Goal: Information Seeking & Learning: Learn about a topic

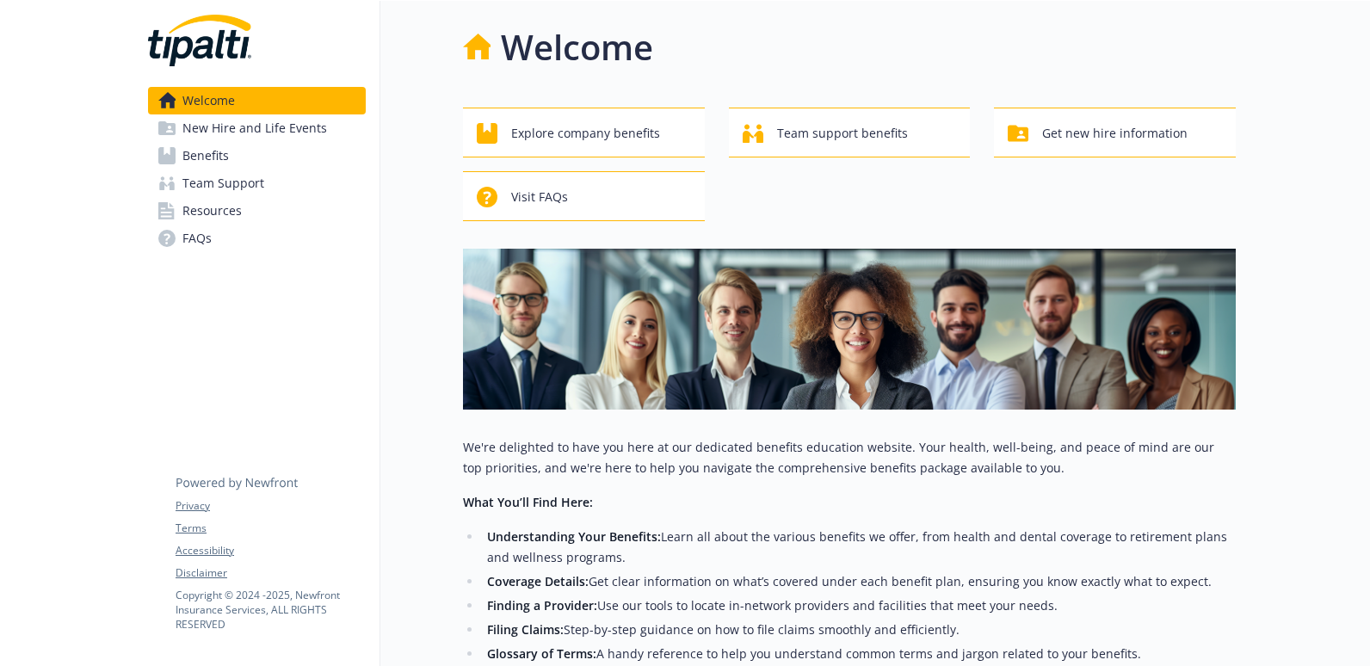
click at [253, 151] on link "Benefits" at bounding box center [257, 156] width 218 height 28
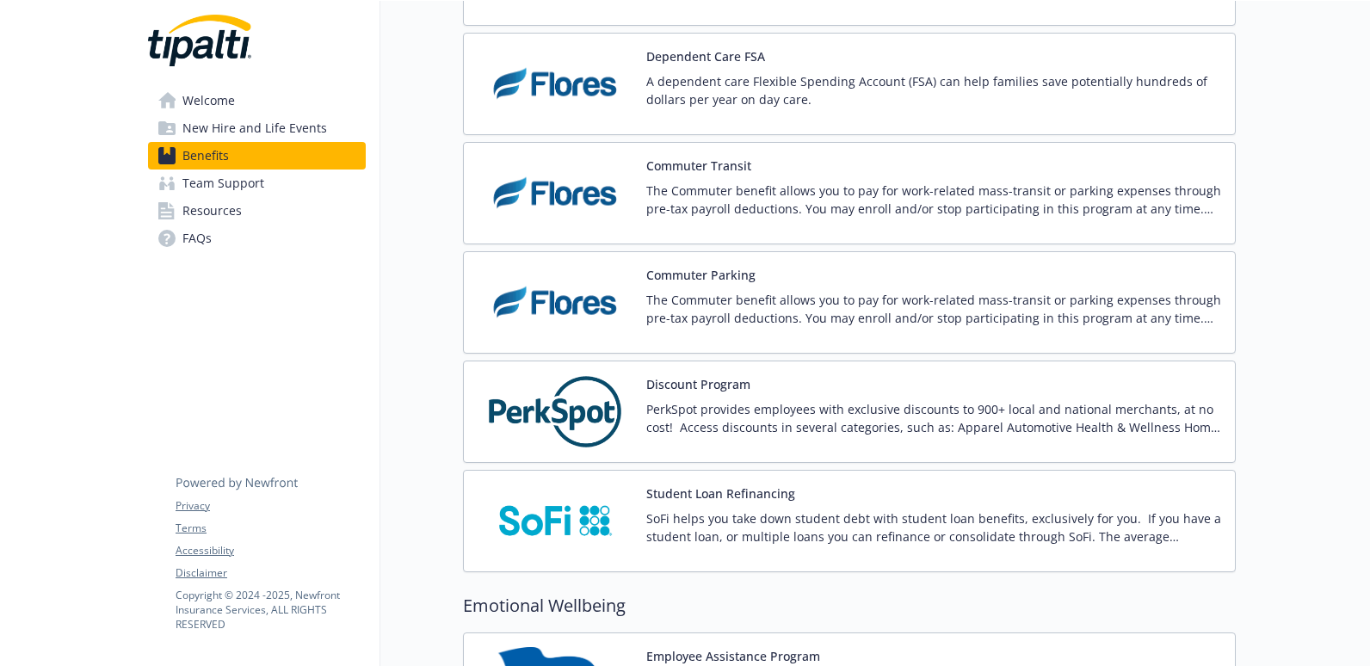
scroll to position [2528, 0]
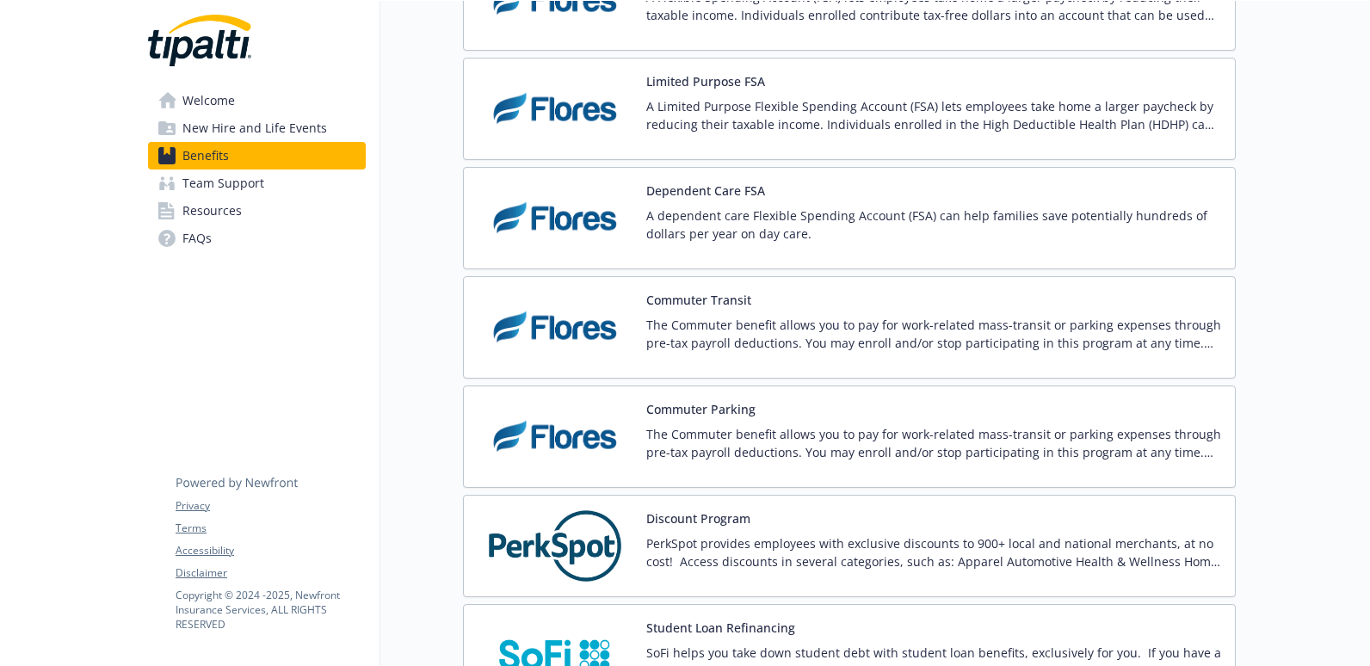
click at [299, 109] on link "Welcome" at bounding box center [257, 101] width 218 height 28
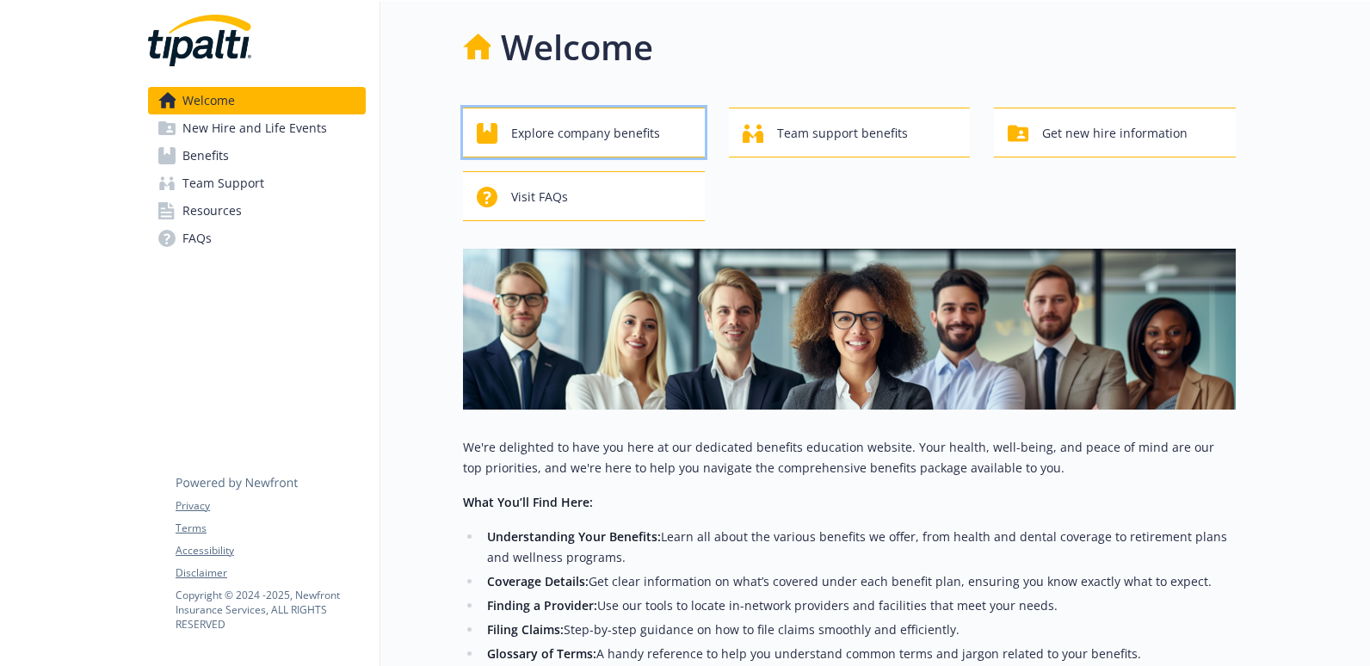
click at [669, 145] on div "Explore company benefits" at bounding box center [586, 133] width 219 height 33
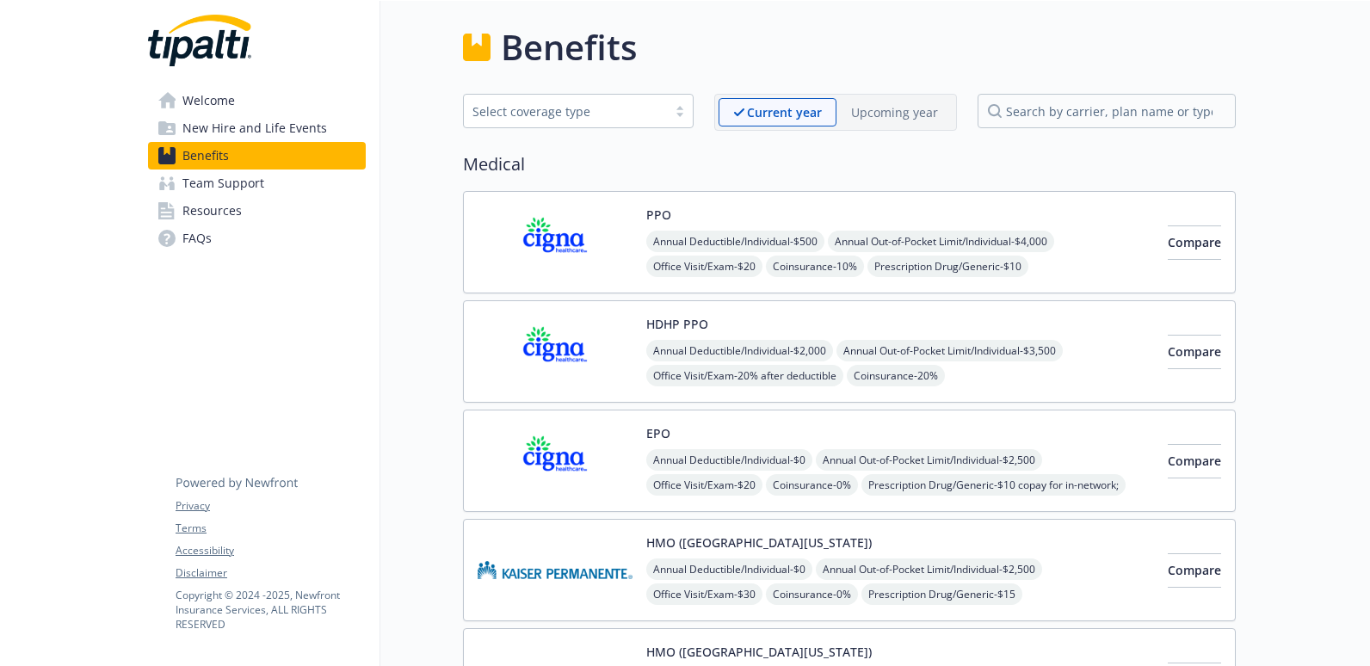
click at [269, 102] on link "Welcome" at bounding box center [257, 101] width 218 height 28
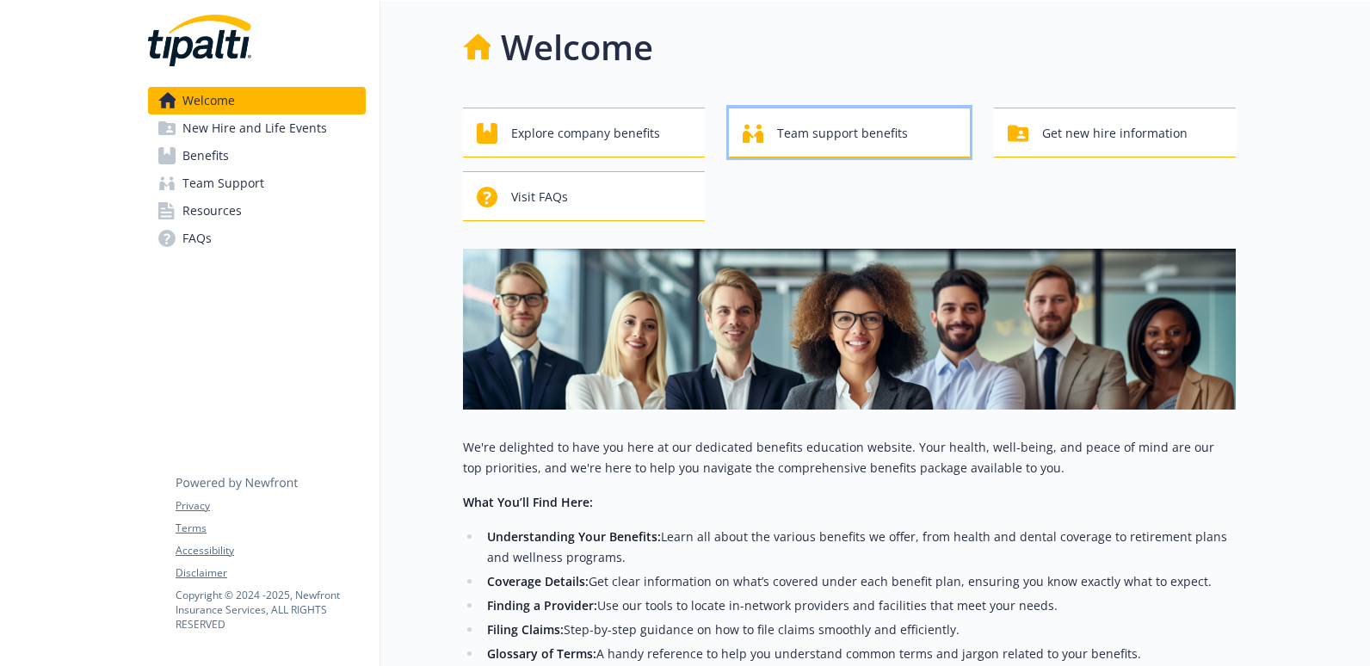
click at [836, 136] on span "Team support benefits" at bounding box center [842, 133] width 131 height 33
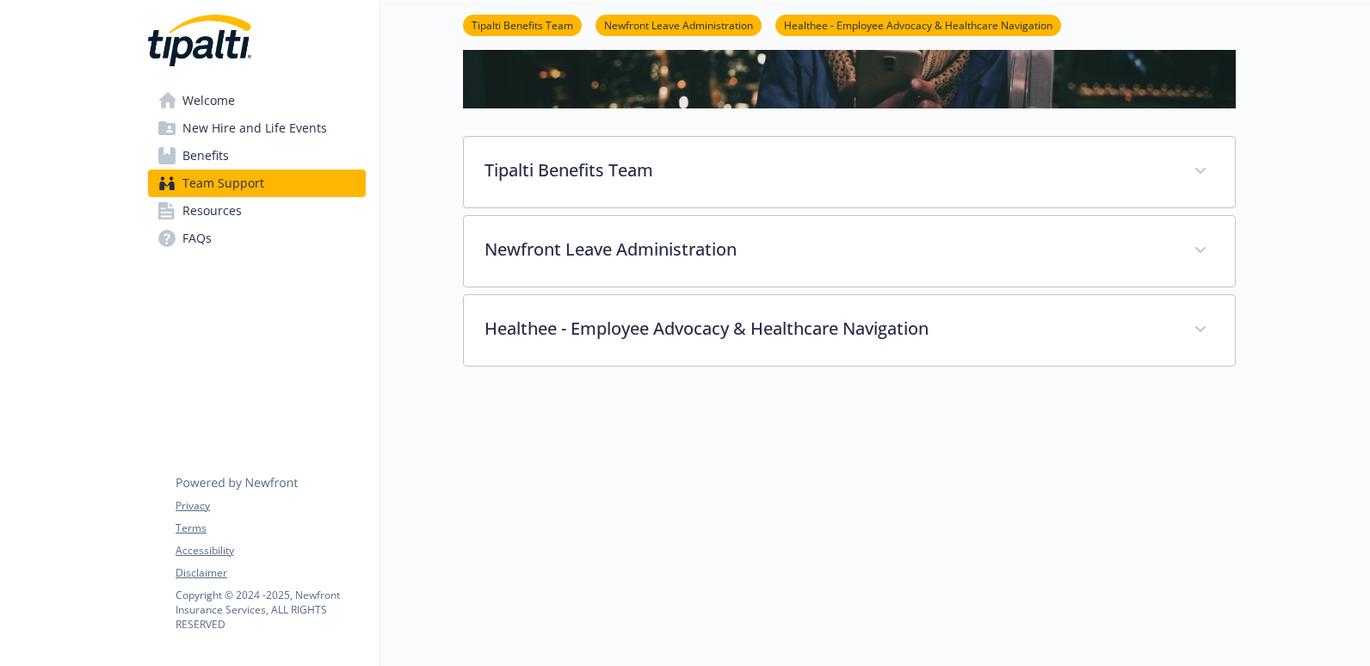
scroll to position [344, 0]
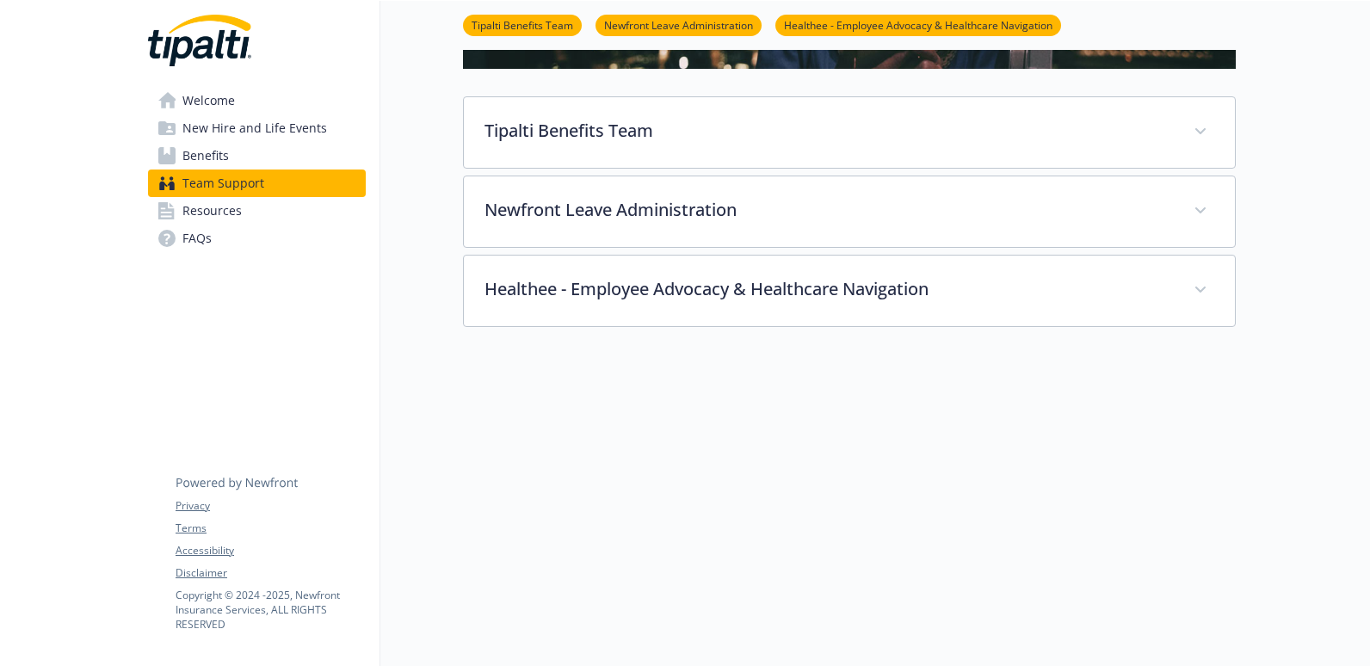
click at [309, 208] on link "Resources" at bounding box center [257, 211] width 218 height 28
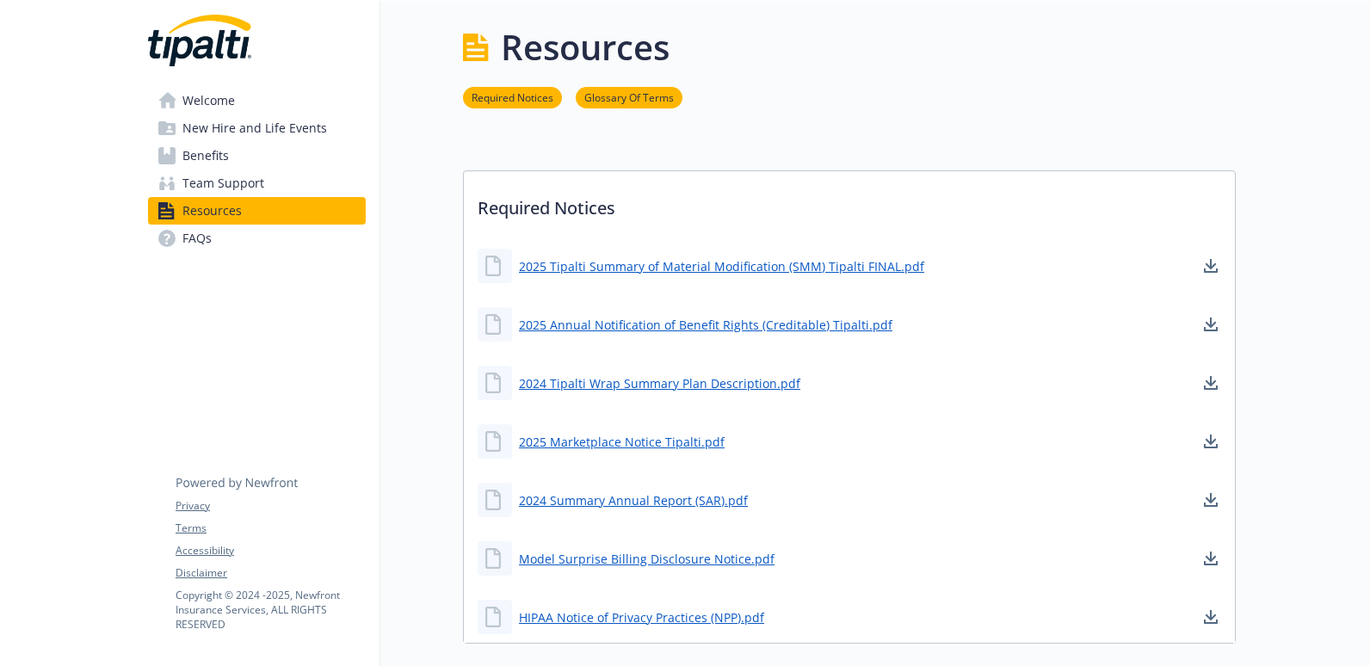
click at [256, 110] on link "Welcome" at bounding box center [257, 101] width 218 height 28
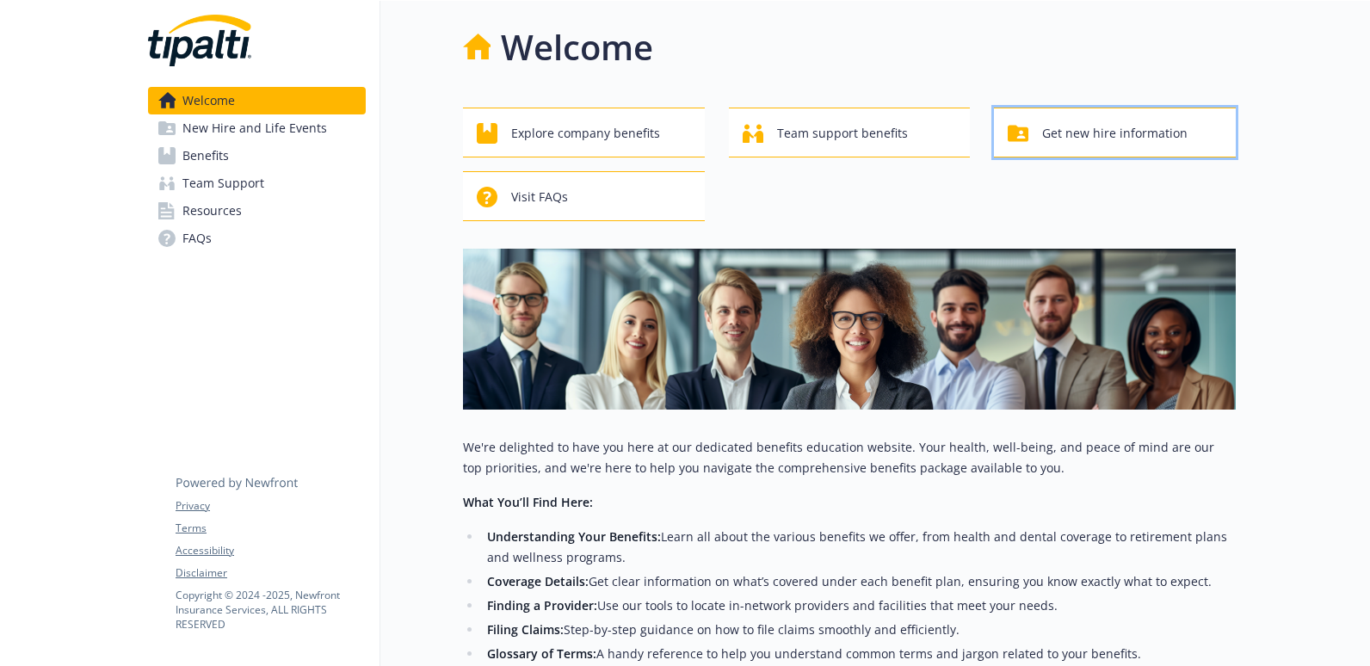
click at [1103, 144] on span "Get new hire information" at bounding box center [1114, 133] width 145 height 33
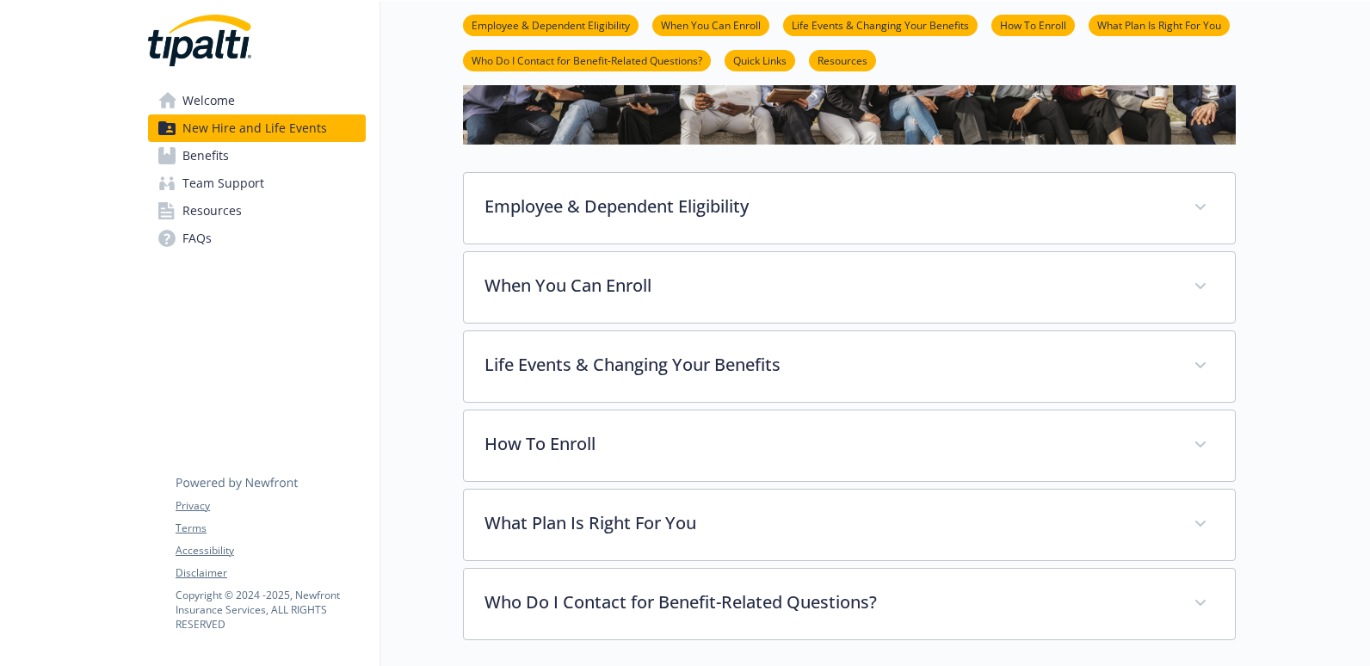
scroll to position [344, 0]
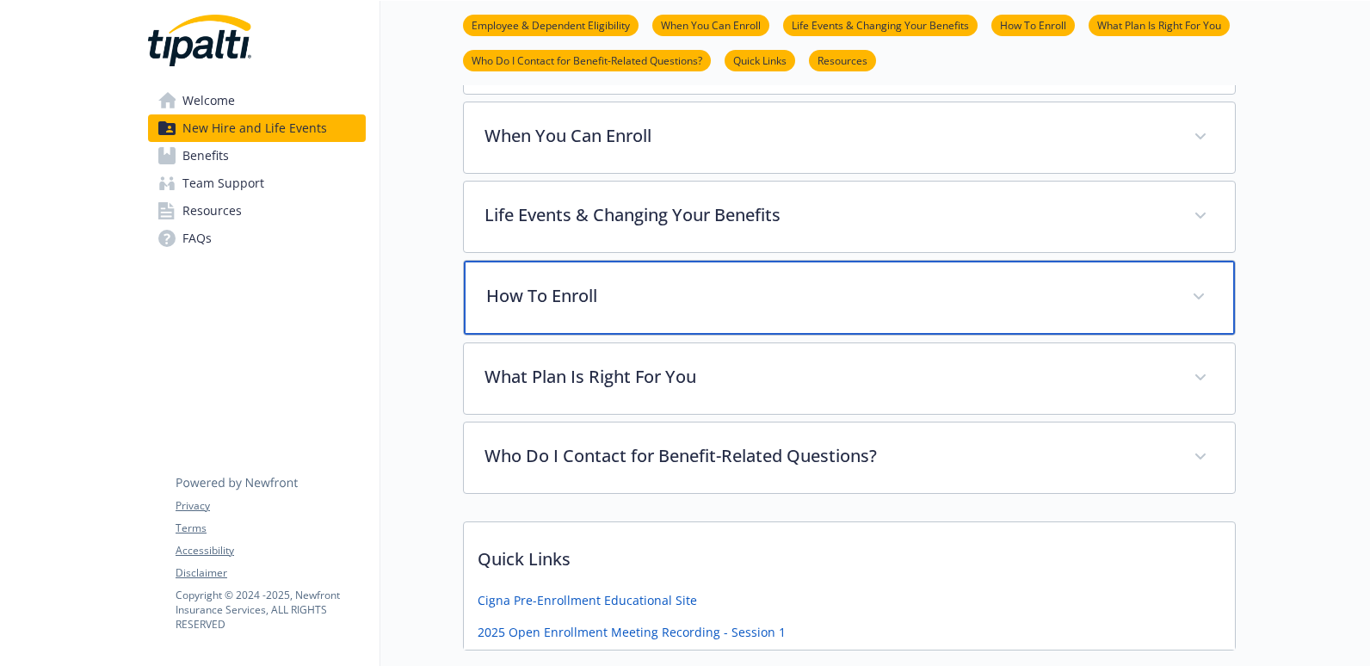
click at [717, 312] on div "How To Enroll" at bounding box center [849, 298] width 771 height 74
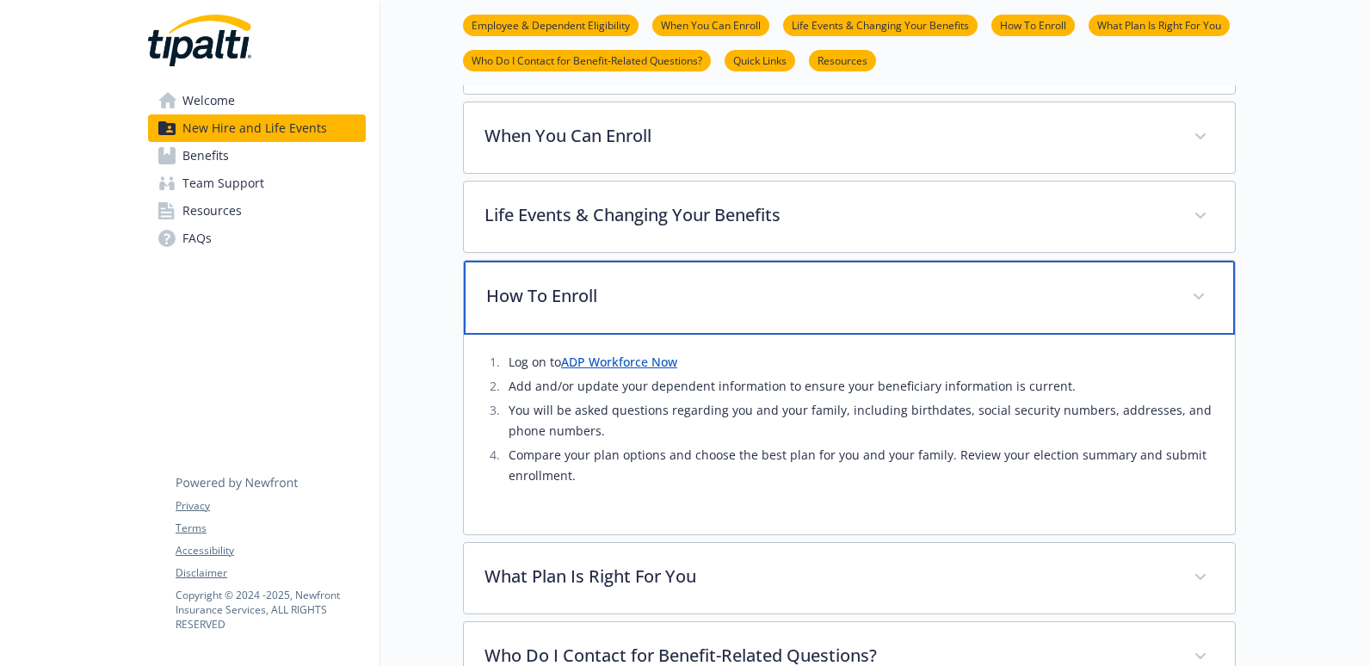
click at [717, 311] on div "How To Enroll" at bounding box center [849, 298] width 771 height 74
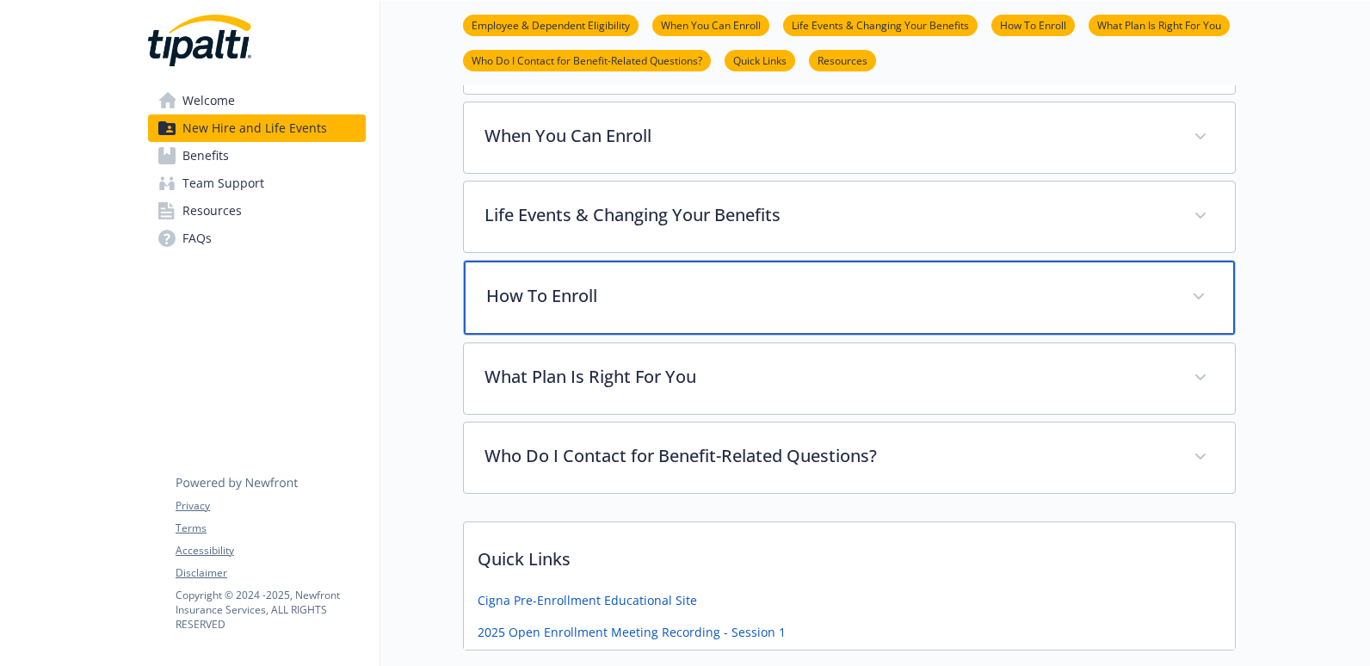
click at [714, 281] on div "How To Enroll" at bounding box center [849, 298] width 771 height 74
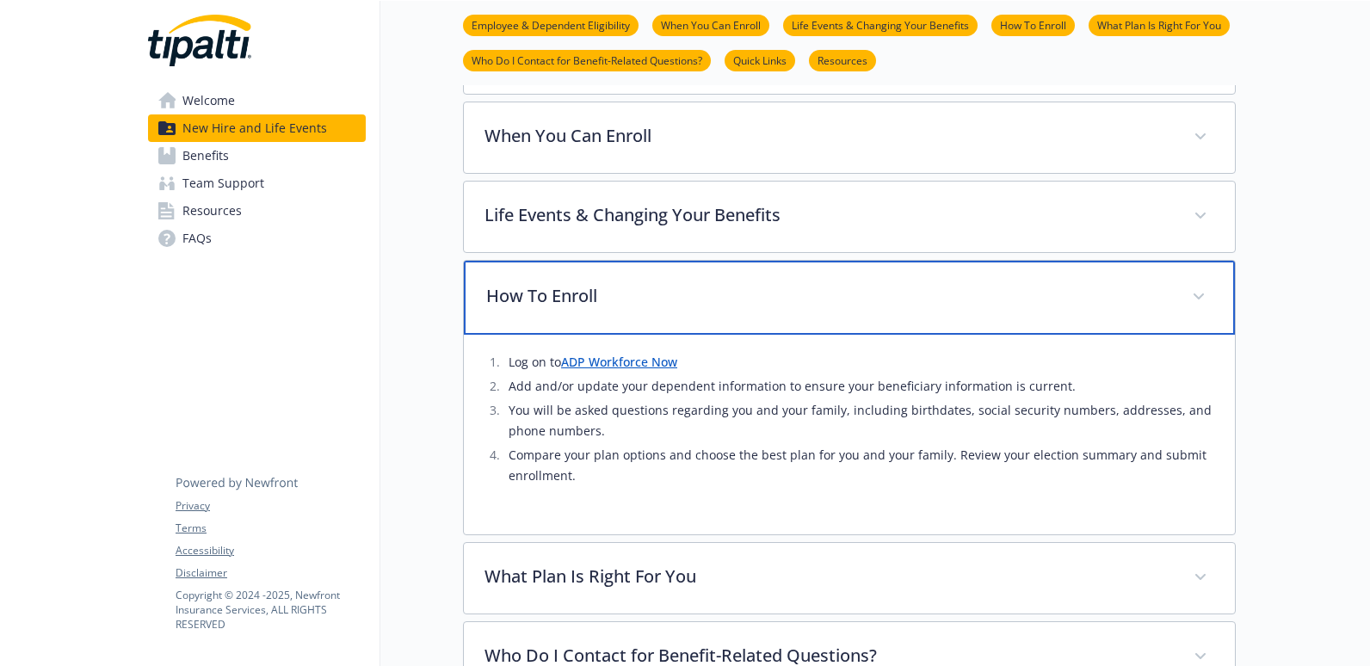
drag, startPoint x: 714, startPoint y: 281, endPoint x: 714, endPoint y: 265, distance: 15.5
click at [713, 281] on div "How To Enroll" at bounding box center [849, 298] width 771 height 74
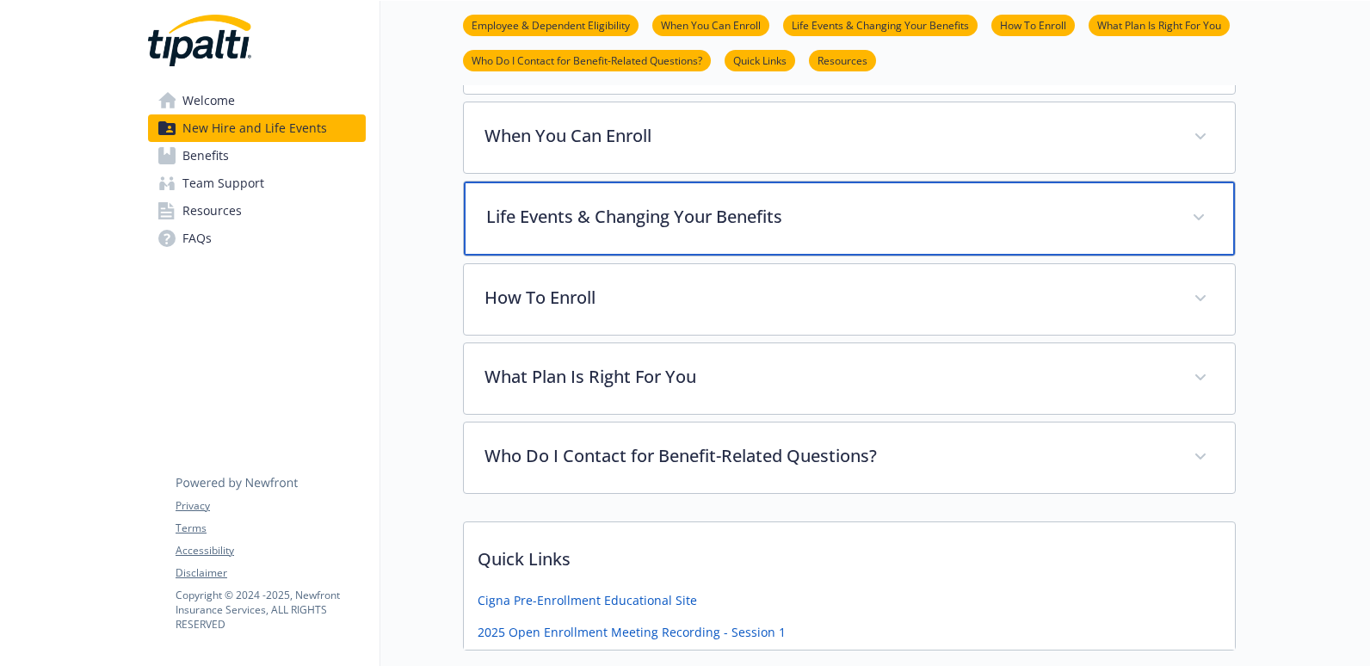
click at [741, 203] on div "Life Events & Changing Your Benefits" at bounding box center [849, 219] width 771 height 74
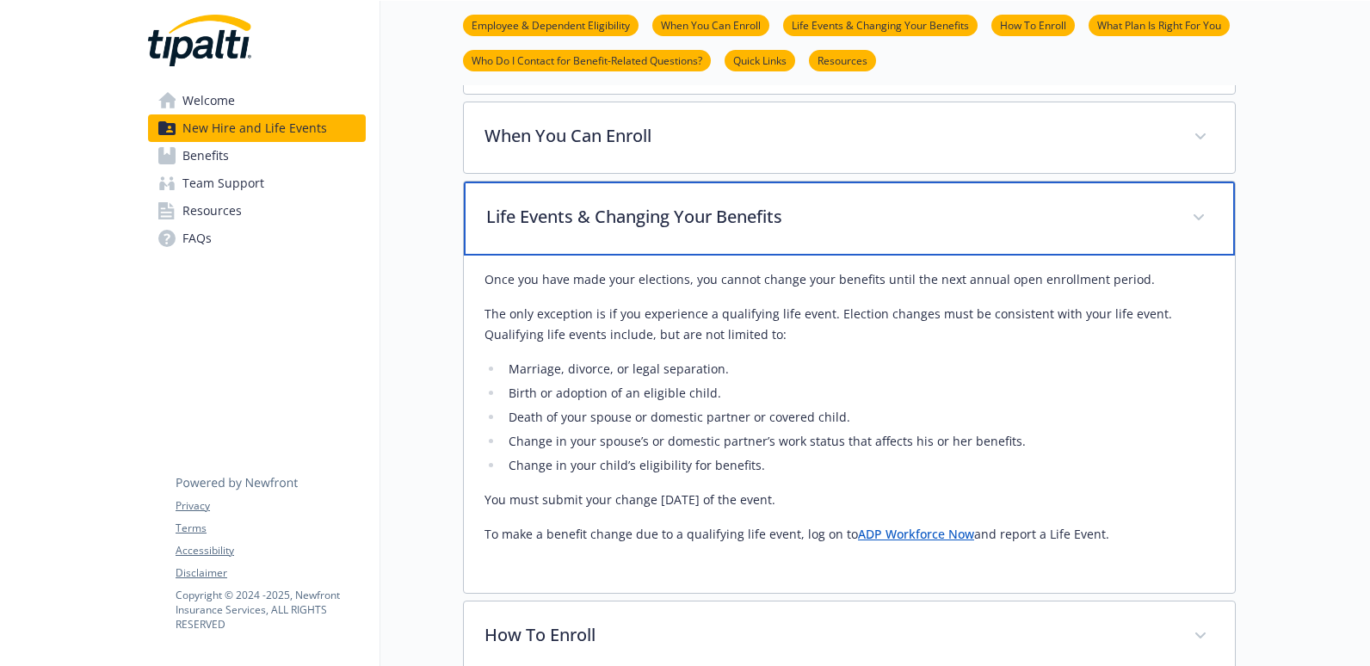
click at [741, 203] on div "Life Events & Changing Your Benefits" at bounding box center [849, 219] width 771 height 74
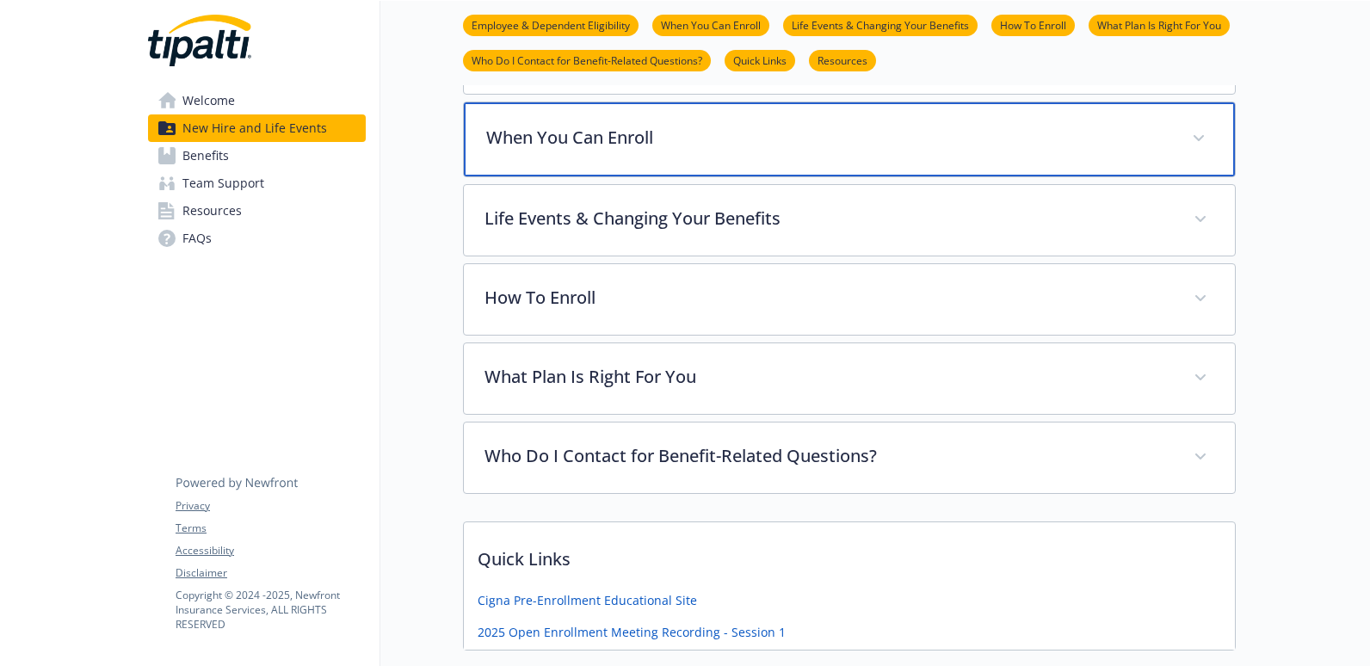
click at [775, 160] on div "When You Can Enroll" at bounding box center [849, 139] width 771 height 74
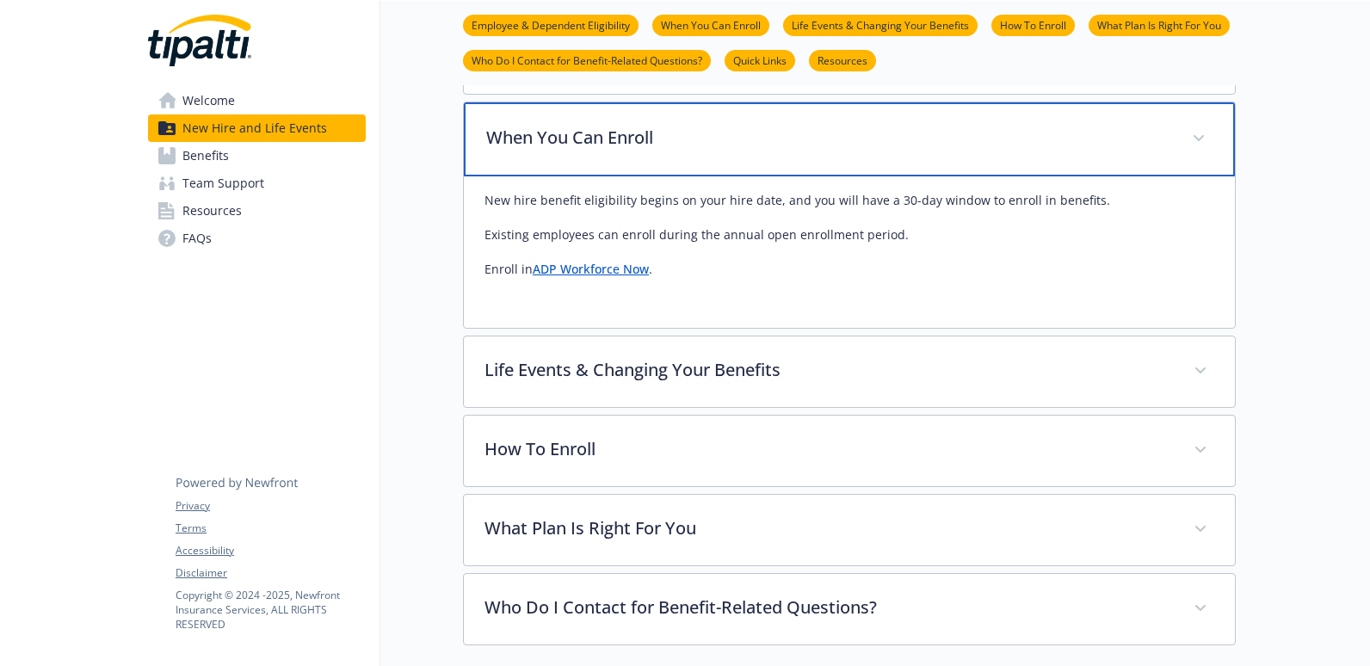
click at [775, 158] on div "When You Can Enroll" at bounding box center [849, 139] width 771 height 74
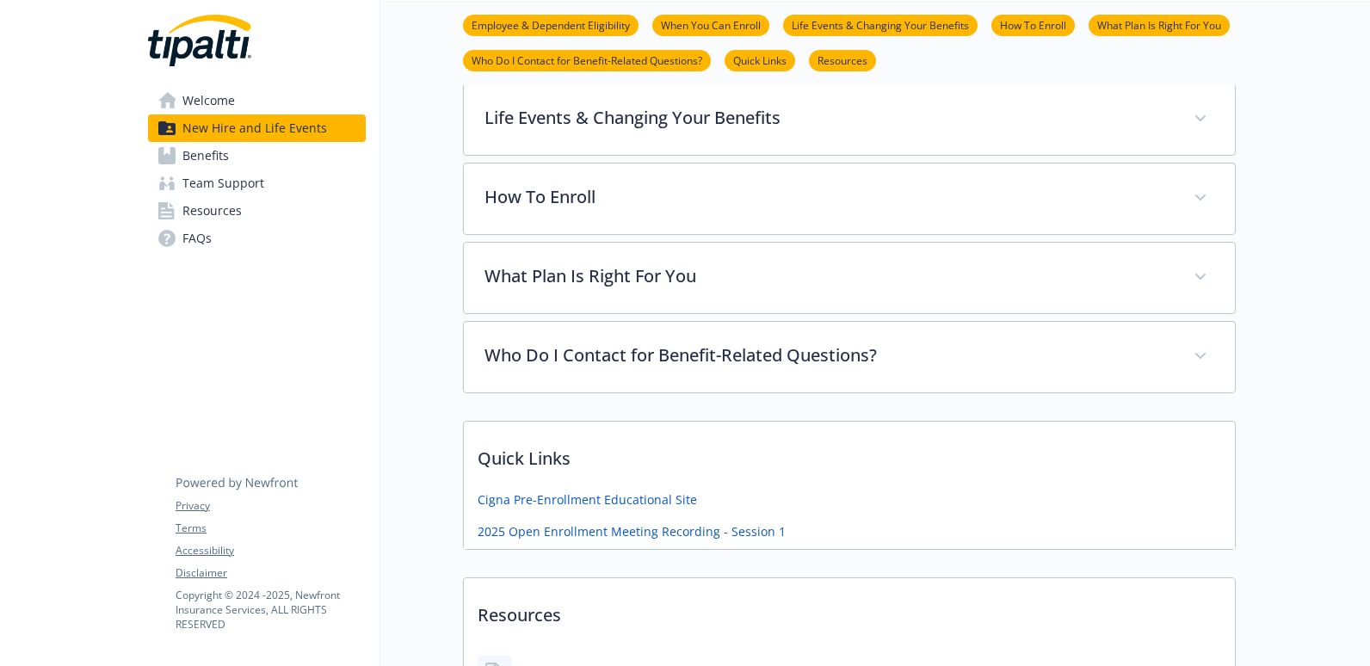
scroll to position [602, 0]
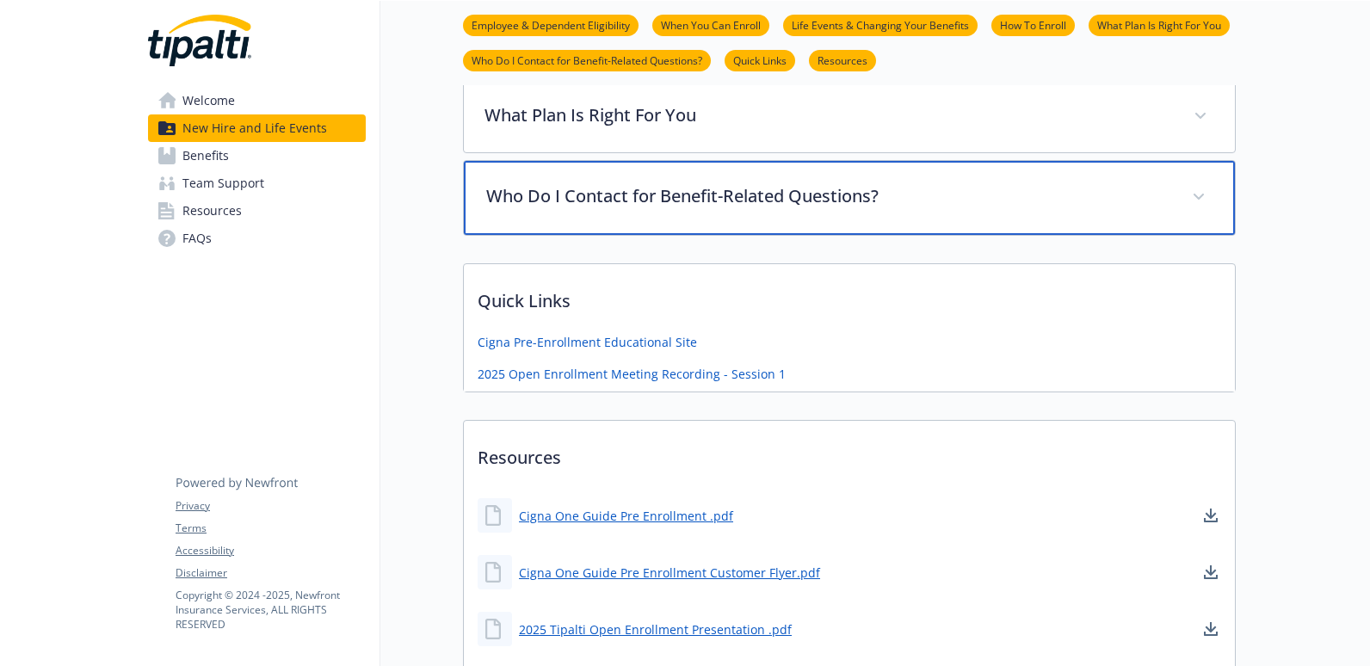
click at [852, 205] on p "Who Do I Contact for Benefit-Related Questions?" at bounding box center [828, 196] width 685 height 26
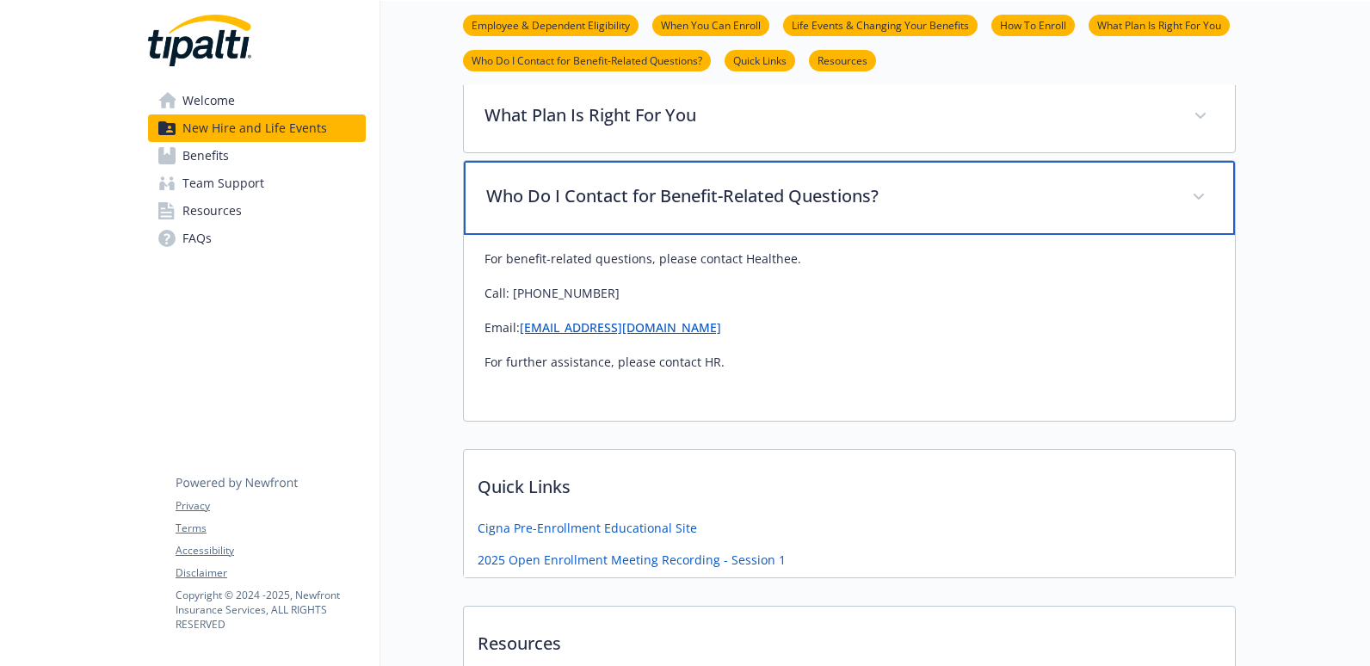
scroll to position [689, 0]
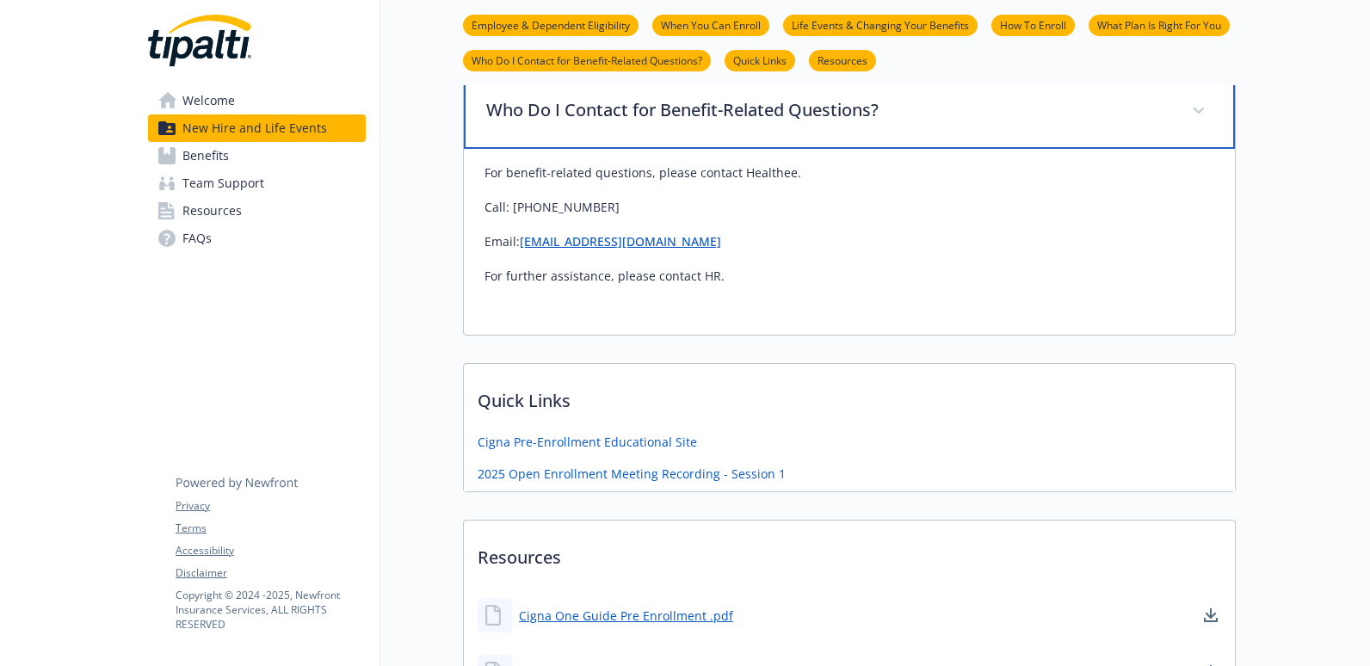
click at [831, 133] on div "Who Do I Contact for Benefit-Related Questions?" at bounding box center [849, 112] width 771 height 74
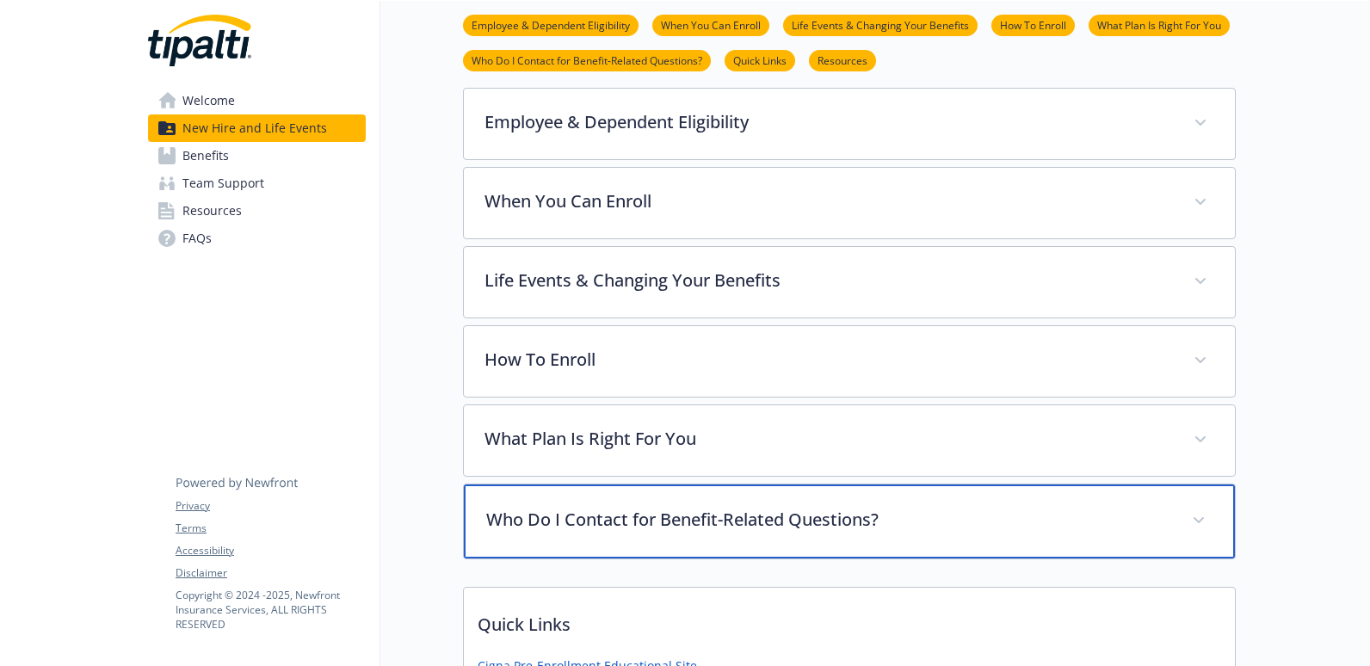
scroll to position [269, 0]
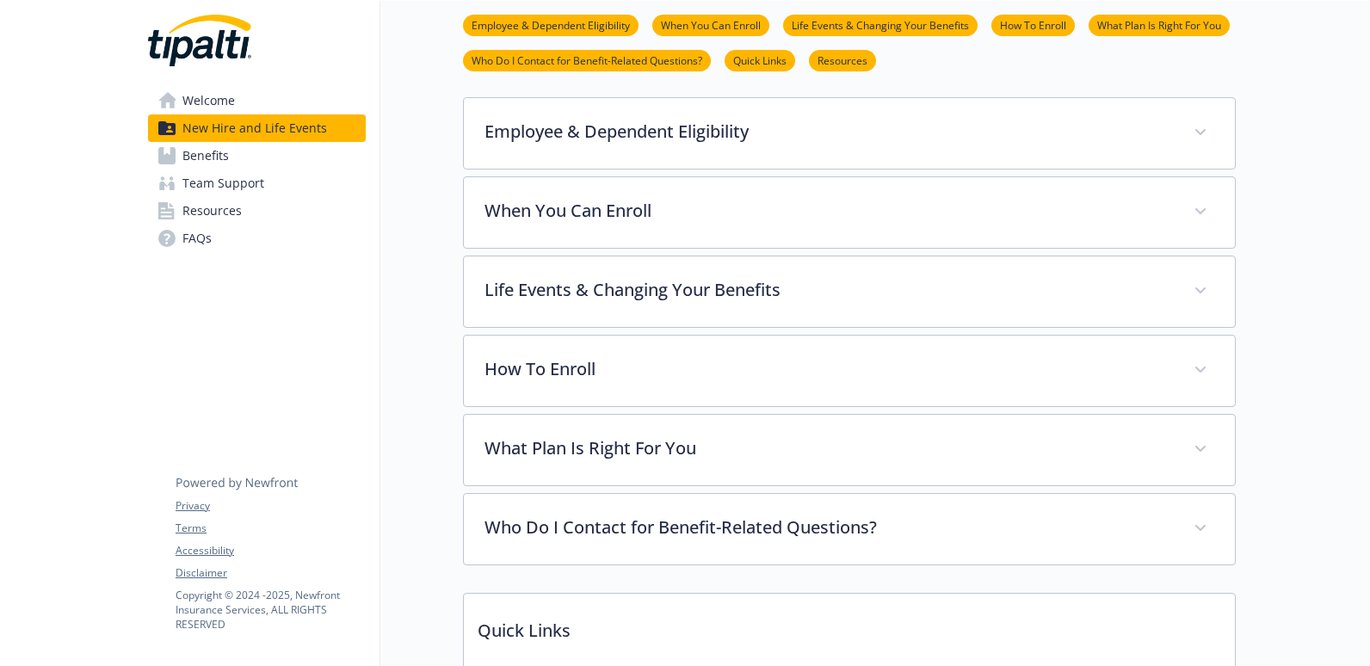
click at [782, 65] on link "Quick Links" at bounding box center [760, 60] width 71 height 16
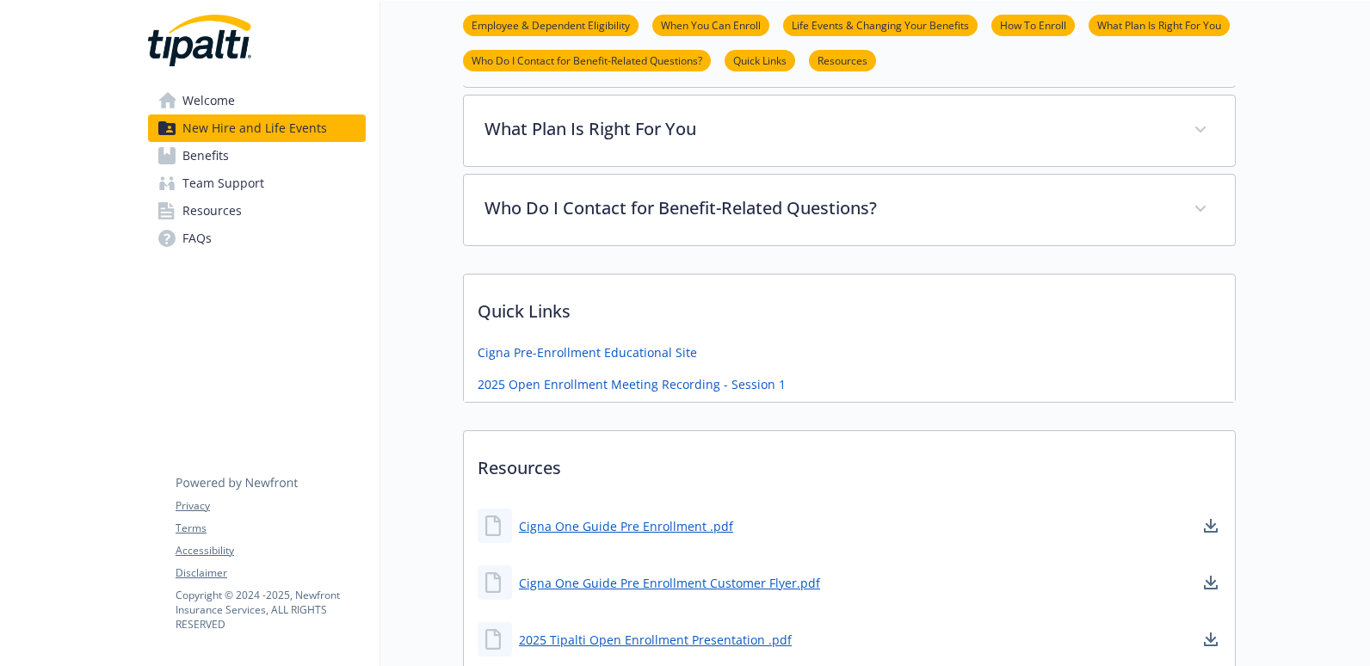
scroll to position [774, 13]
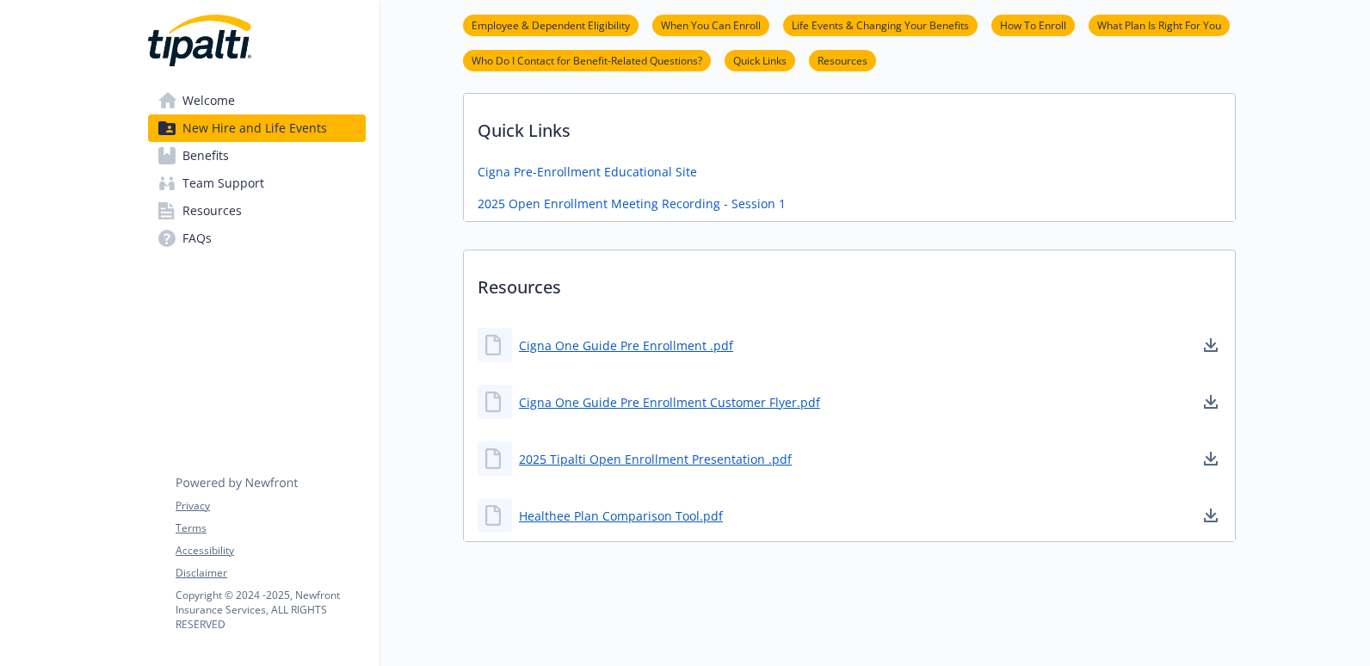
click at [290, 102] on link "Welcome" at bounding box center [257, 101] width 218 height 28
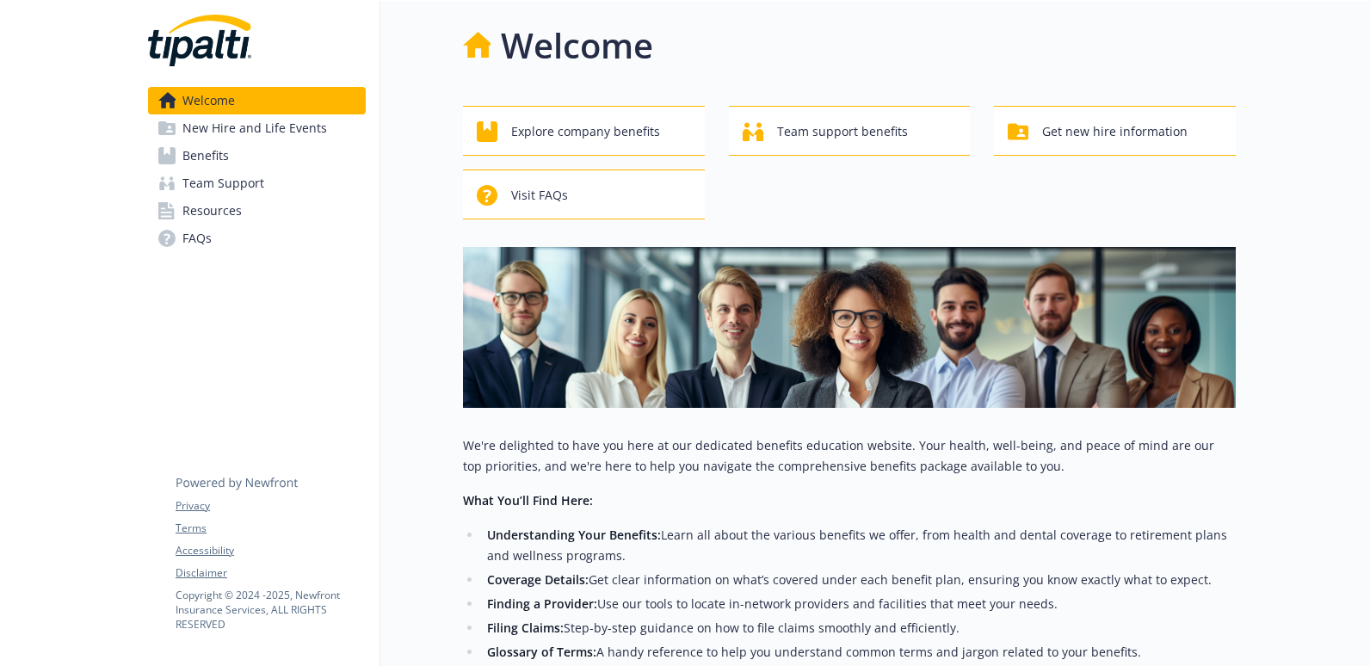
scroll to position [0, 13]
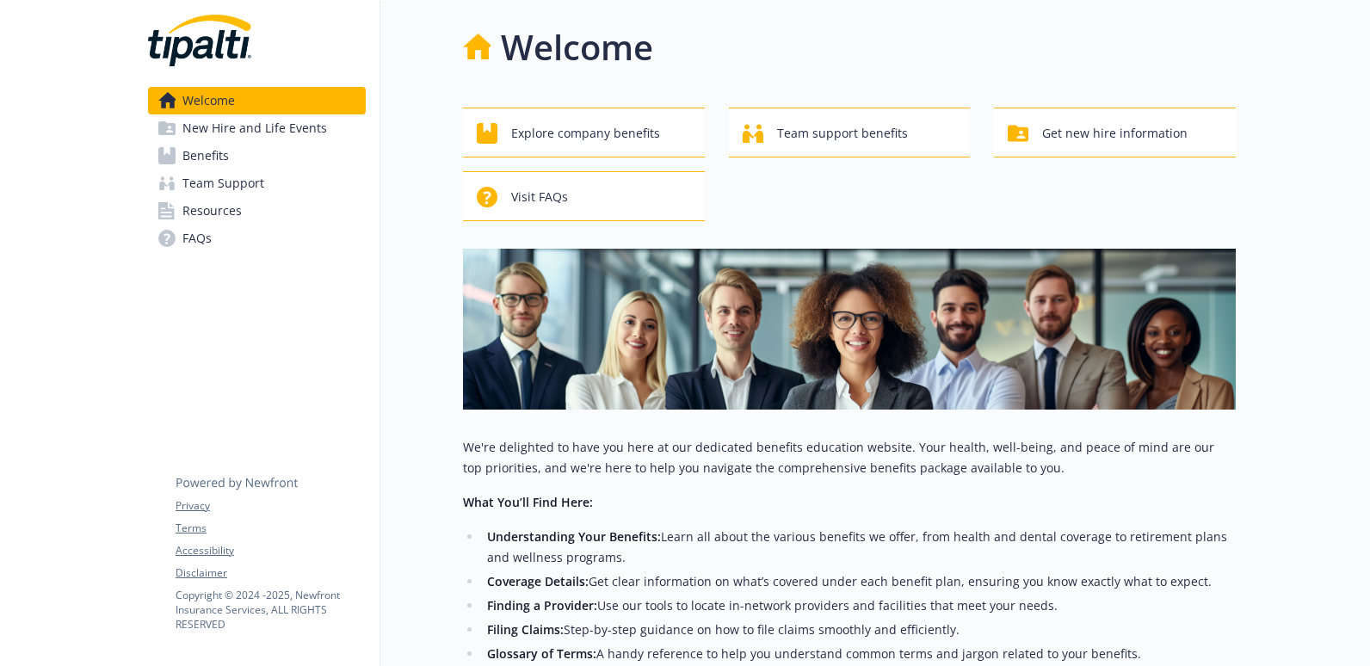
click at [252, 234] on link "FAQs" at bounding box center [257, 239] width 218 height 28
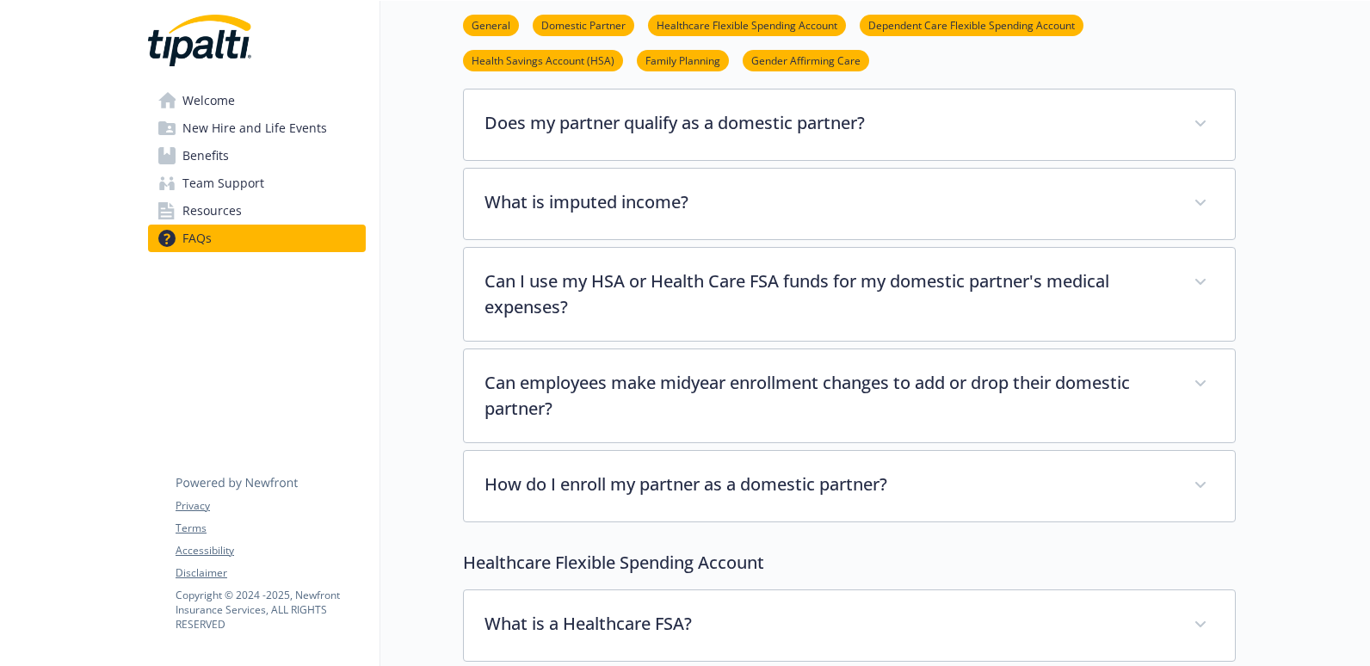
scroll to position [430, 13]
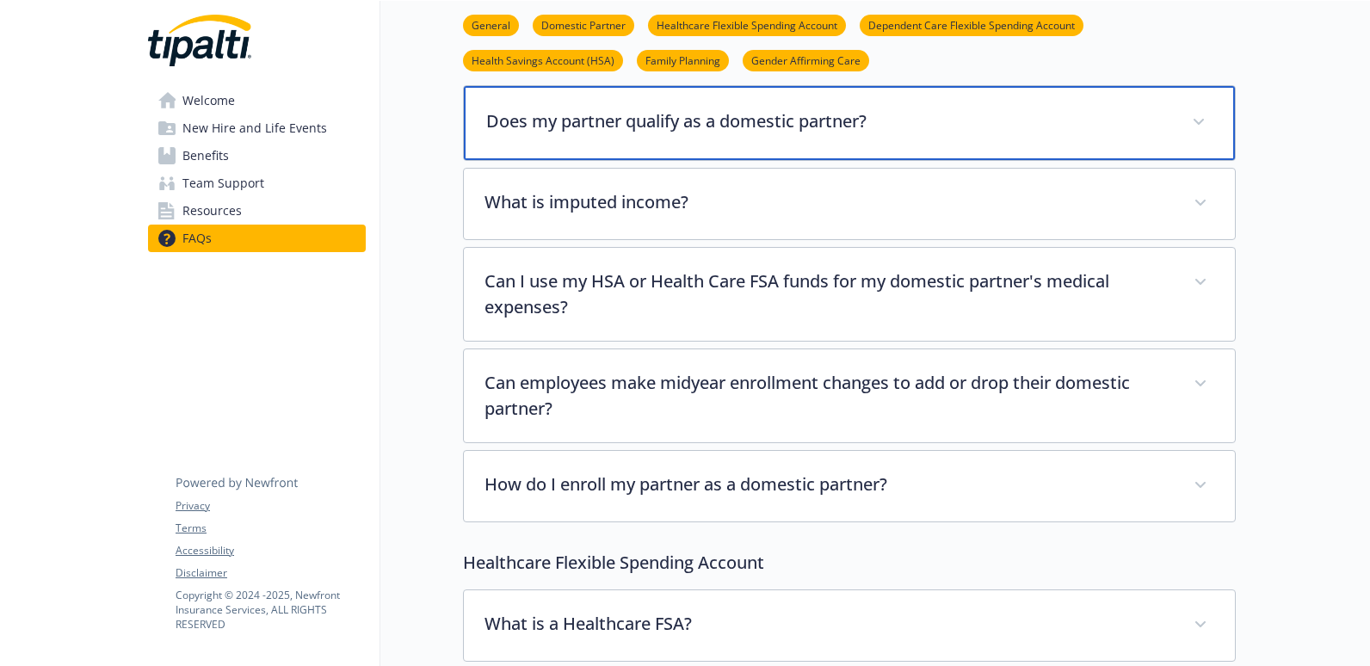
click at [754, 142] on div "Does my partner qualify as a domestic partner?" at bounding box center [849, 123] width 771 height 74
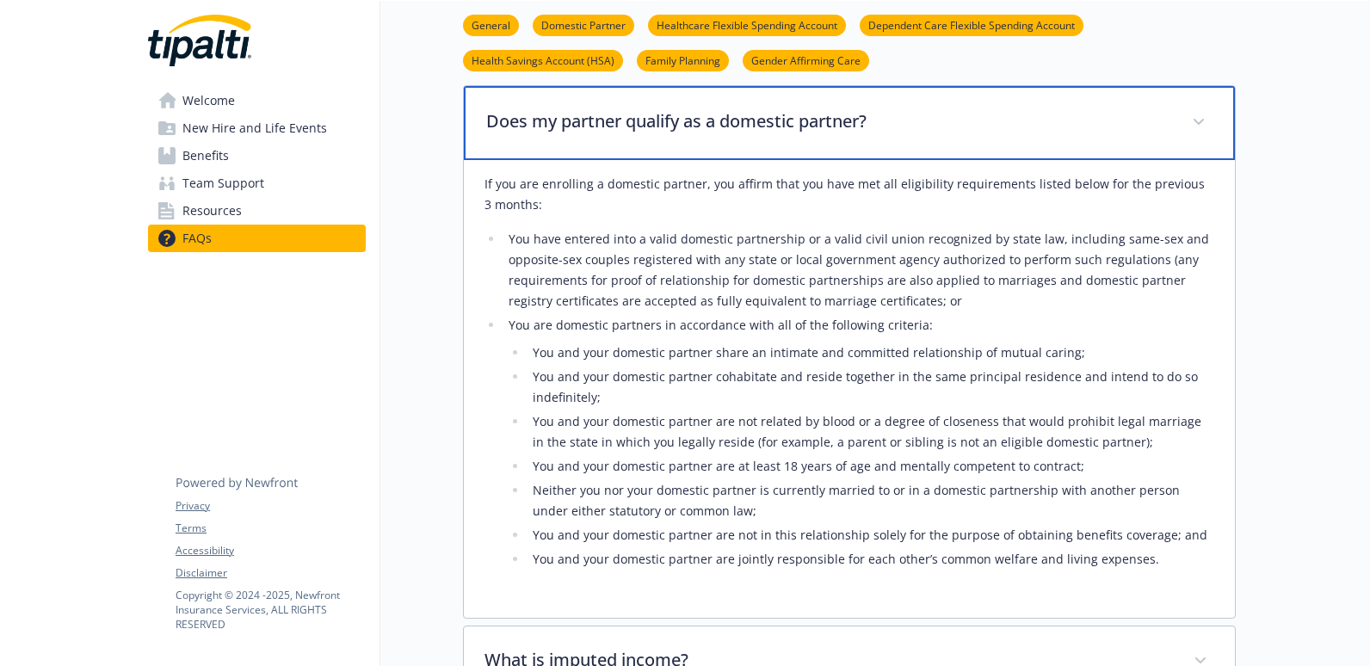
click at [754, 142] on div "Does my partner qualify as a domestic partner?" at bounding box center [849, 123] width 771 height 74
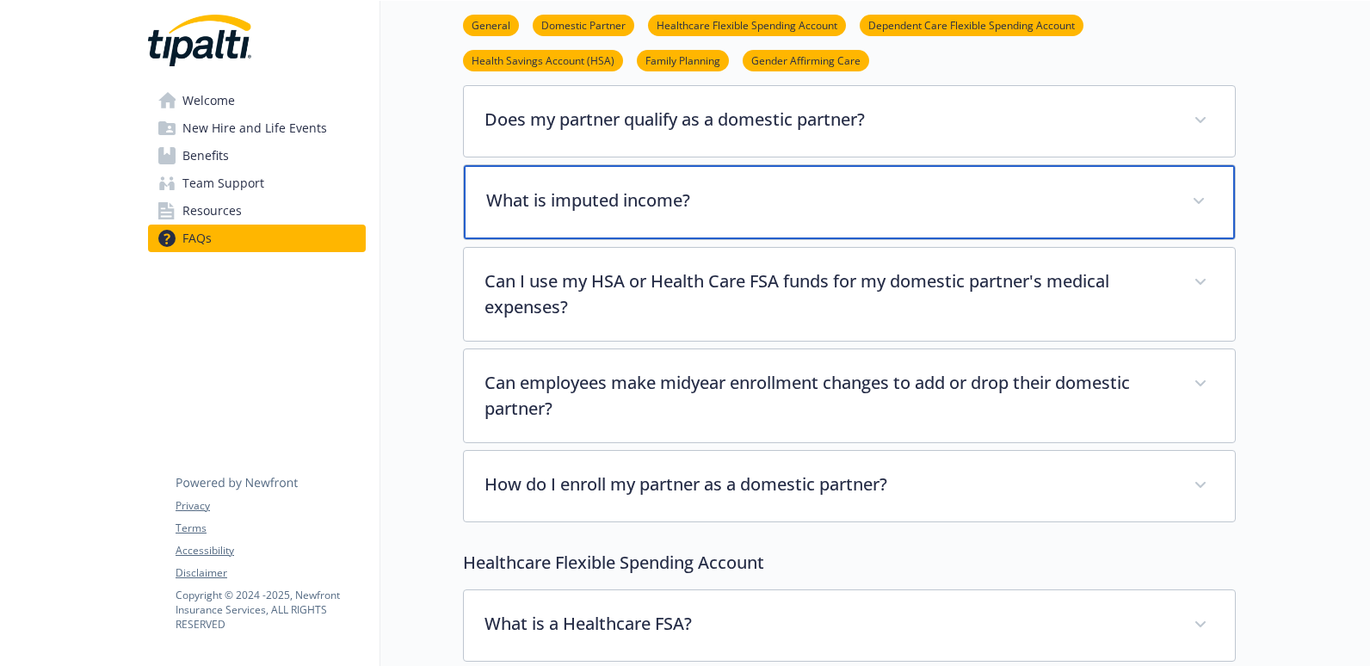
click at [751, 218] on div "What is imputed income?" at bounding box center [849, 202] width 771 height 74
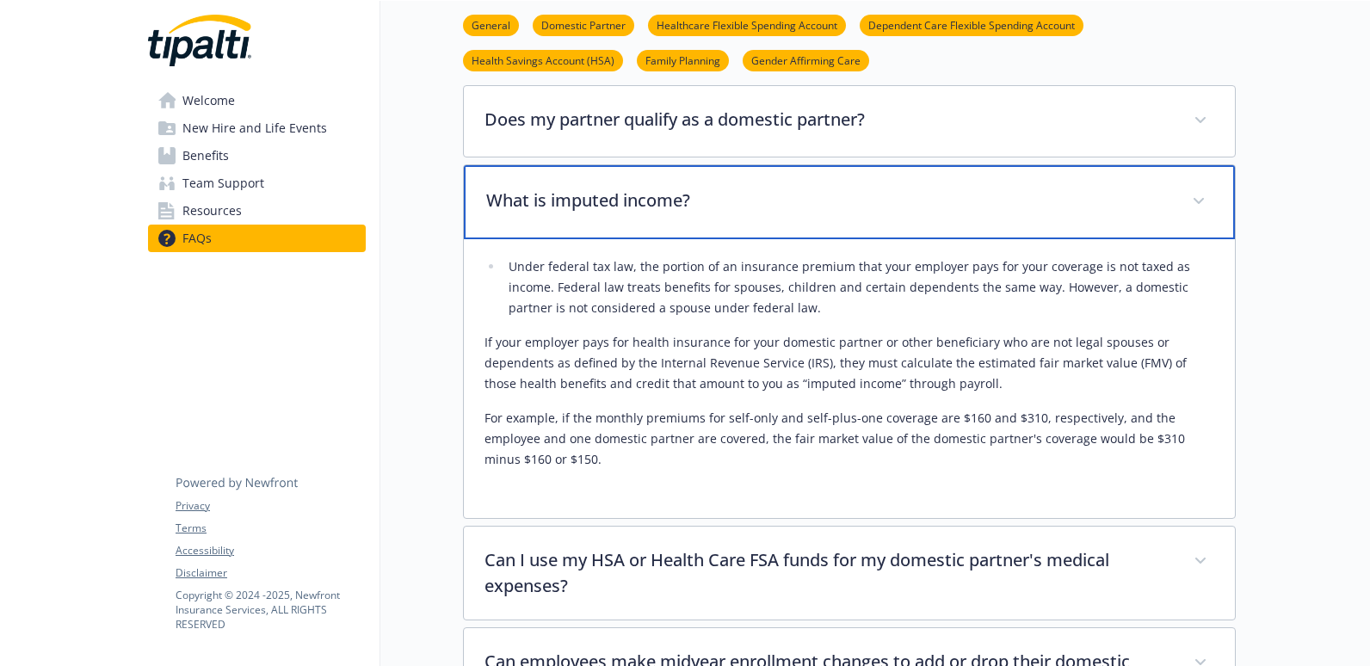
click at [751, 218] on div "What is imputed income?" at bounding box center [849, 202] width 771 height 74
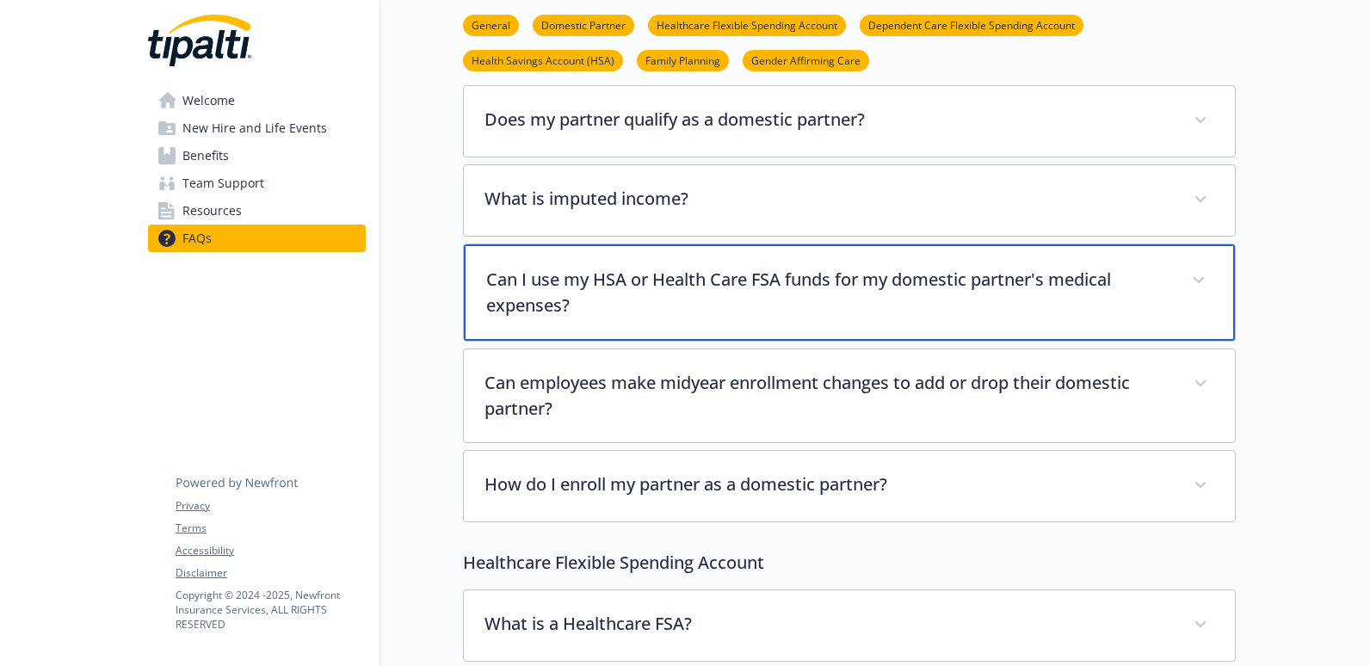
click at [797, 311] on p "Can I use my HSA or Health Care FSA funds for my domestic partner's medical exp…" at bounding box center [828, 293] width 685 height 52
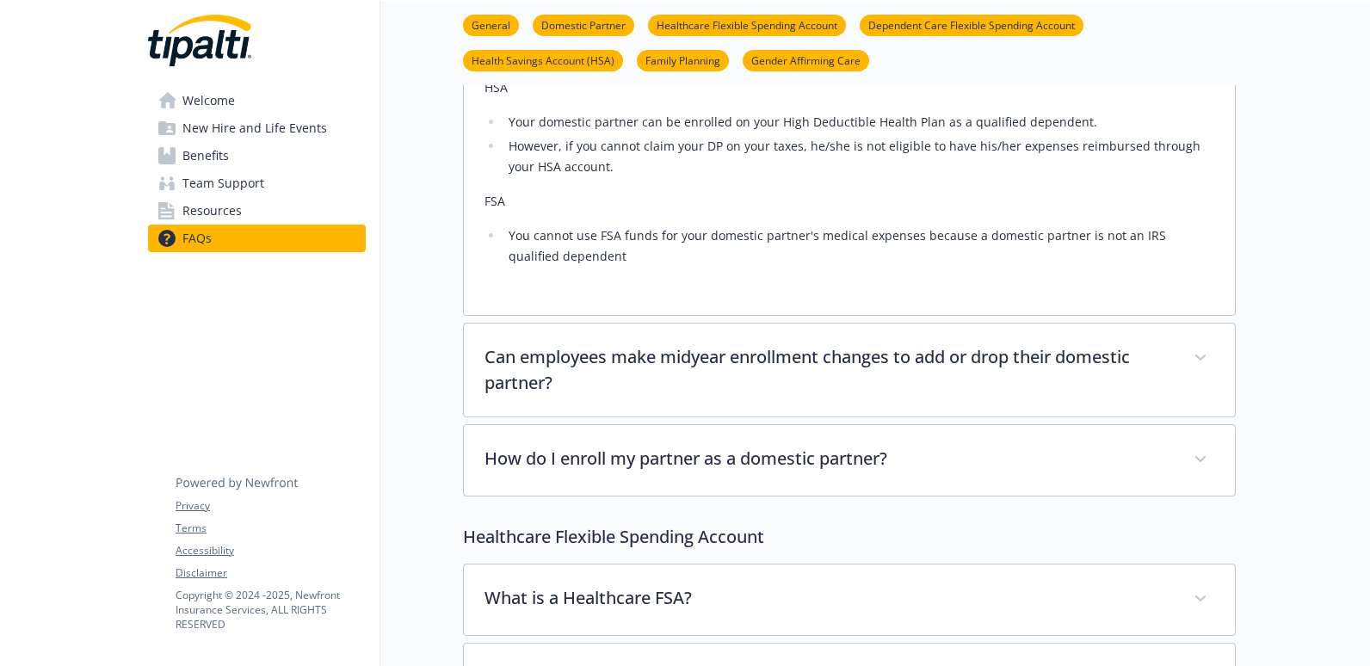
scroll to position [775, 13]
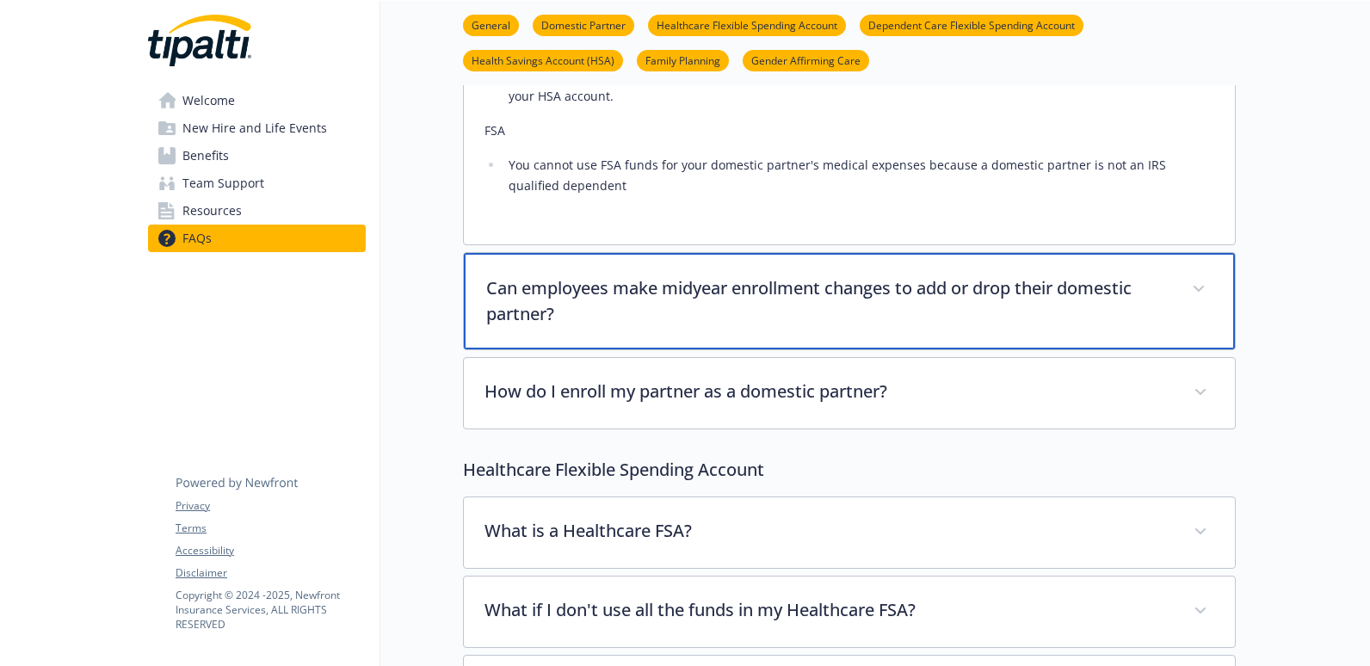
click at [789, 303] on p "Can employees make midyear enrollment changes to add or drop their domestic par…" at bounding box center [828, 301] width 685 height 52
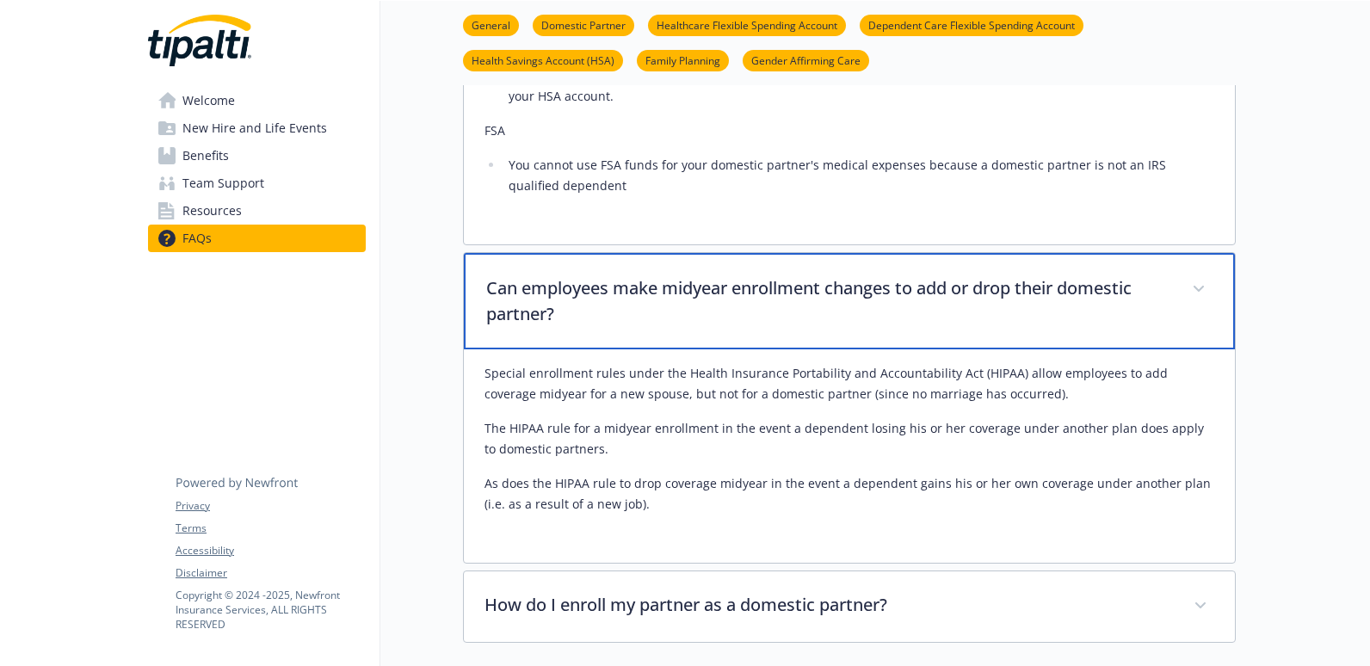
click at [789, 303] on p "Can employees make midyear enrollment changes to add or drop their domestic par…" at bounding box center [828, 301] width 685 height 52
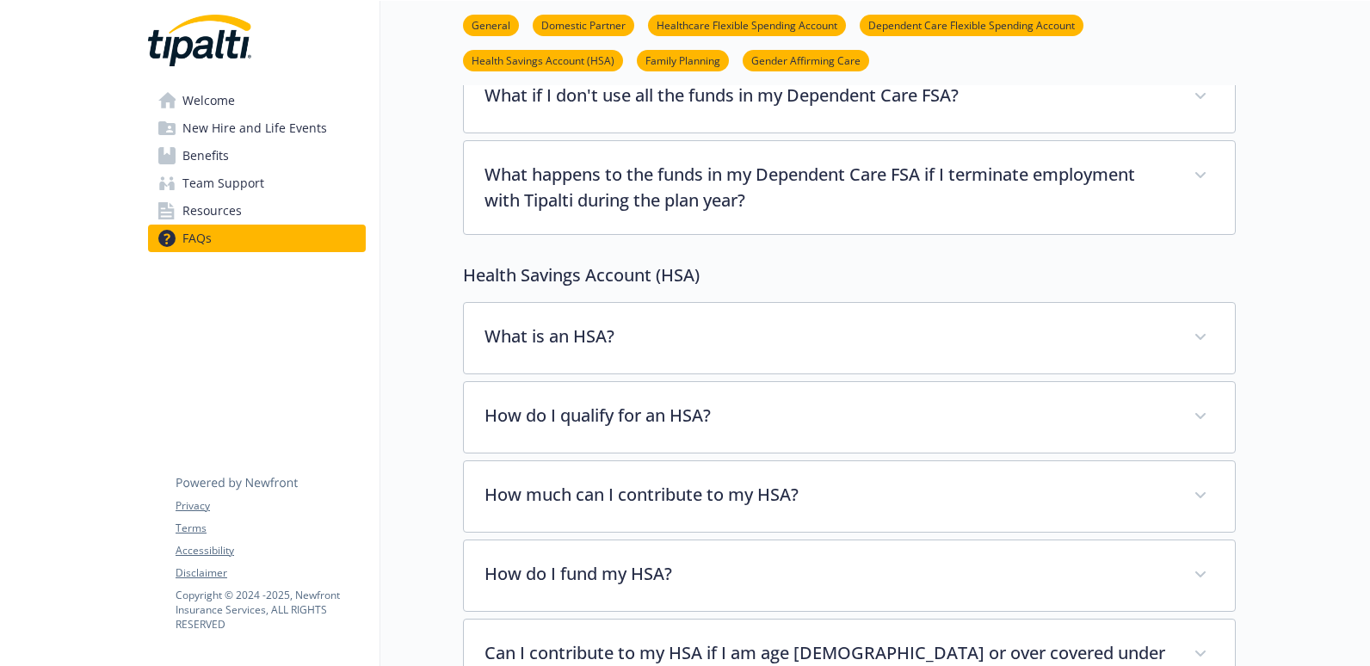
scroll to position [1635, 13]
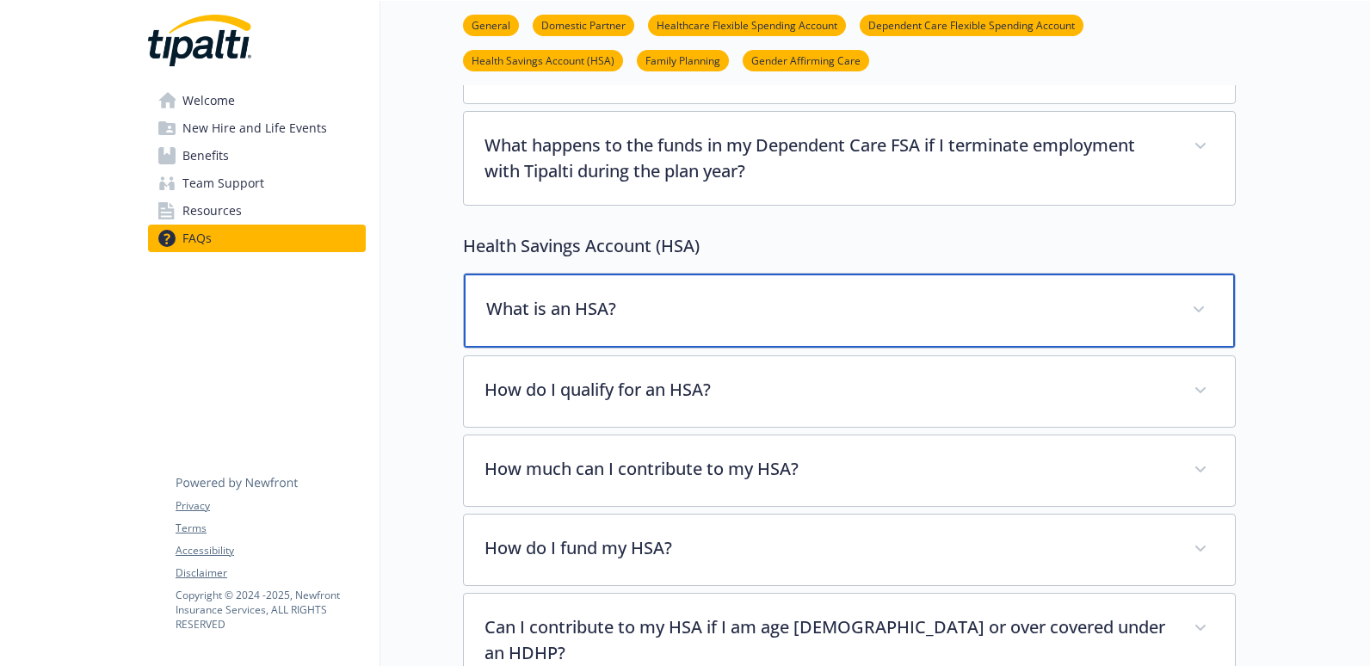
click at [677, 291] on div "What is an HSA?" at bounding box center [849, 311] width 771 height 74
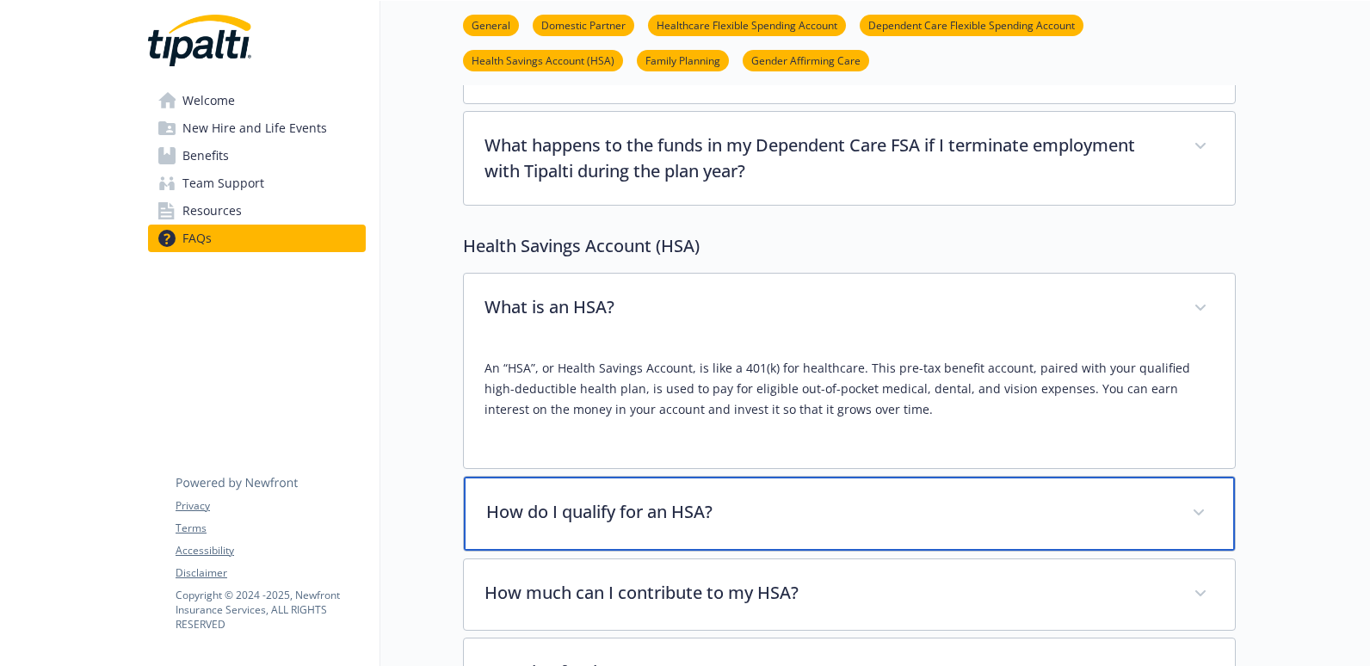
click at [678, 528] on div "How do I qualify for an HSA?" at bounding box center [849, 514] width 771 height 74
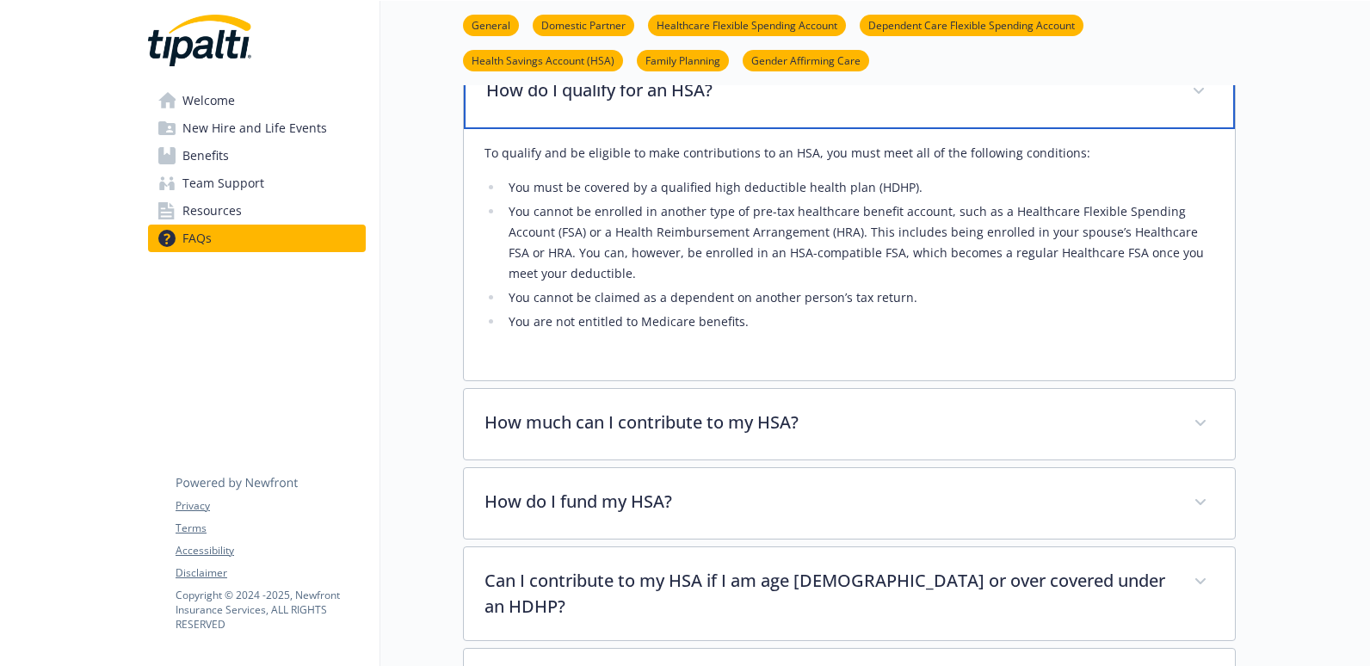
scroll to position [2066, 13]
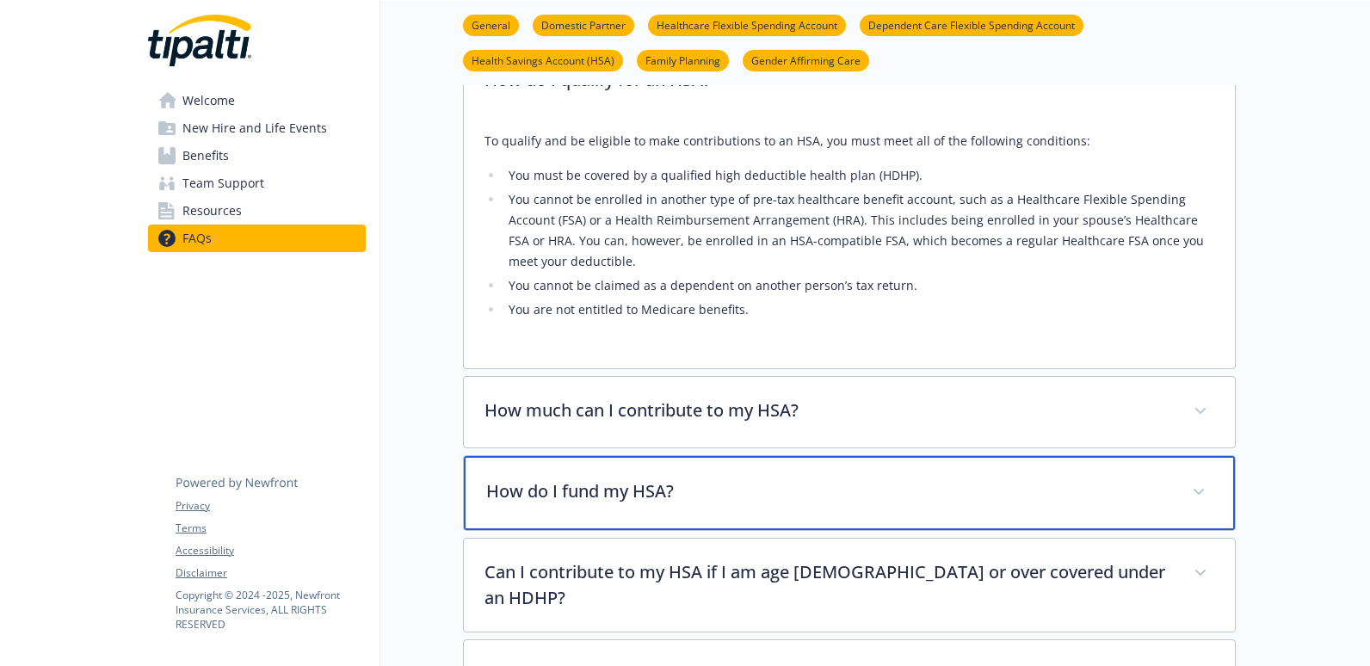
click at [672, 508] on div "How do I fund my HSA?" at bounding box center [849, 493] width 771 height 74
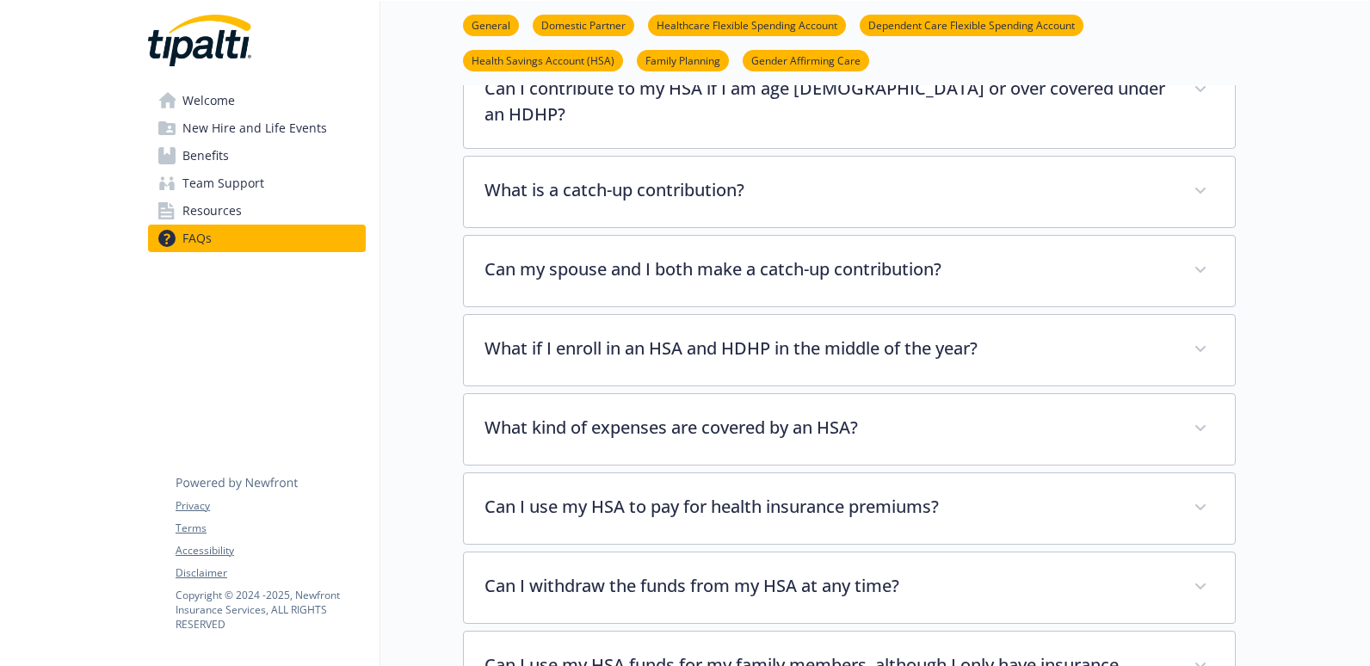
scroll to position [2754, 13]
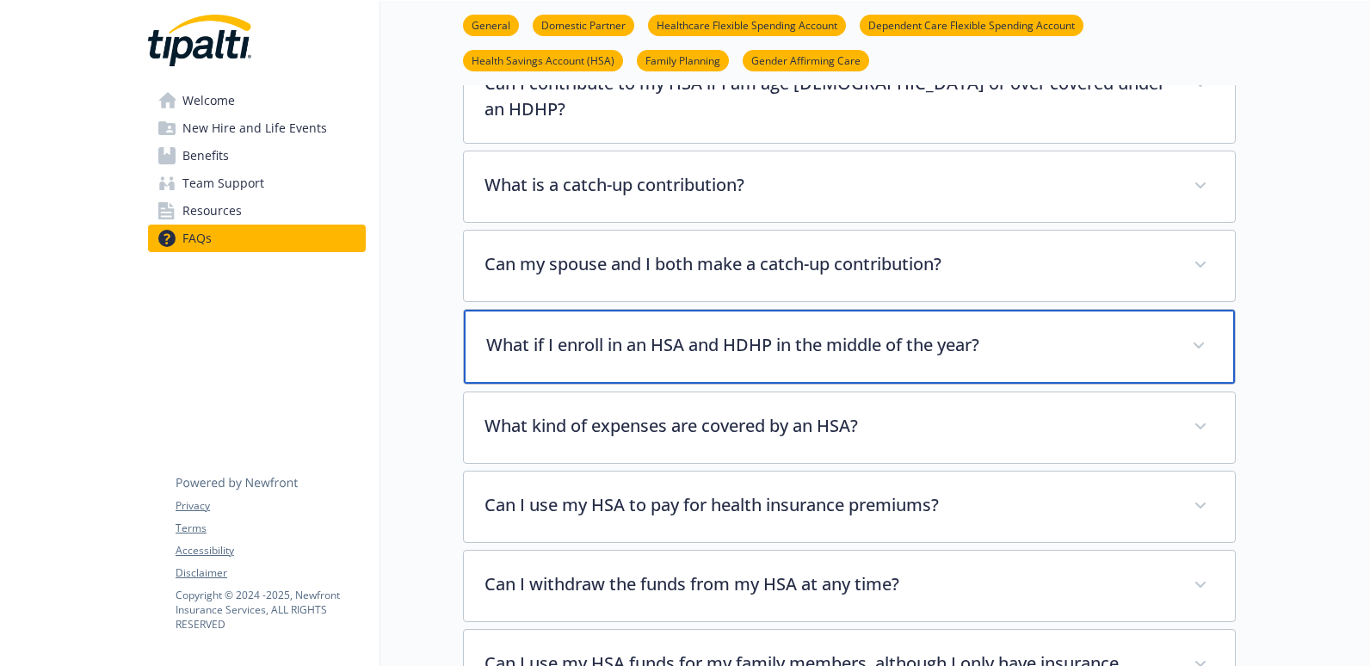
click at [676, 332] on p "What if I enroll in an HSA and HDHP in the middle of the year?" at bounding box center [828, 345] width 685 height 26
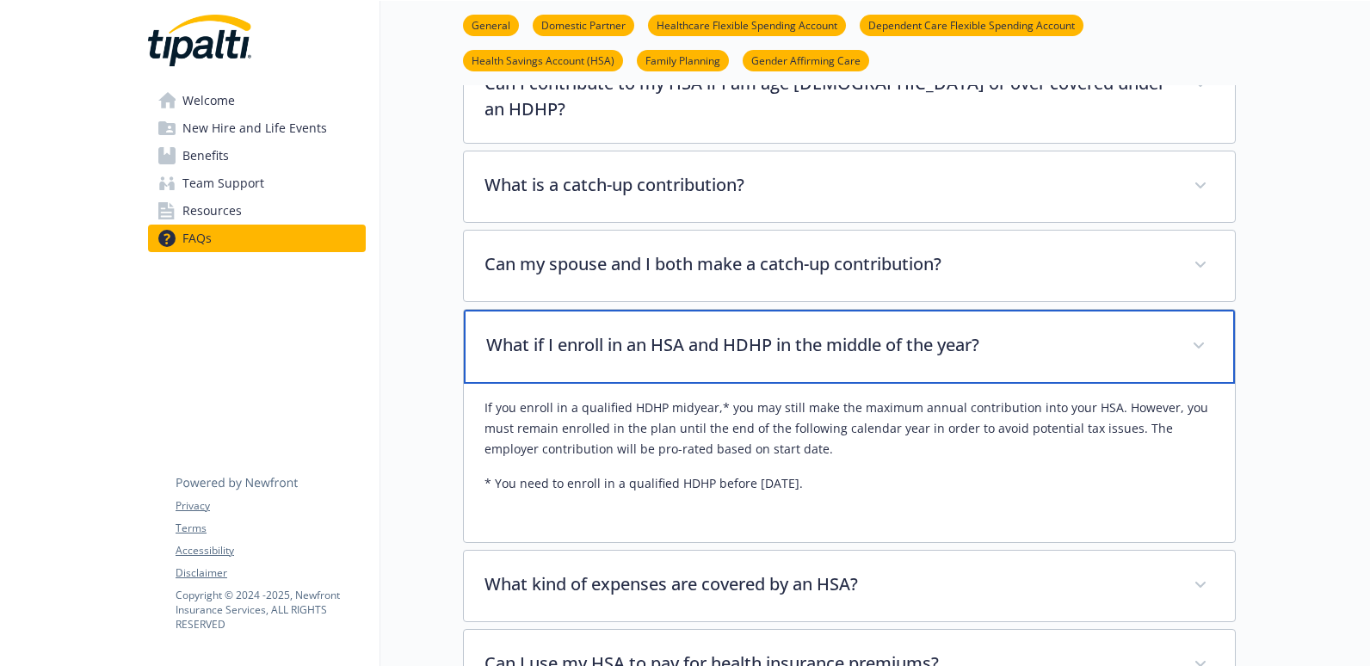
click at [676, 332] on p "What if I enroll in an HSA and HDHP in the middle of the year?" at bounding box center [828, 345] width 685 height 26
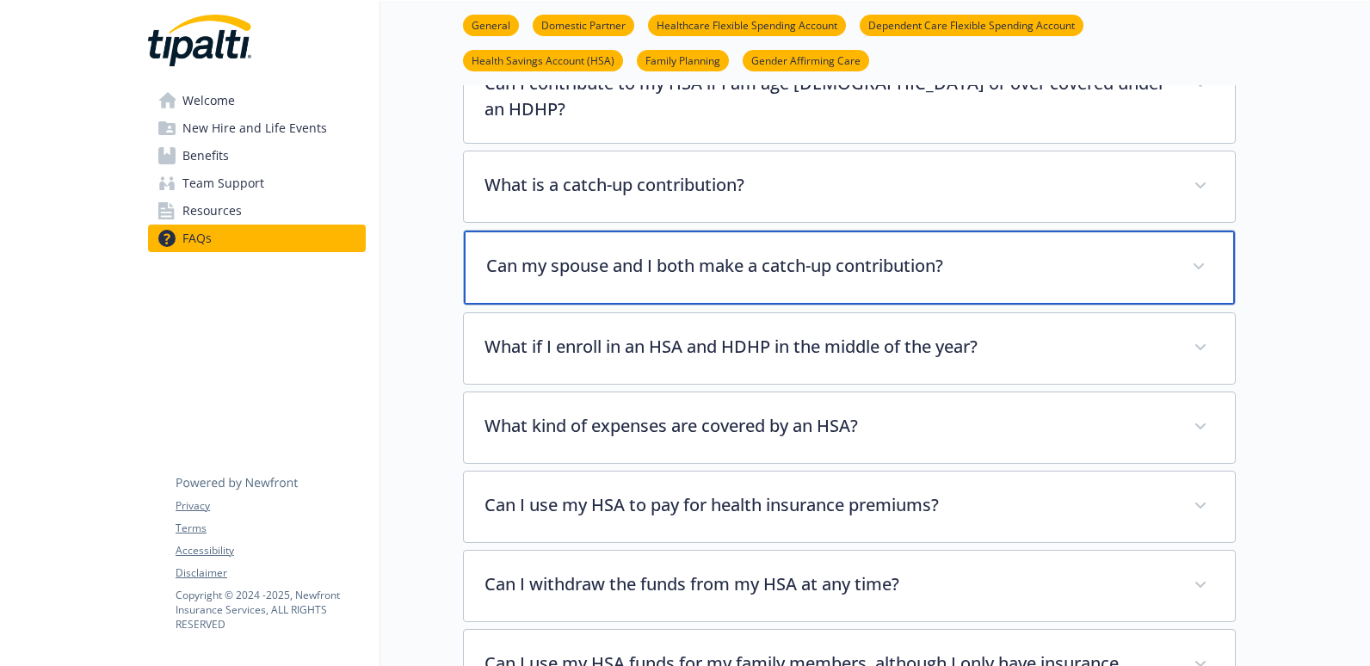
click at [688, 270] on div "Can my spouse and I both make a catch-up contribution?" at bounding box center [849, 268] width 771 height 74
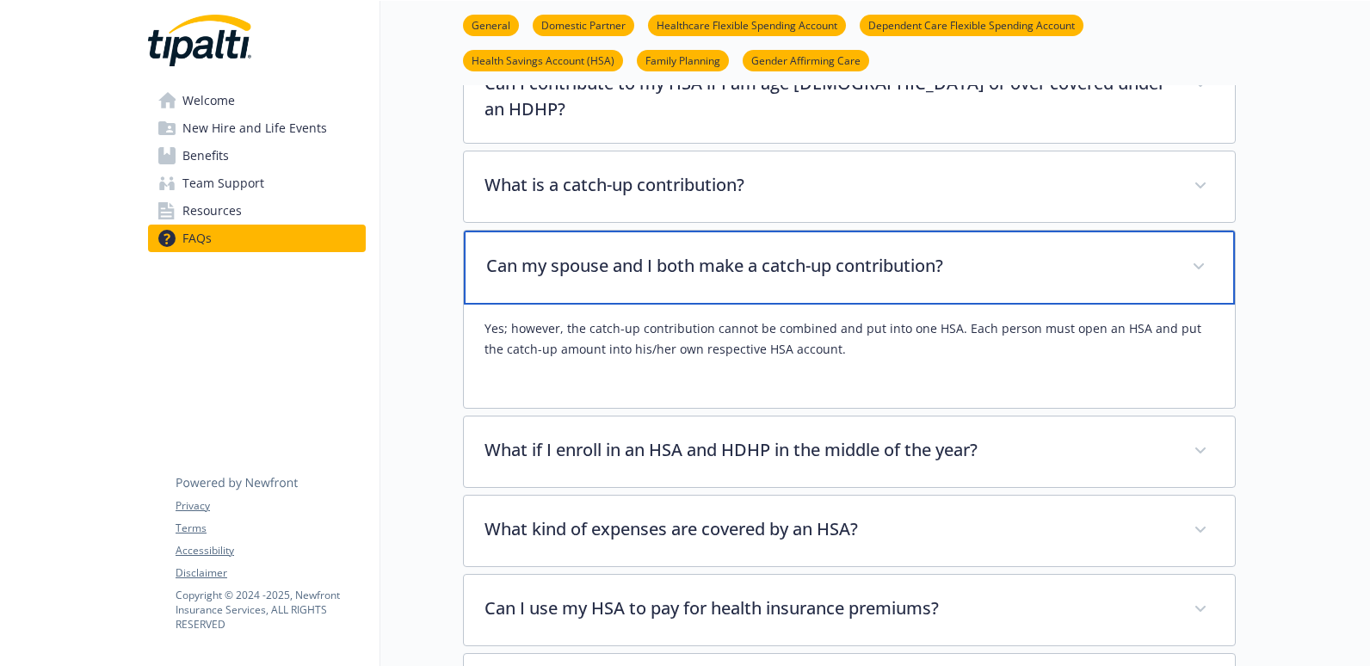
click at [688, 269] on div "Can my spouse and I both make a catch-up contribution?" at bounding box center [849, 268] width 771 height 74
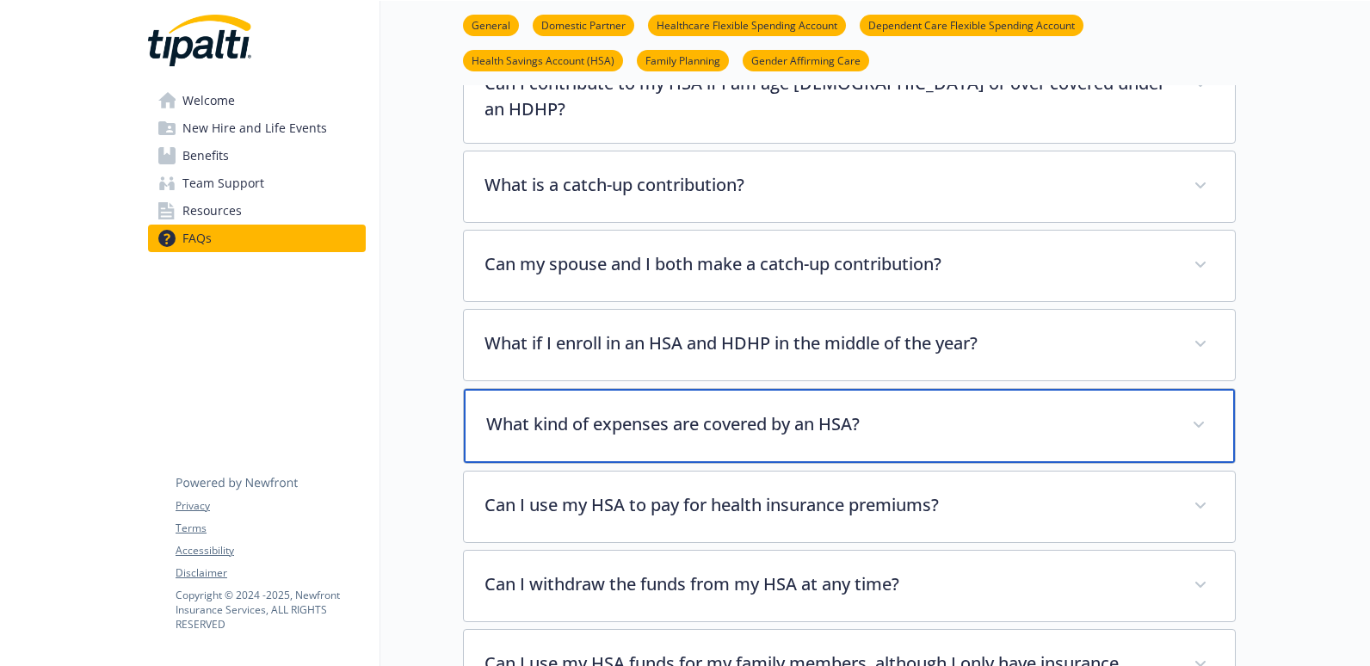
click at [714, 389] on div "What kind of expenses are covered by an HSA?" at bounding box center [849, 426] width 771 height 74
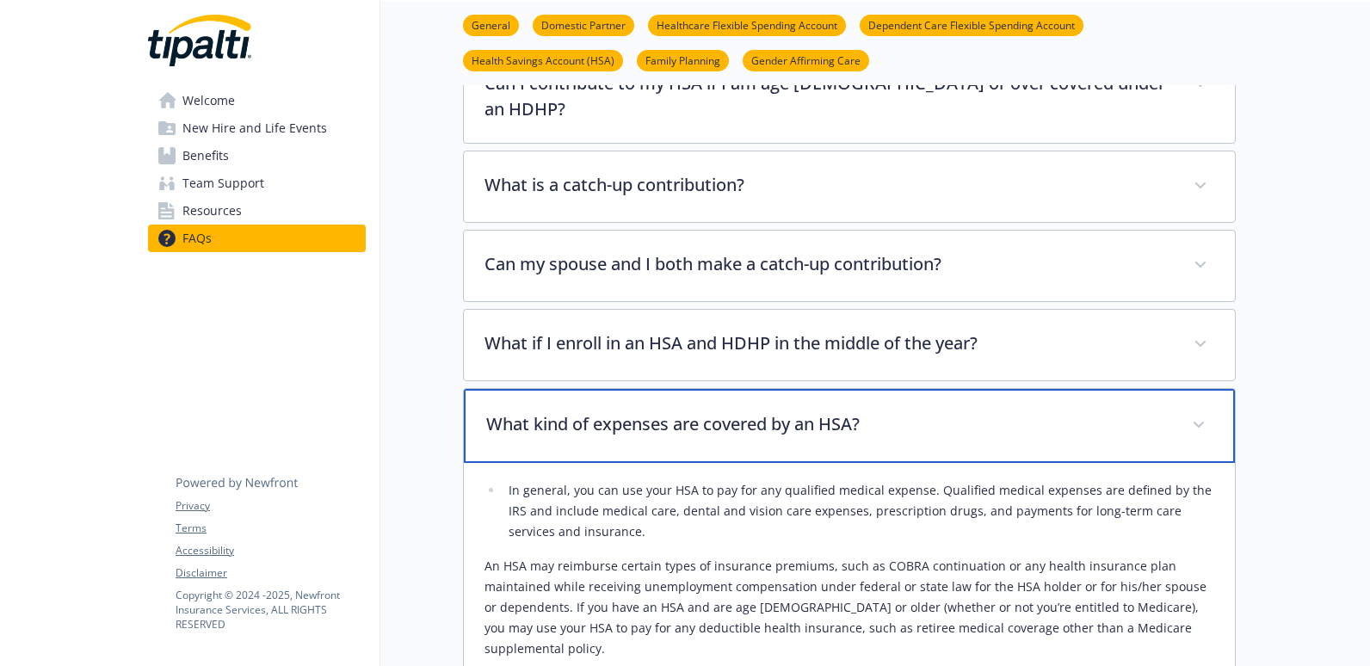
click at [758, 411] on p "What kind of expenses are covered by an HSA?" at bounding box center [828, 424] width 685 height 26
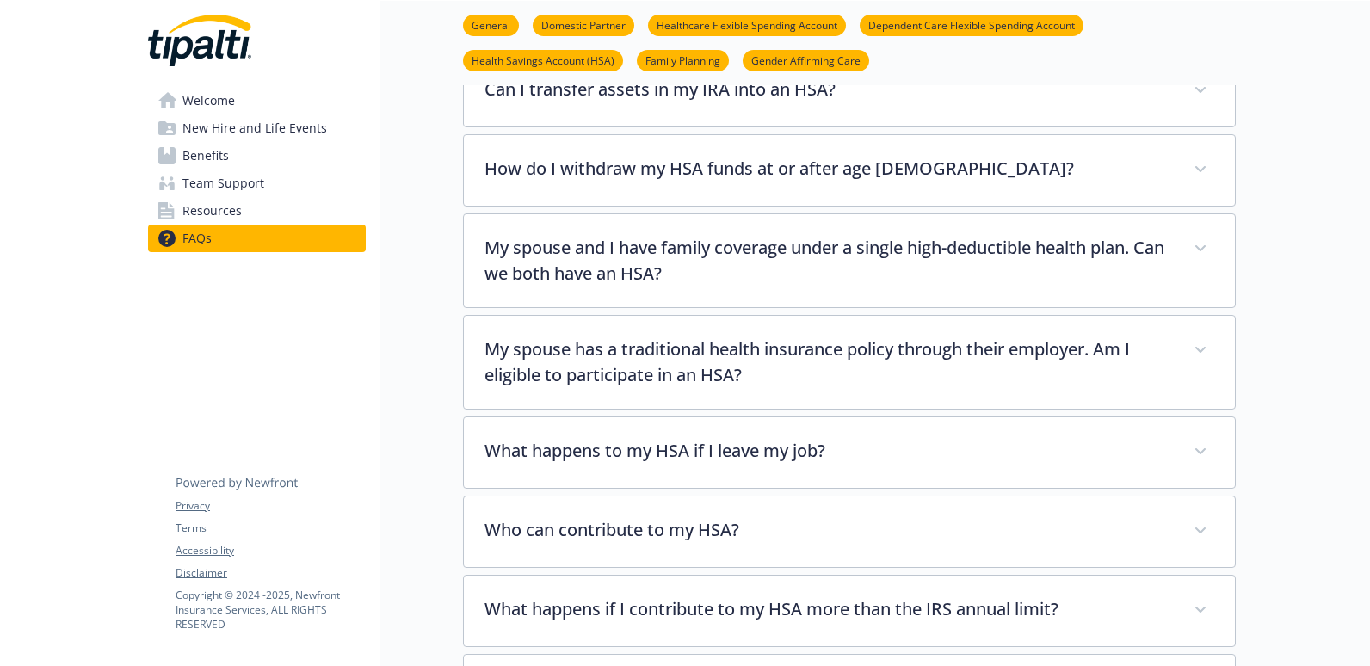
scroll to position [3787, 13]
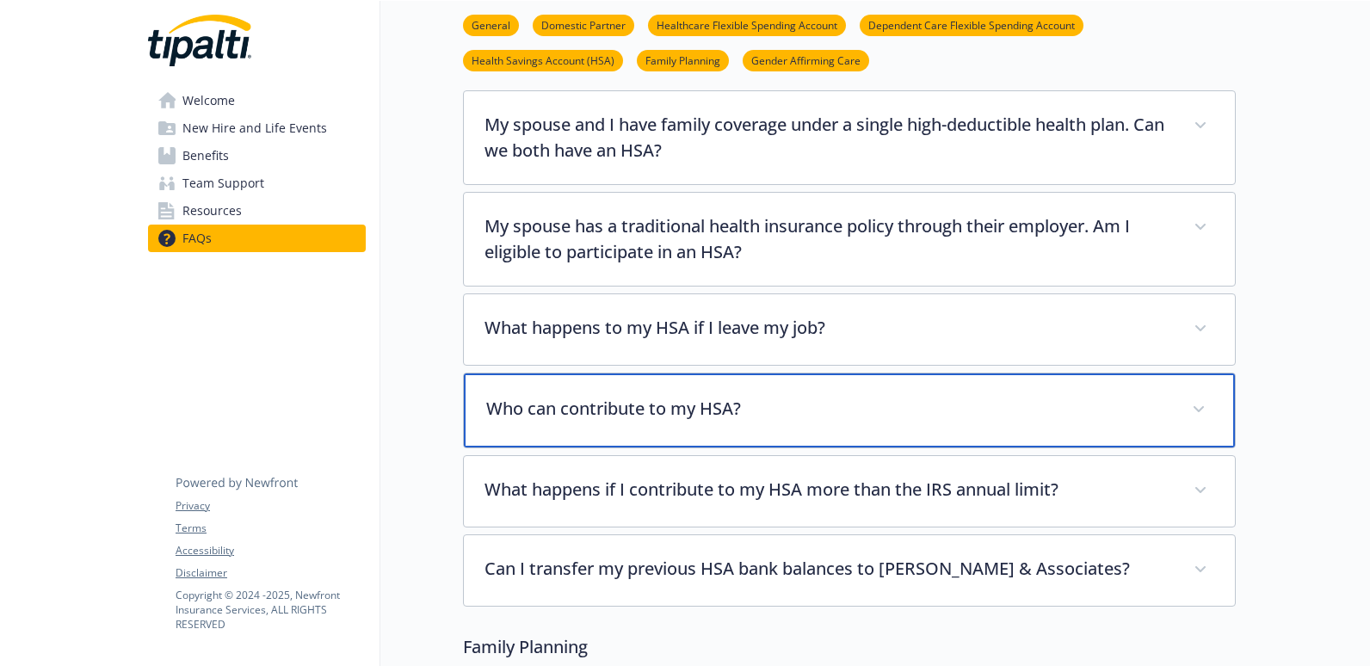
click at [771, 401] on div "Who can contribute to my HSA?" at bounding box center [849, 411] width 771 height 74
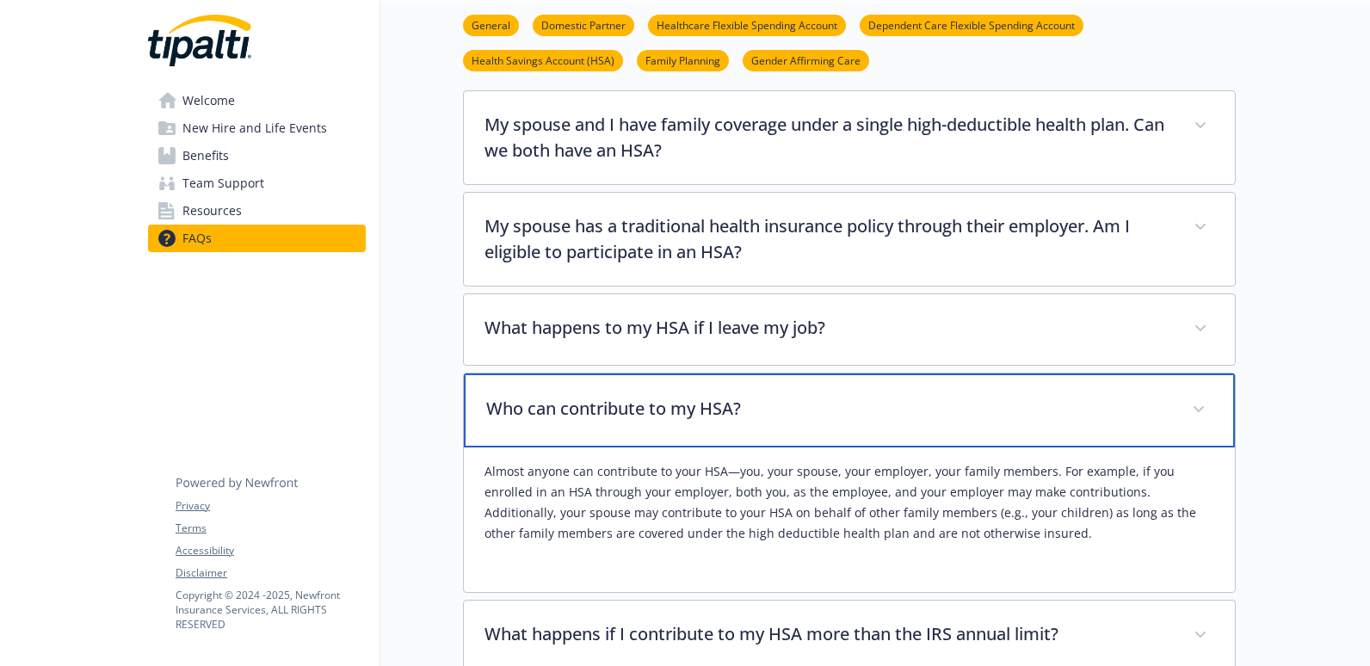
click at [774, 405] on div "Who can contribute to my HSA?" at bounding box center [849, 411] width 771 height 74
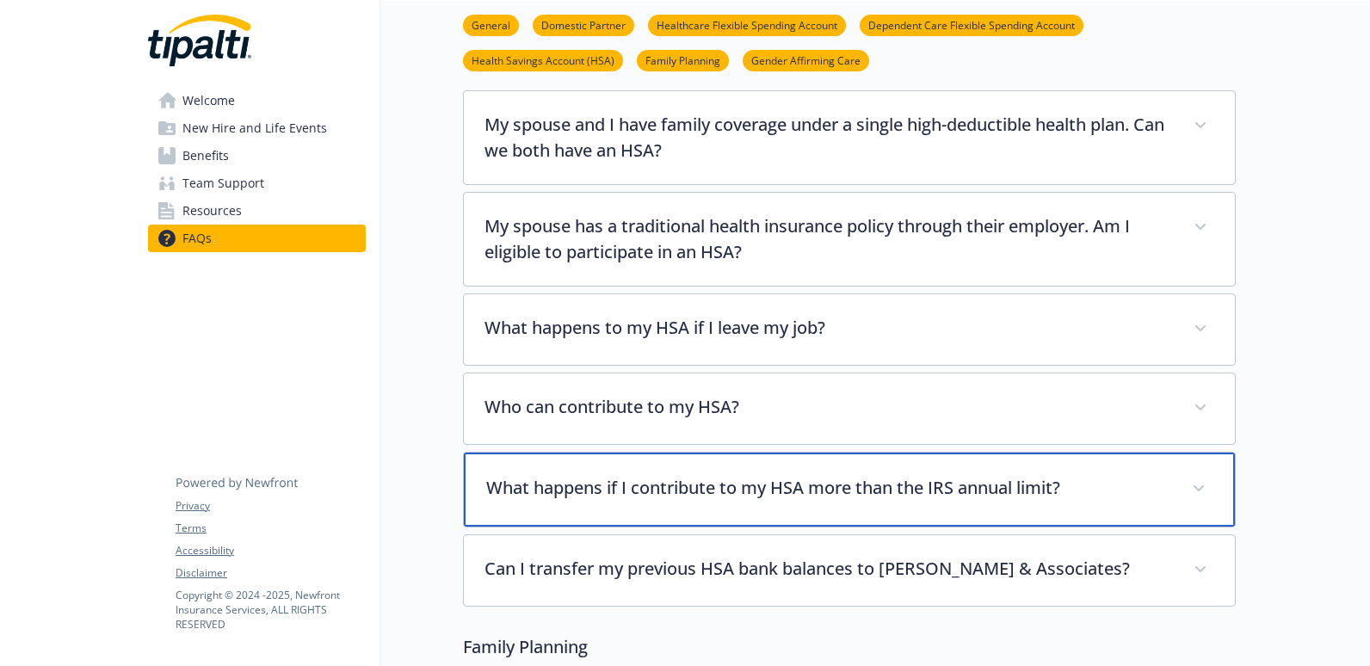
click at [762, 503] on div "What happens if I contribute to my HSA more than the IRS annual limit?" at bounding box center [849, 490] width 771 height 74
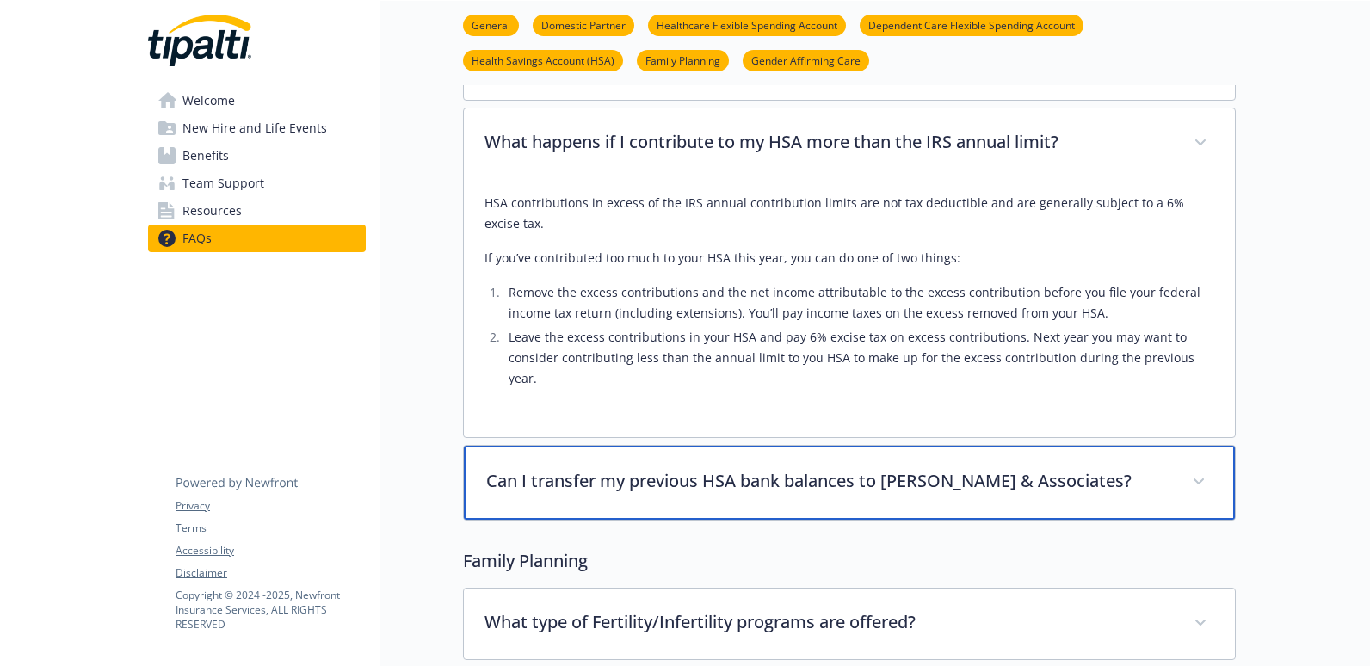
click at [758, 468] on p "Can I transfer my previous HSA bank balances to [PERSON_NAME] & Associates?" at bounding box center [828, 481] width 685 height 26
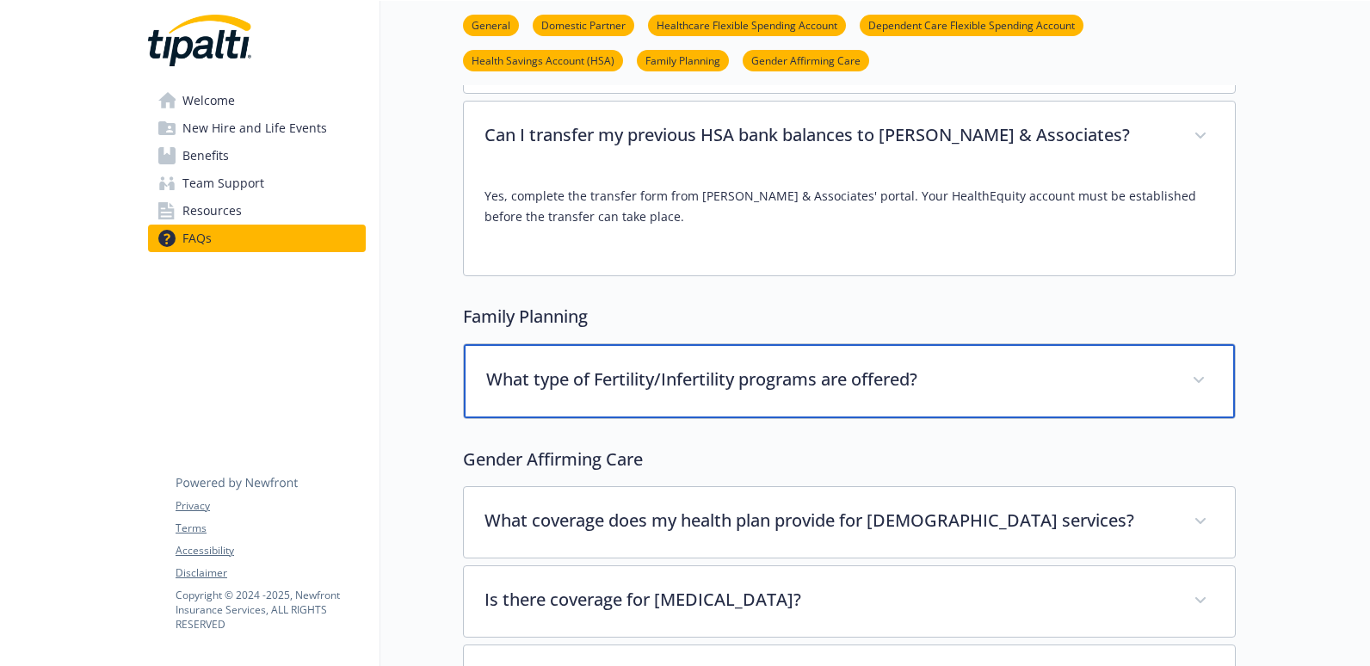
click at [818, 350] on div "What type of Fertility/Infertility programs are offered?" at bounding box center [849, 381] width 771 height 74
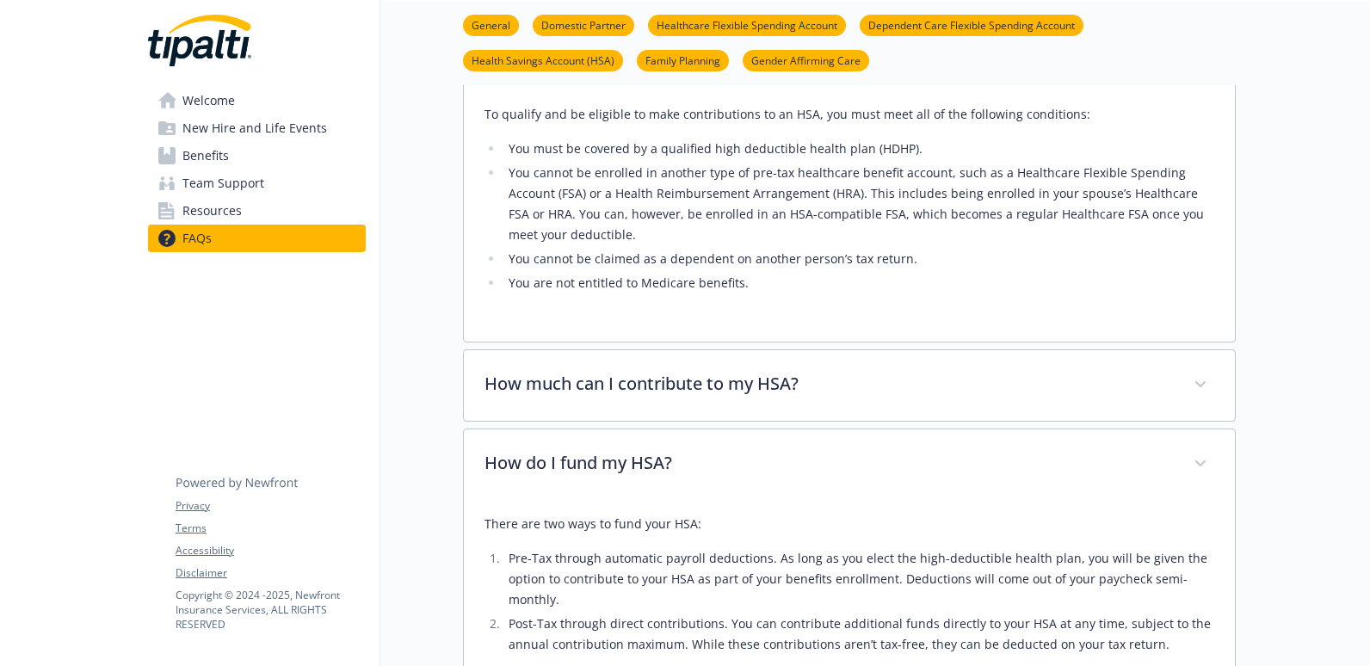
scroll to position [1980, 13]
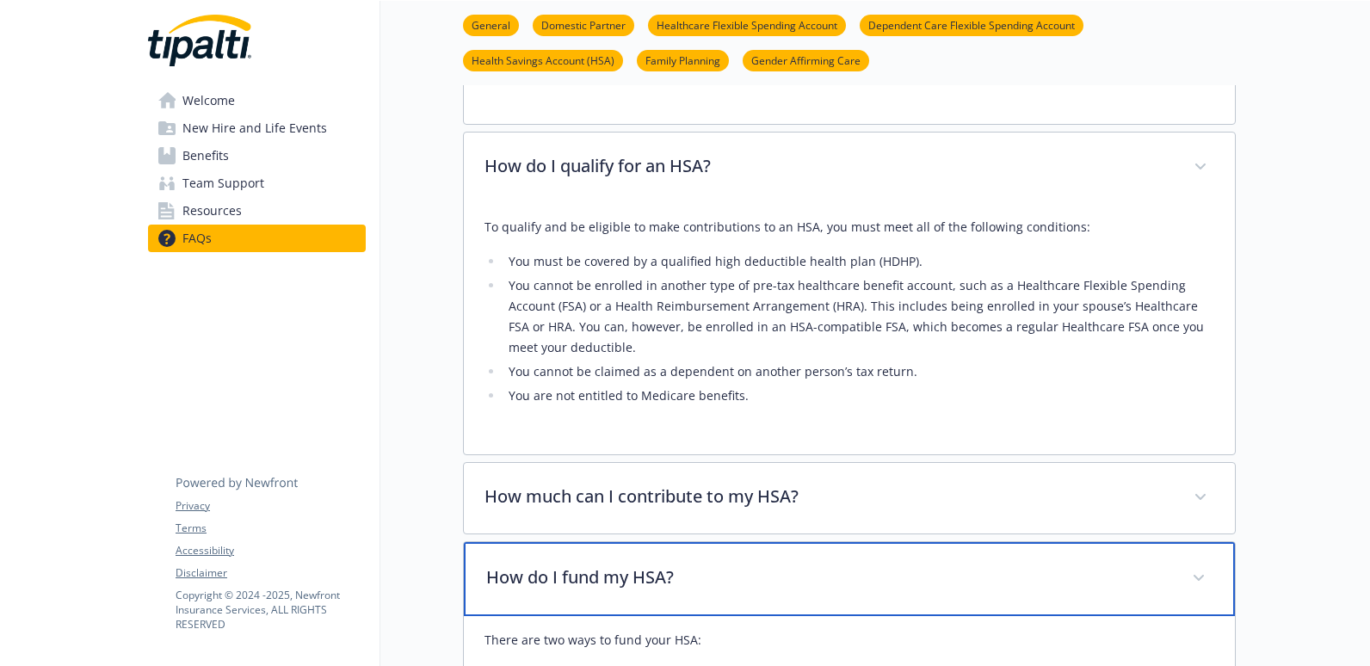
click at [917, 602] on div "How do I fund my HSA?" at bounding box center [849, 579] width 771 height 74
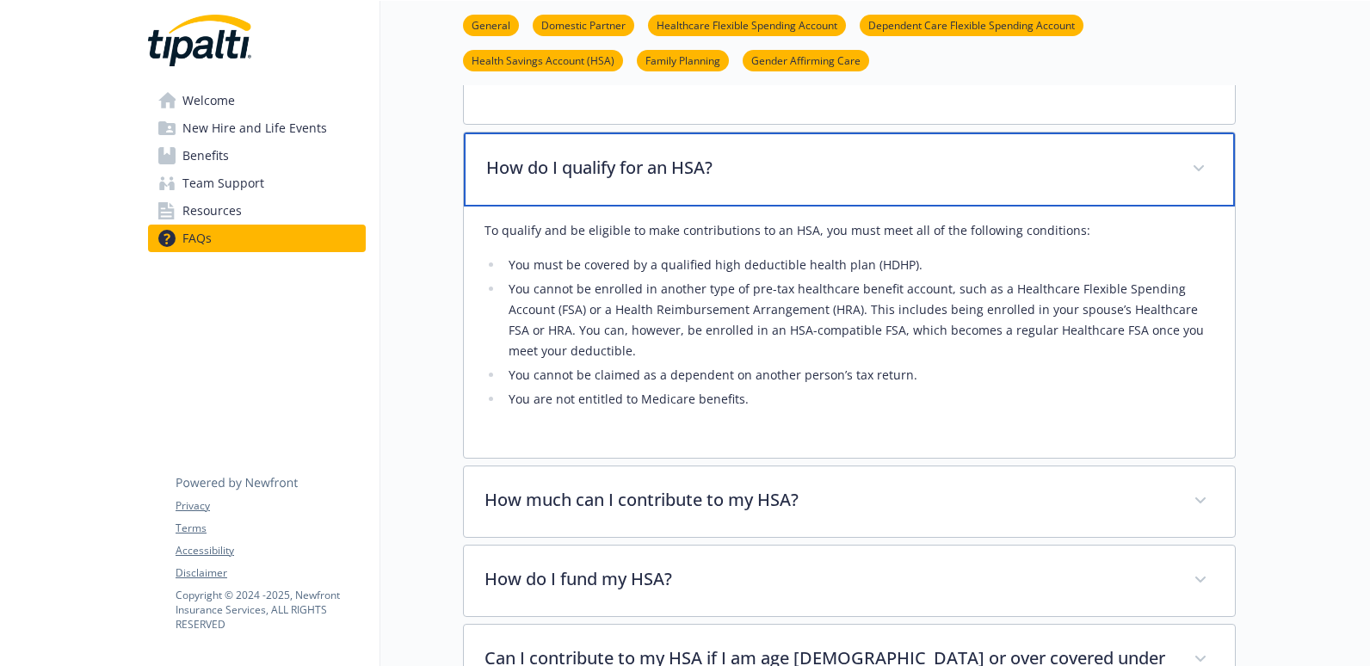
click at [935, 170] on p "How do I qualify for an HSA?" at bounding box center [828, 168] width 685 height 26
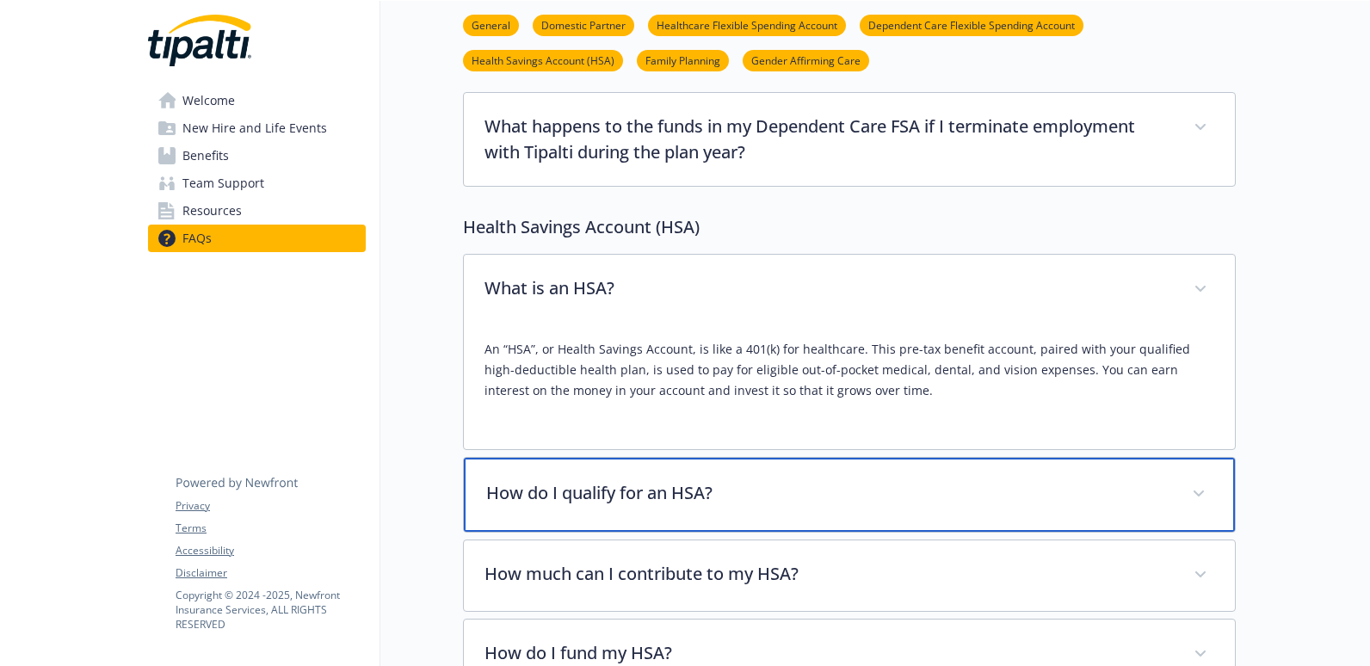
scroll to position [1635, 13]
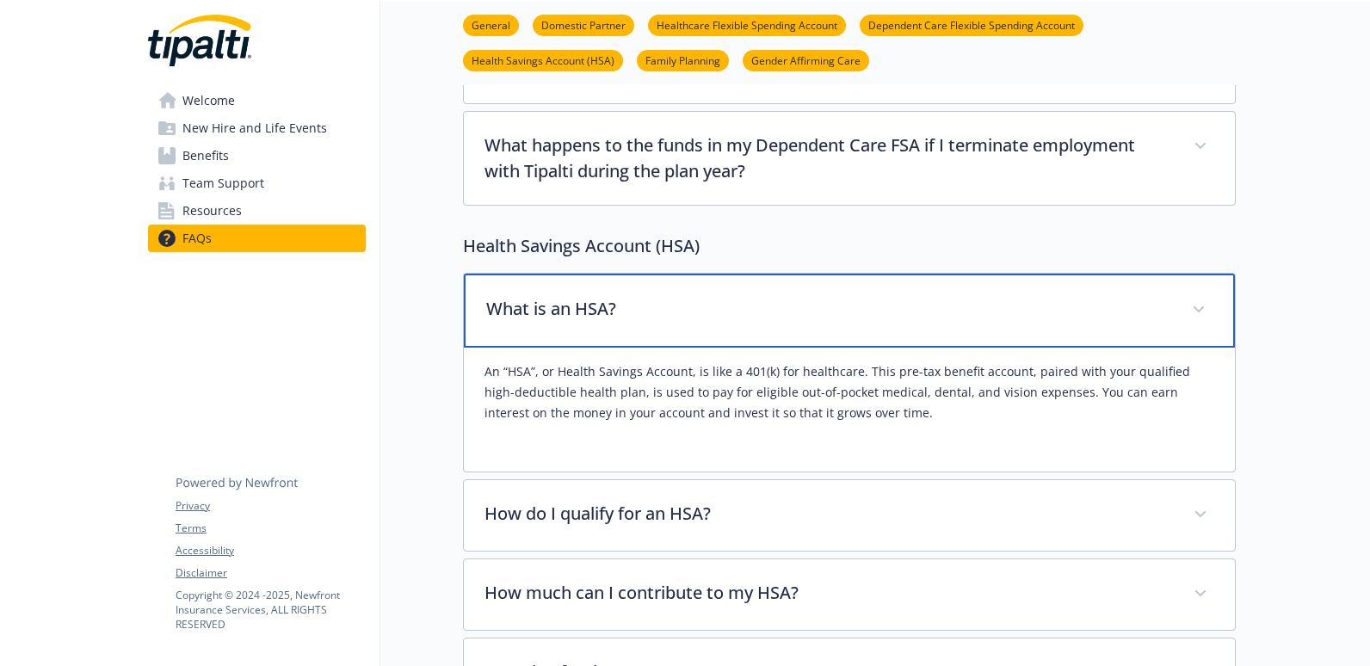
click at [1017, 312] on p "What is an HSA?" at bounding box center [828, 309] width 685 height 26
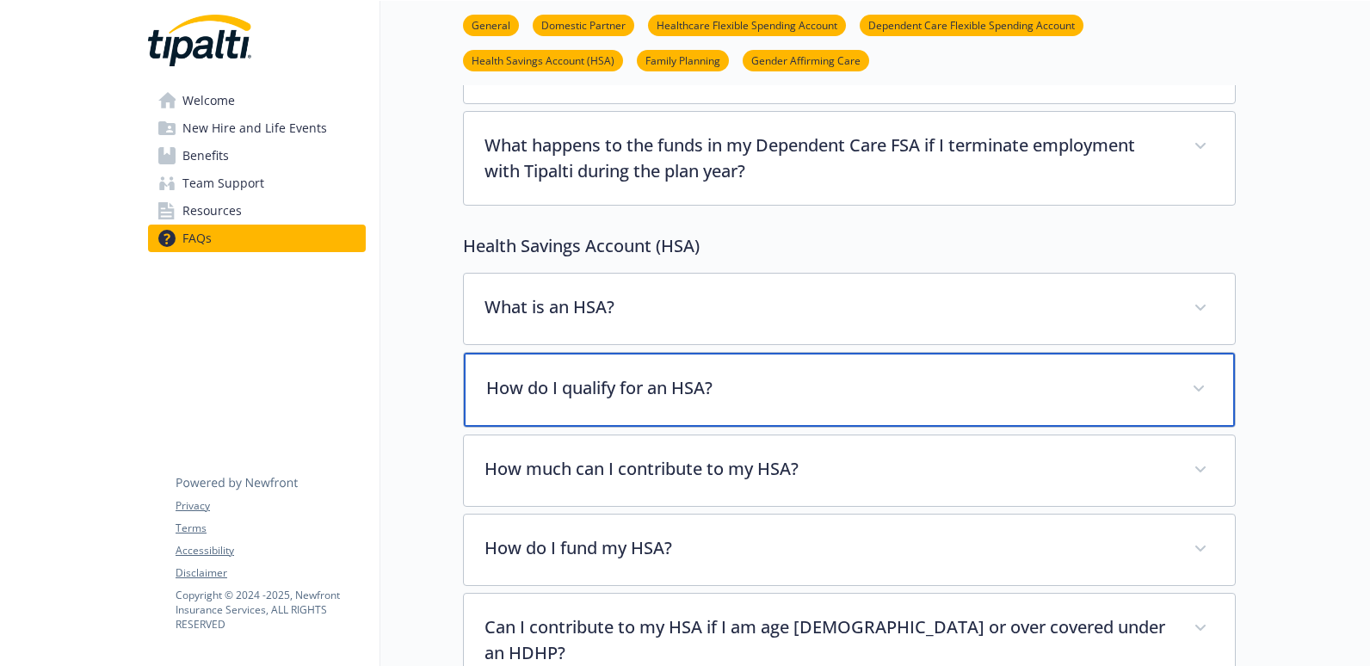
click at [771, 418] on div "How do I qualify for an HSA?" at bounding box center [849, 390] width 771 height 74
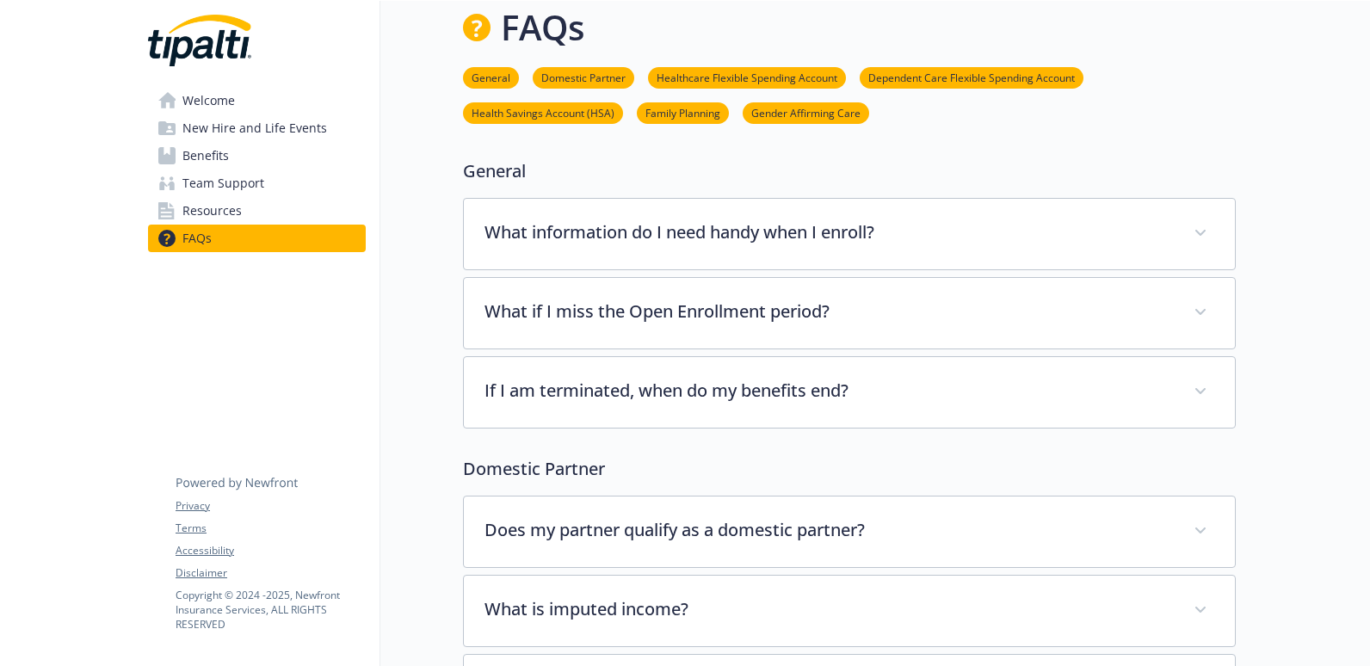
scroll to position [12, 13]
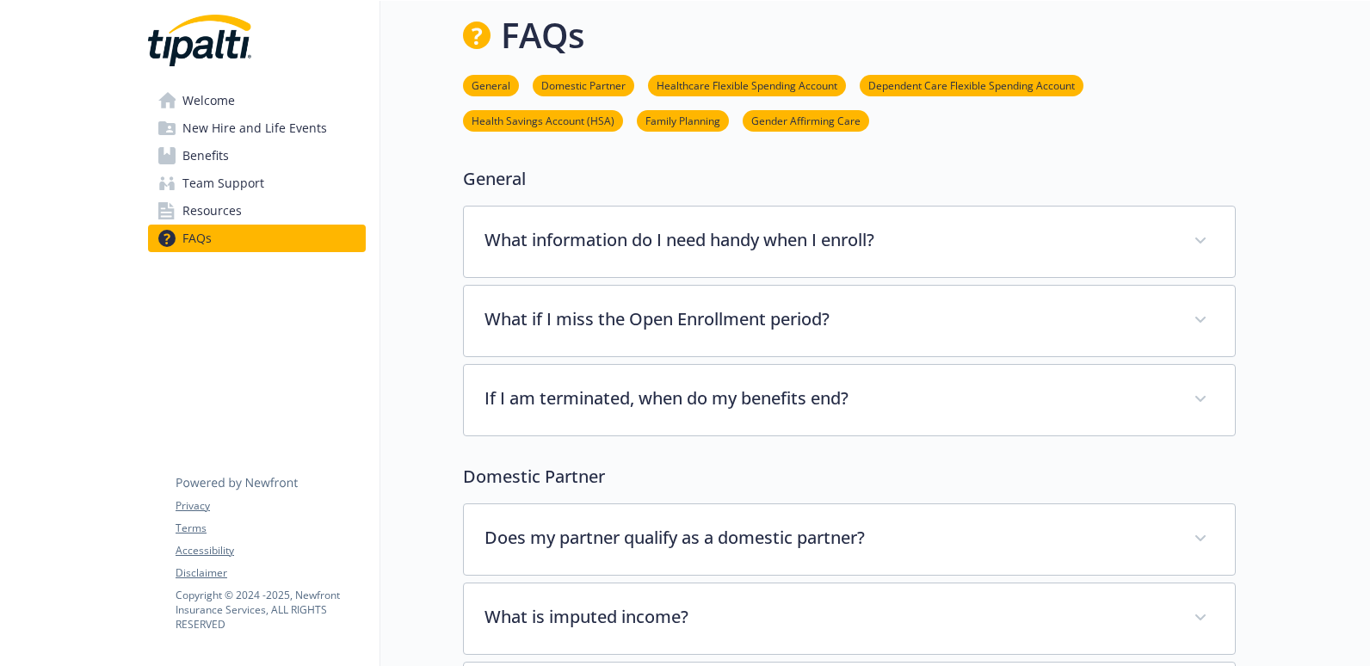
click at [293, 134] on span "New Hire and Life Events" at bounding box center [254, 128] width 145 height 28
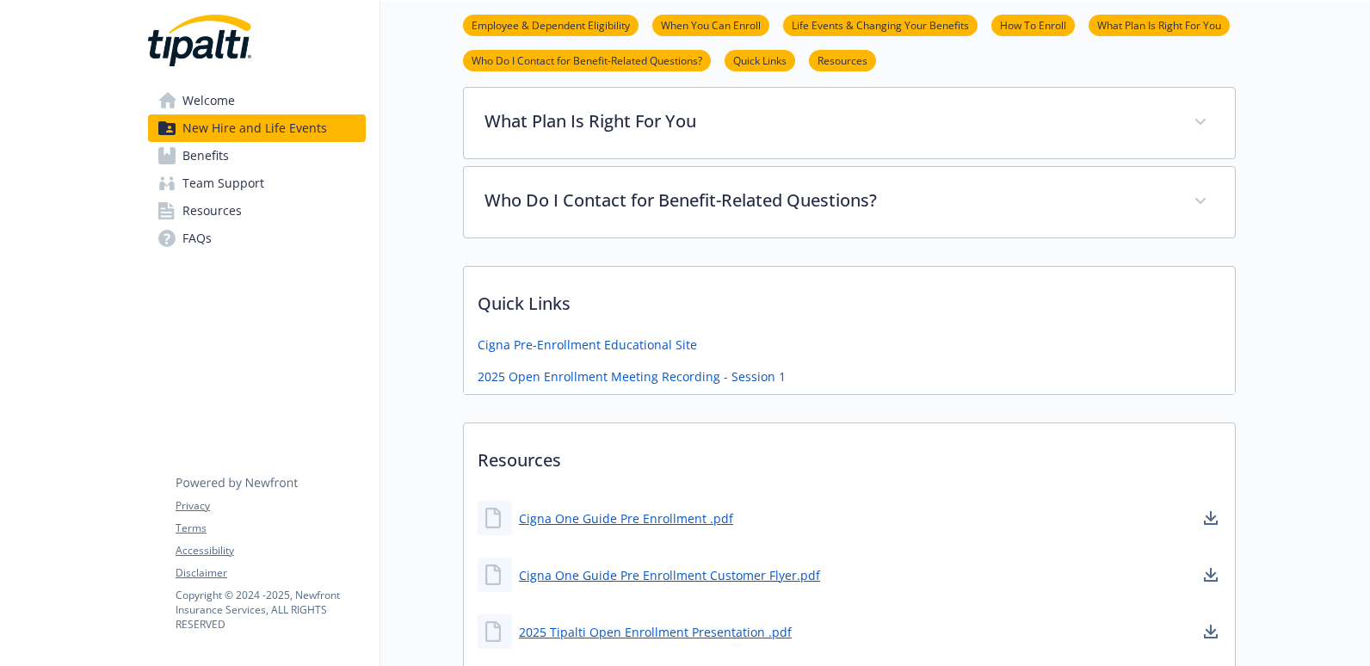
scroll to position [782, 13]
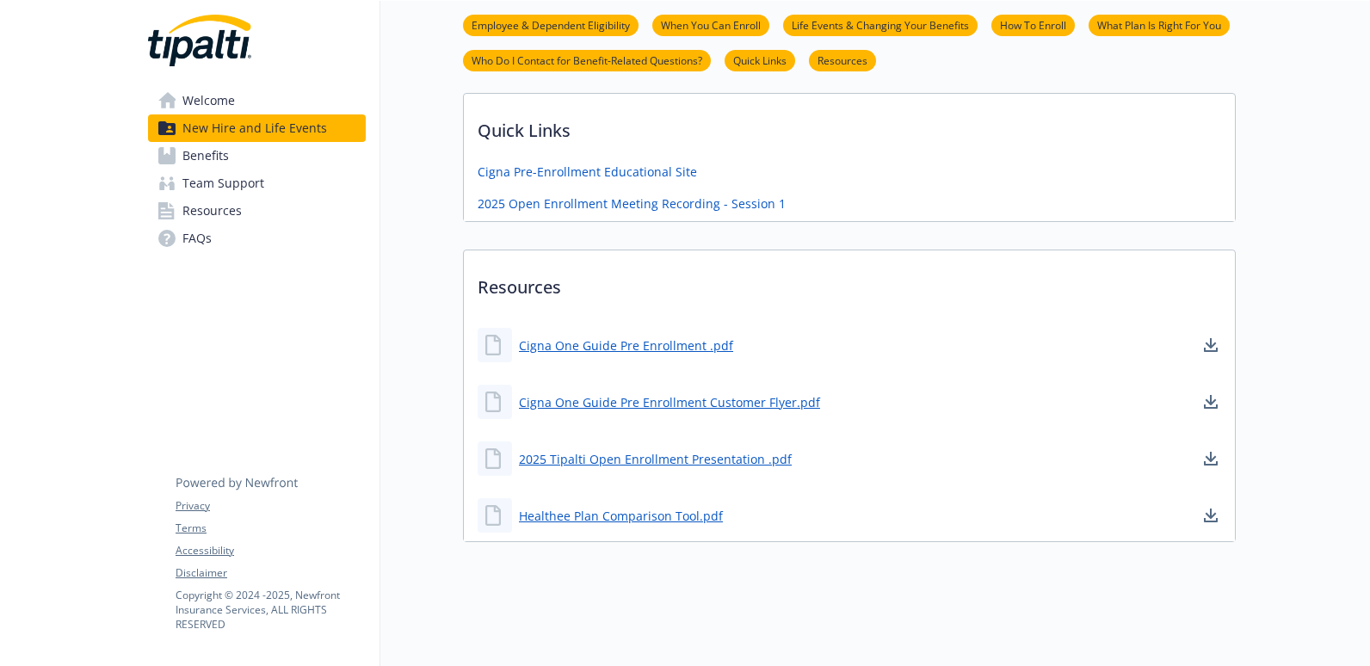
click at [227, 182] on span "Team Support" at bounding box center [223, 184] width 82 height 28
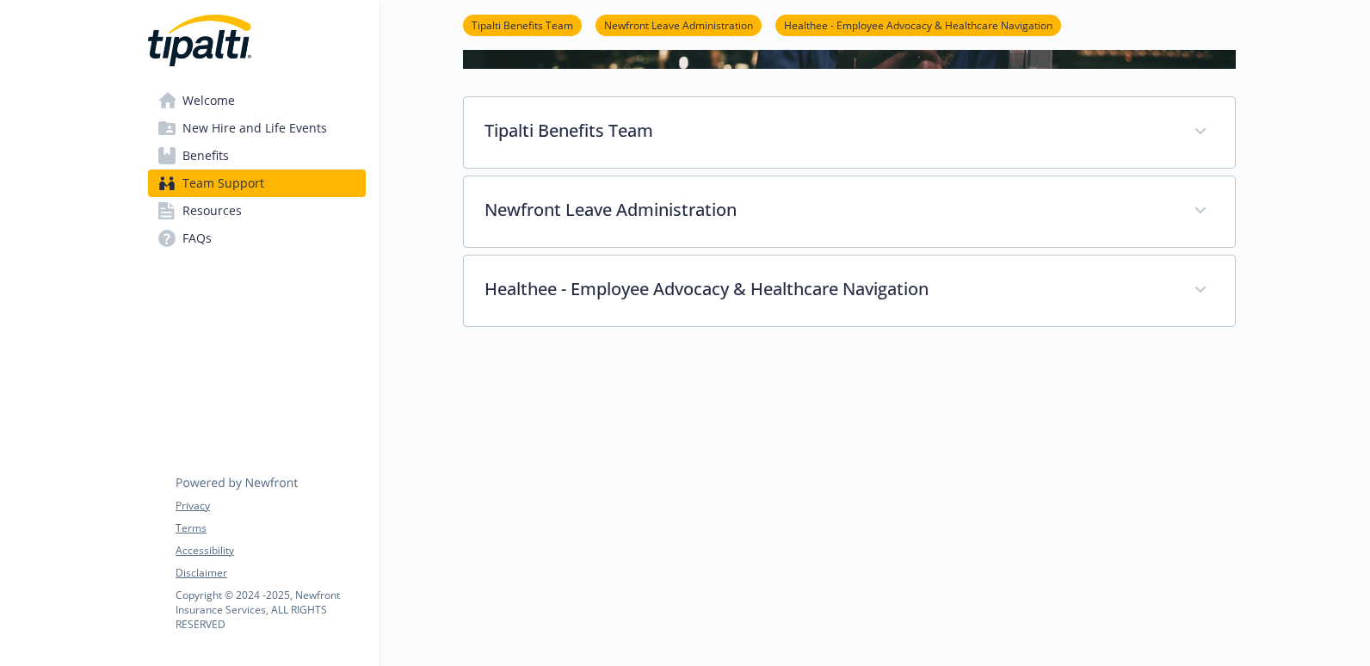
click at [223, 161] on link "Benefits" at bounding box center [257, 156] width 218 height 28
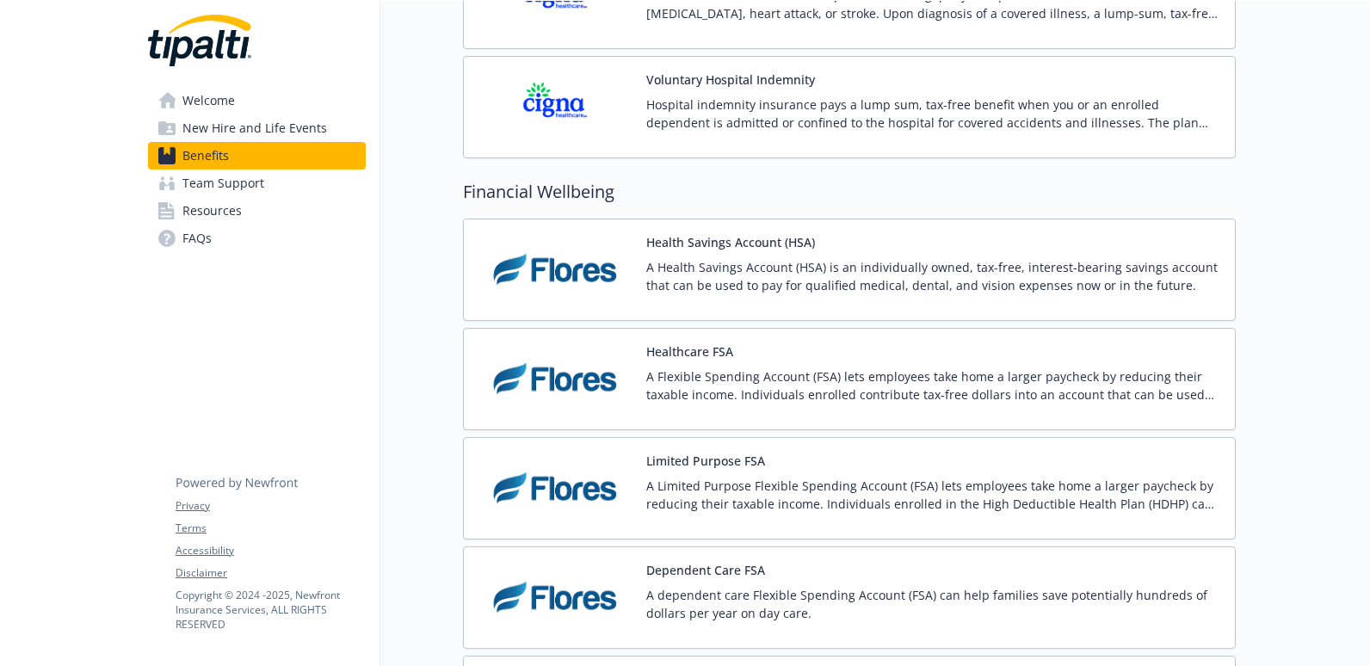
scroll to position [2238, 13]
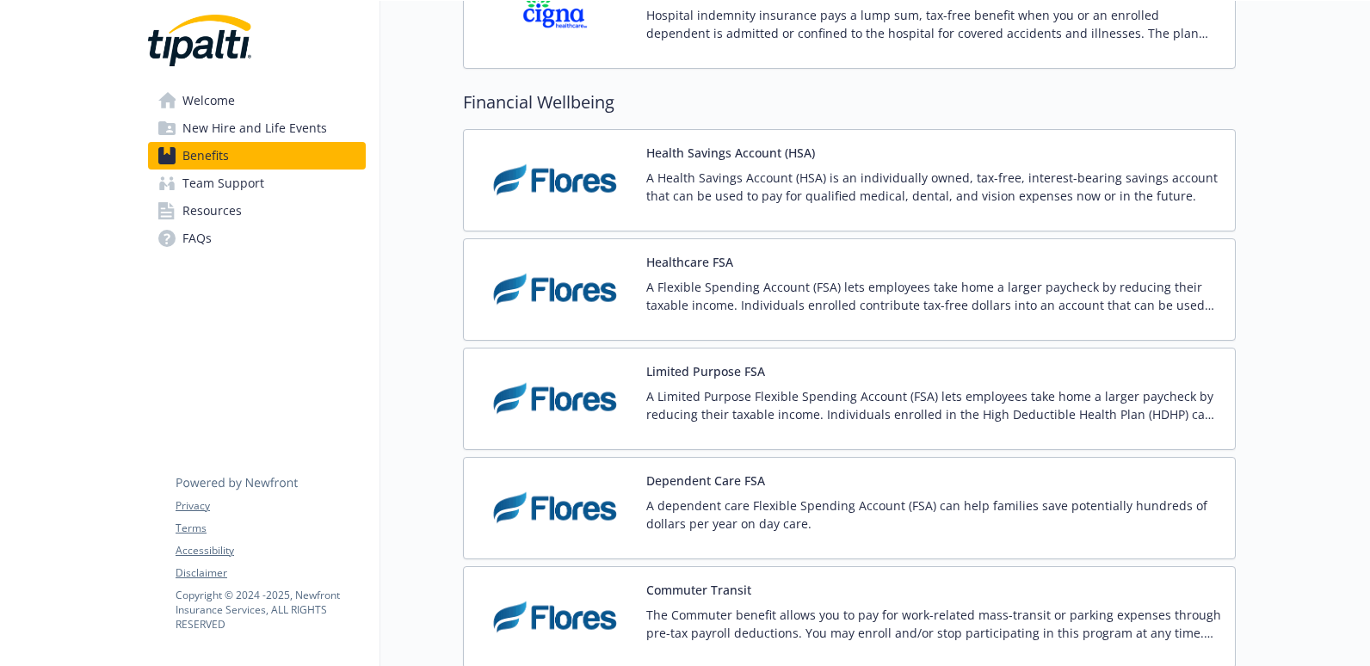
click at [606, 190] on img at bounding box center [555, 180] width 155 height 73
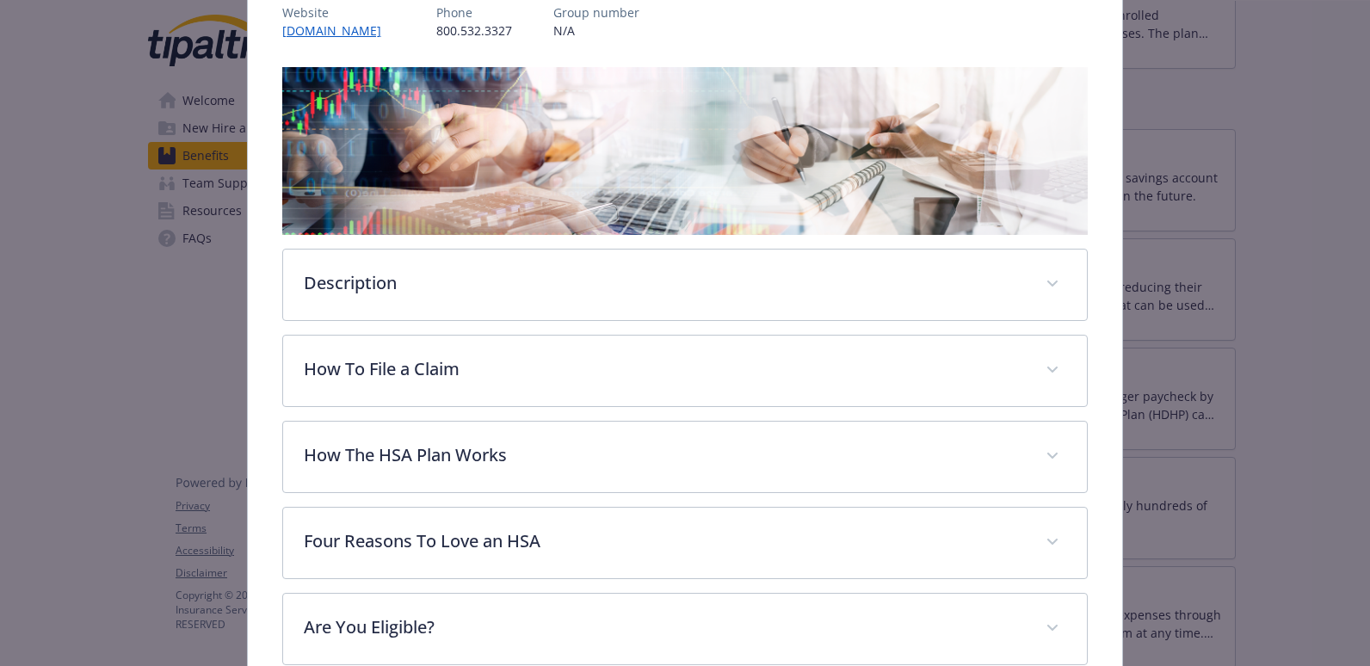
scroll to position [224, 0]
click at [670, 248] on div "Description A Health Savings Account (HSA) is an individually owned, tax-free, …" at bounding box center [685, 284] width 806 height 72
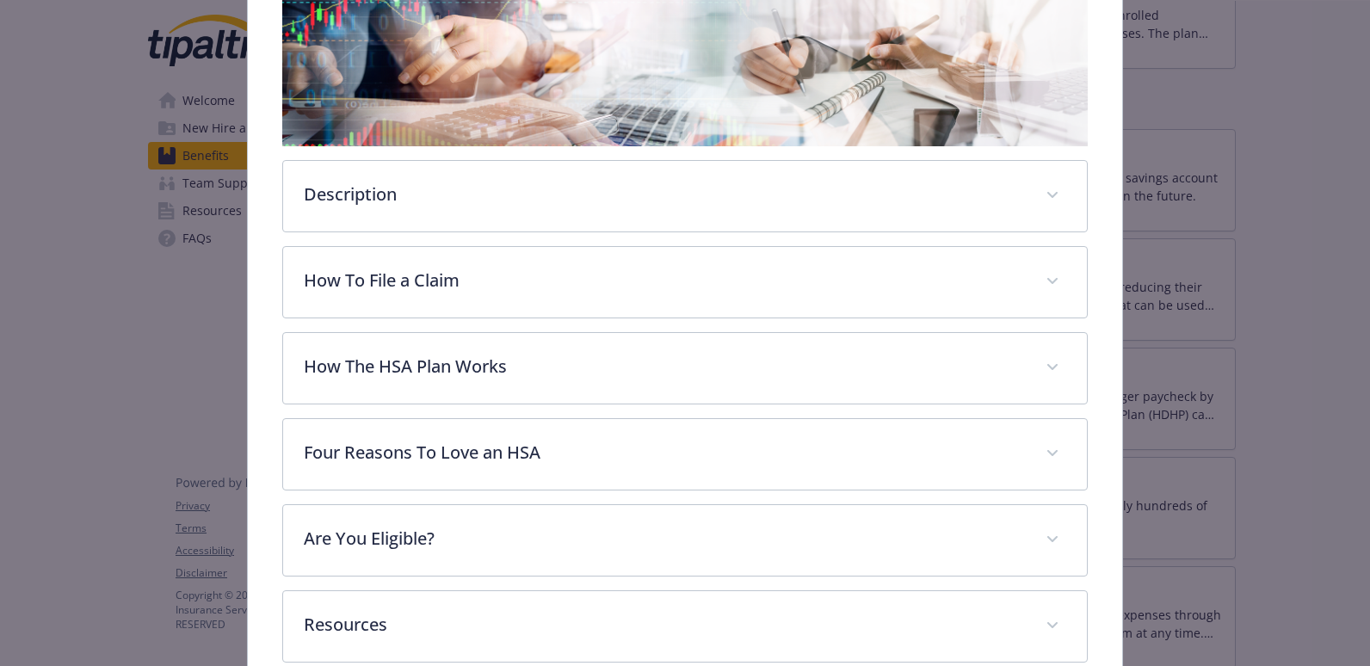
scroll to position [404, 0]
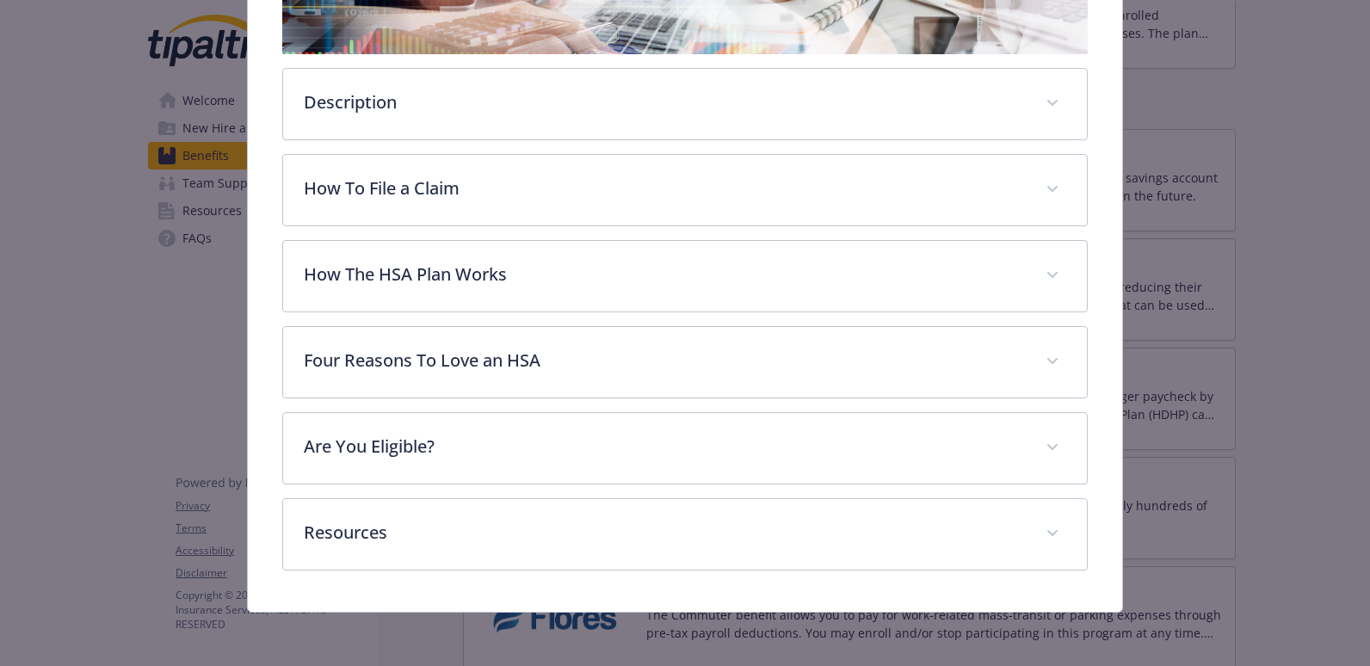
click at [632, 65] on div "Description A Health Savings Account (HSA) is an individually owned, tax-free, …" at bounding box center [685, 228] width 806 height 684
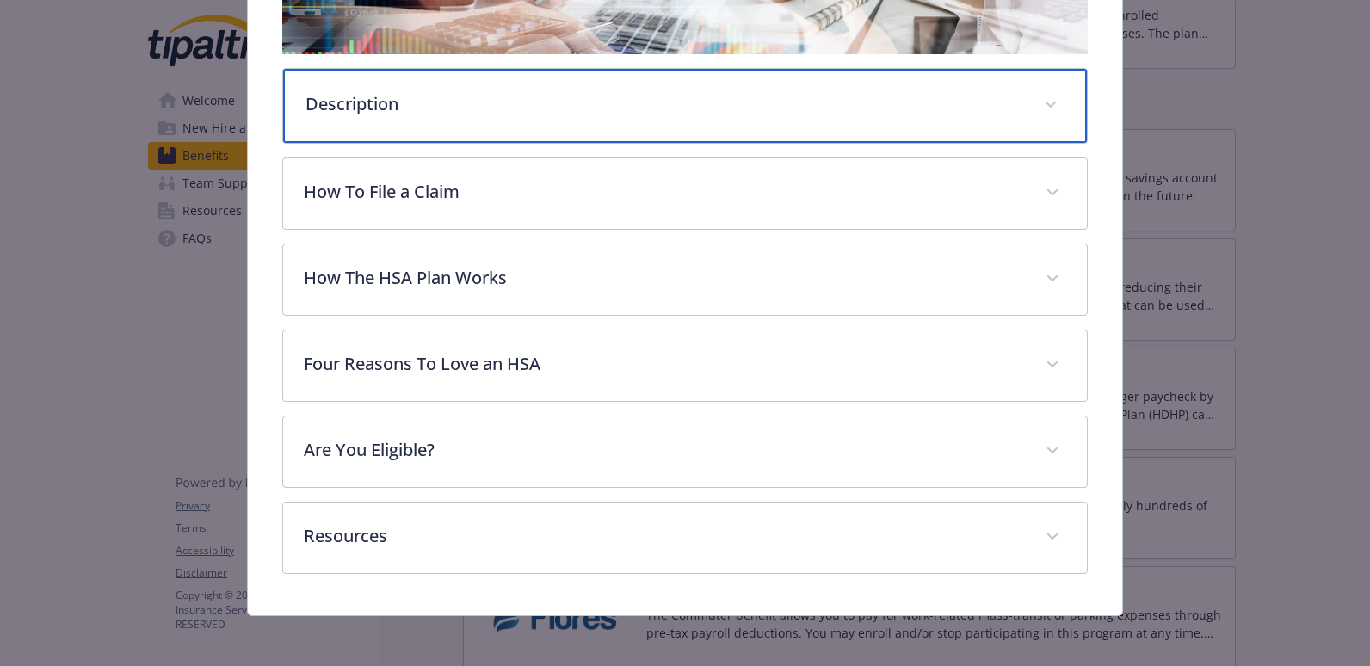
click at [626, 86] on div "Description" at bounding box center [685, 106] width 805 height 74
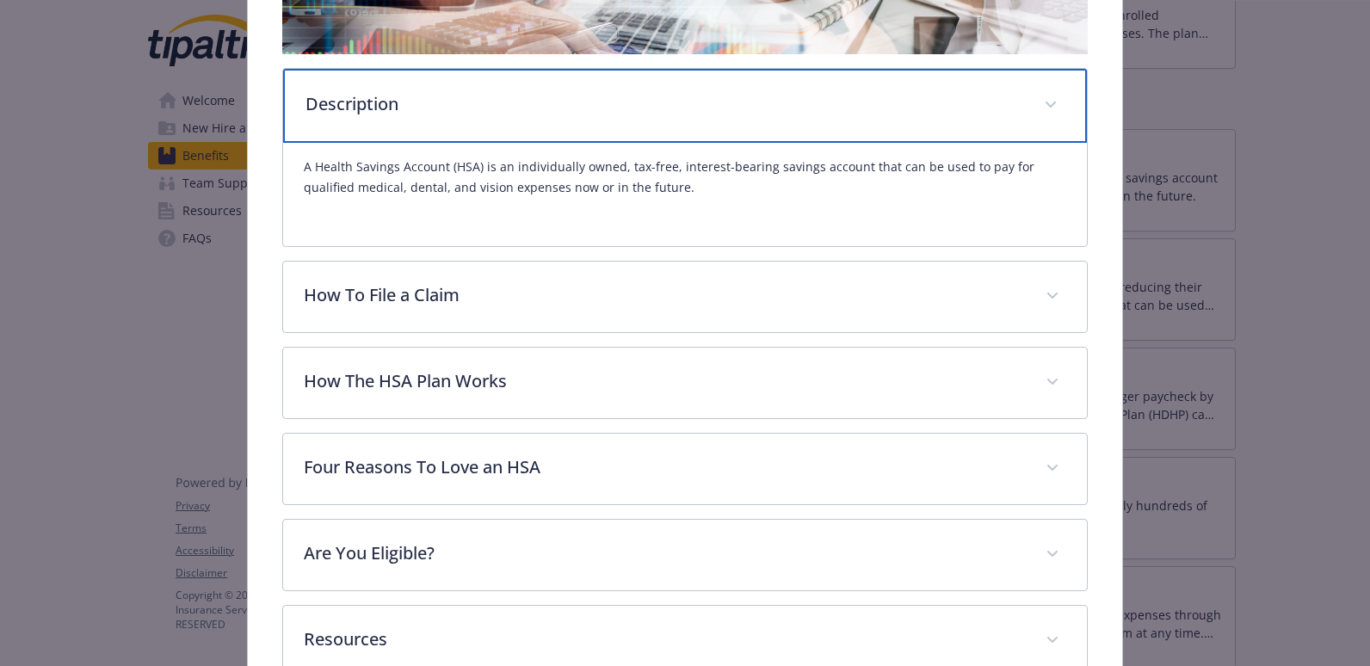
click at [627, 115] on p "Description" at bounding box center [665, 104] width 719 height 26
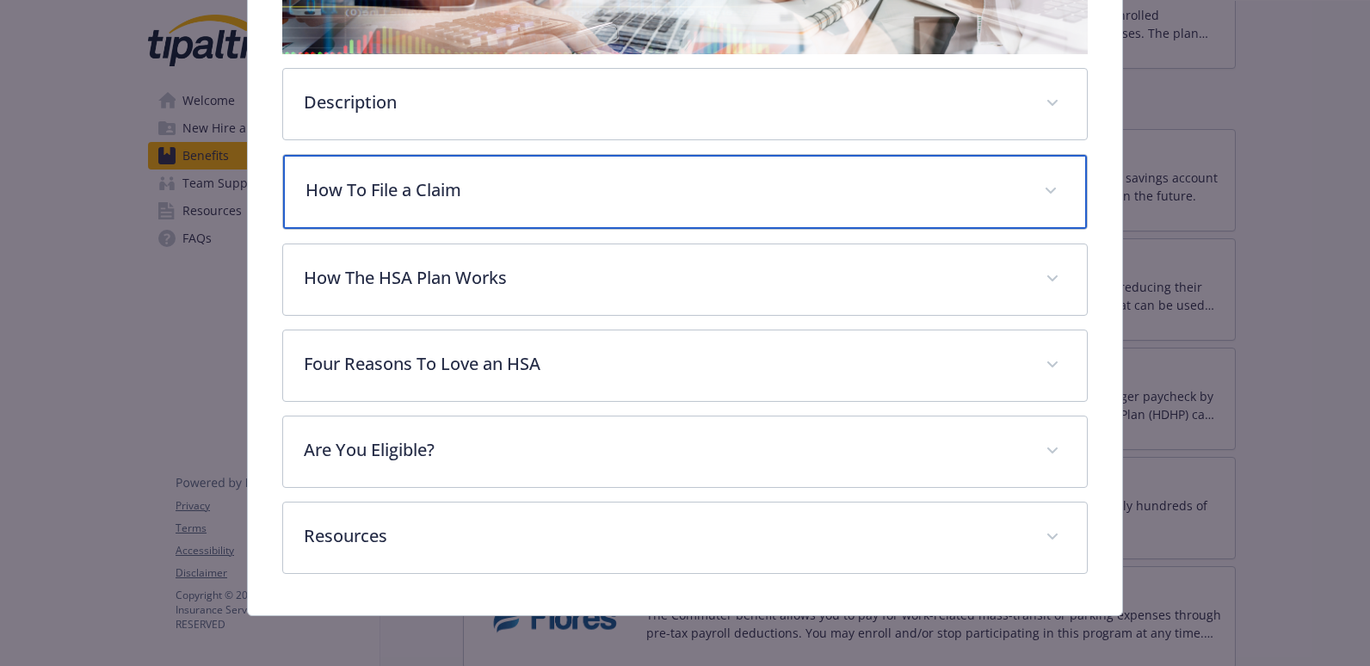
click at [553, 227] on div "How To File a Claim" at bounding box center [685, 192] width 805 height 74
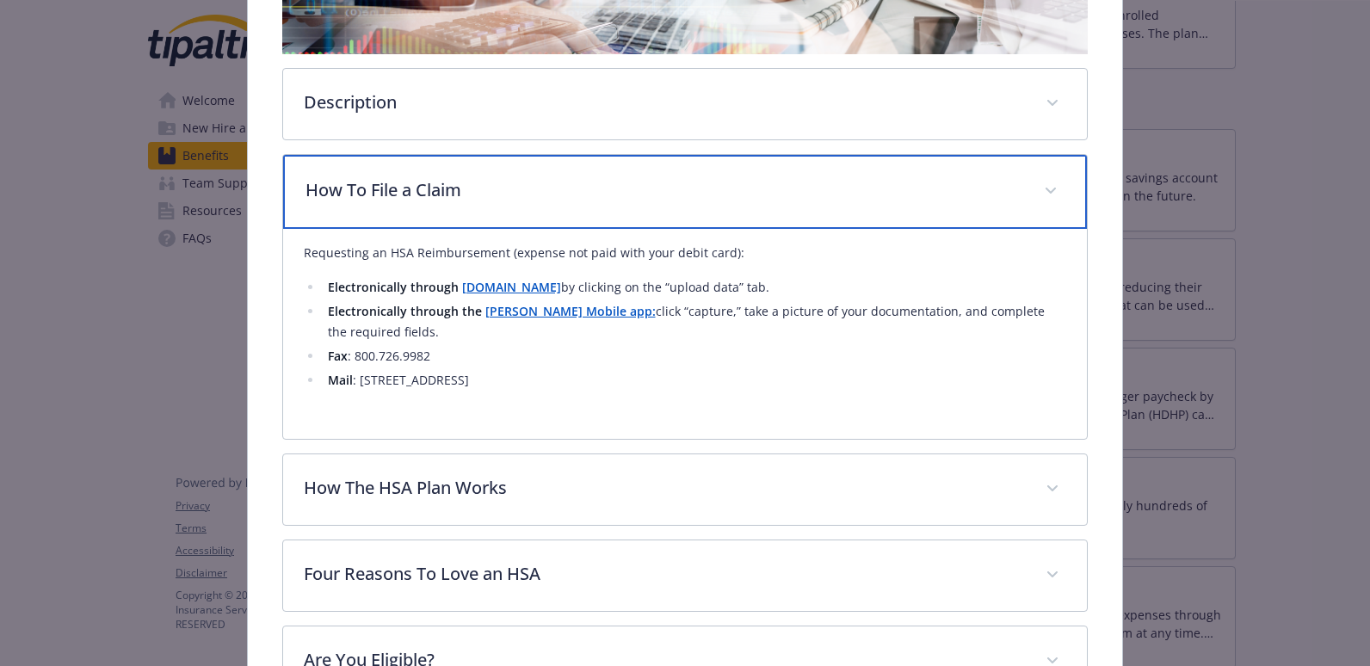
click at [562, 202] on div "How To File a Claim" at bounding box center [685, 192] width 805 height 74
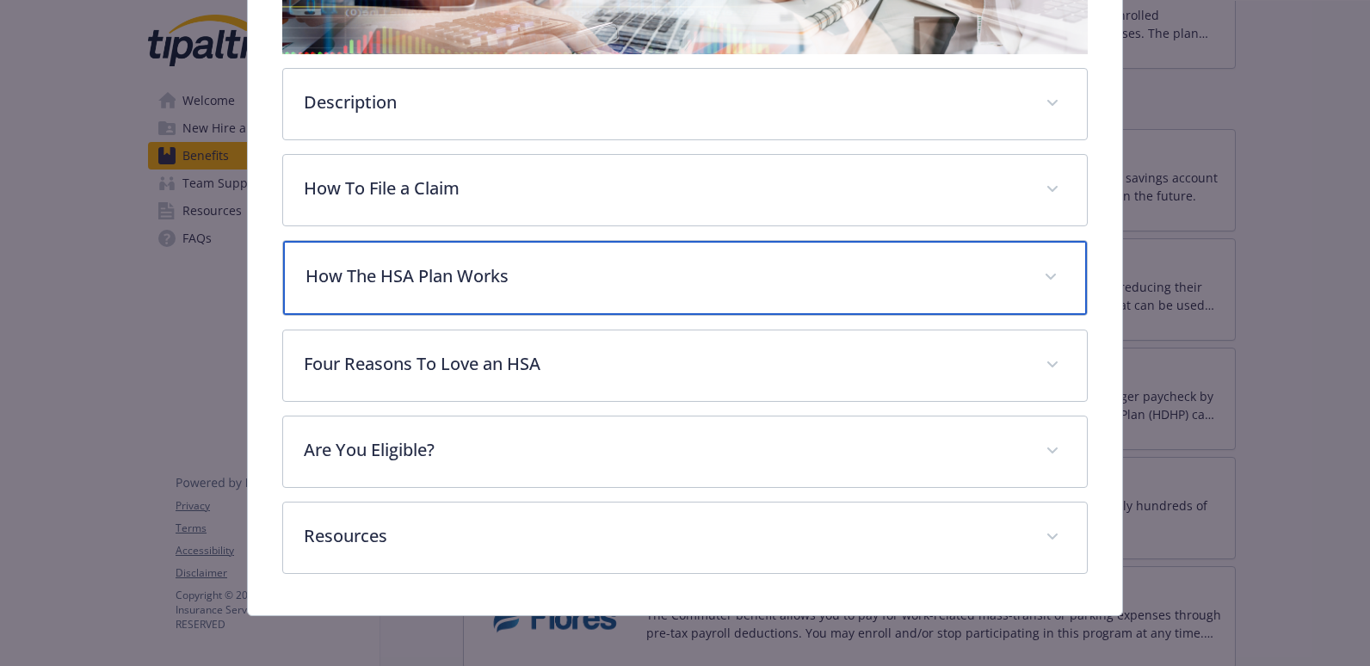
click at [566, 249] on div "How The HSA Plan Works" at bounding box center [685, 278] width 805 height 74
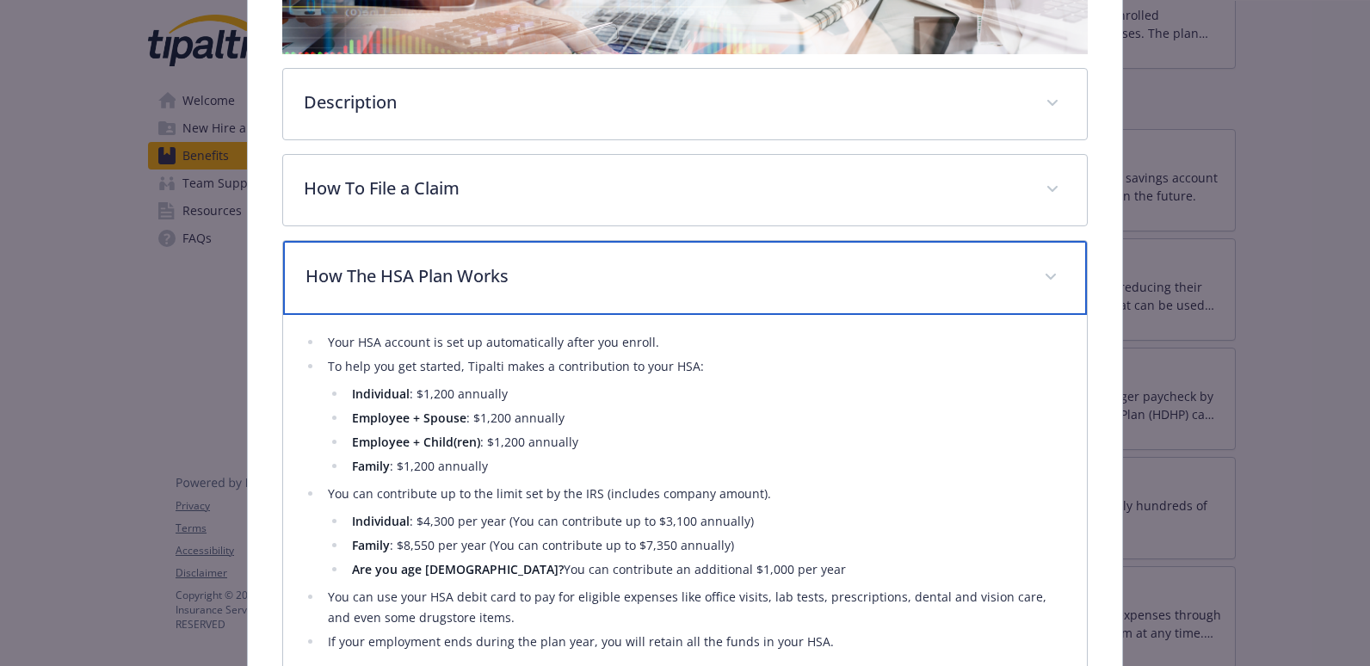
click at [566, 256] on div "How The HSA Plan Works" at bounding box center [685, 278] width 805 height 74
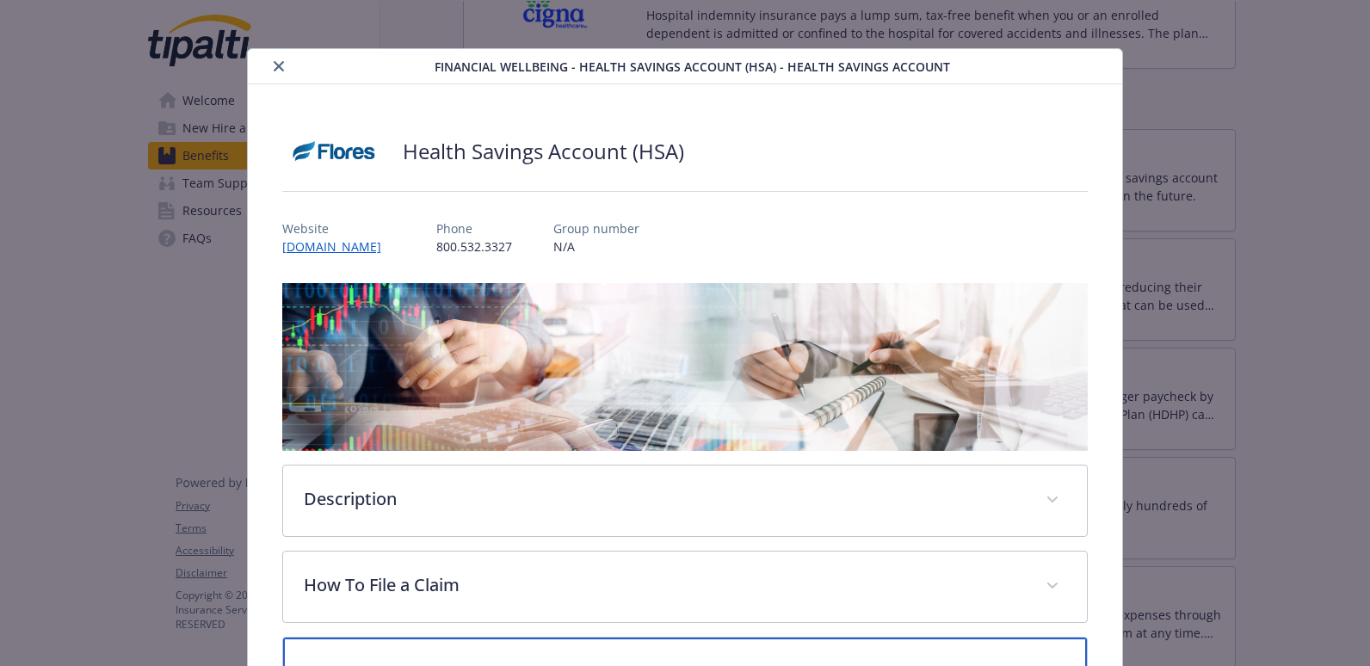
scroll to position [0, 0]
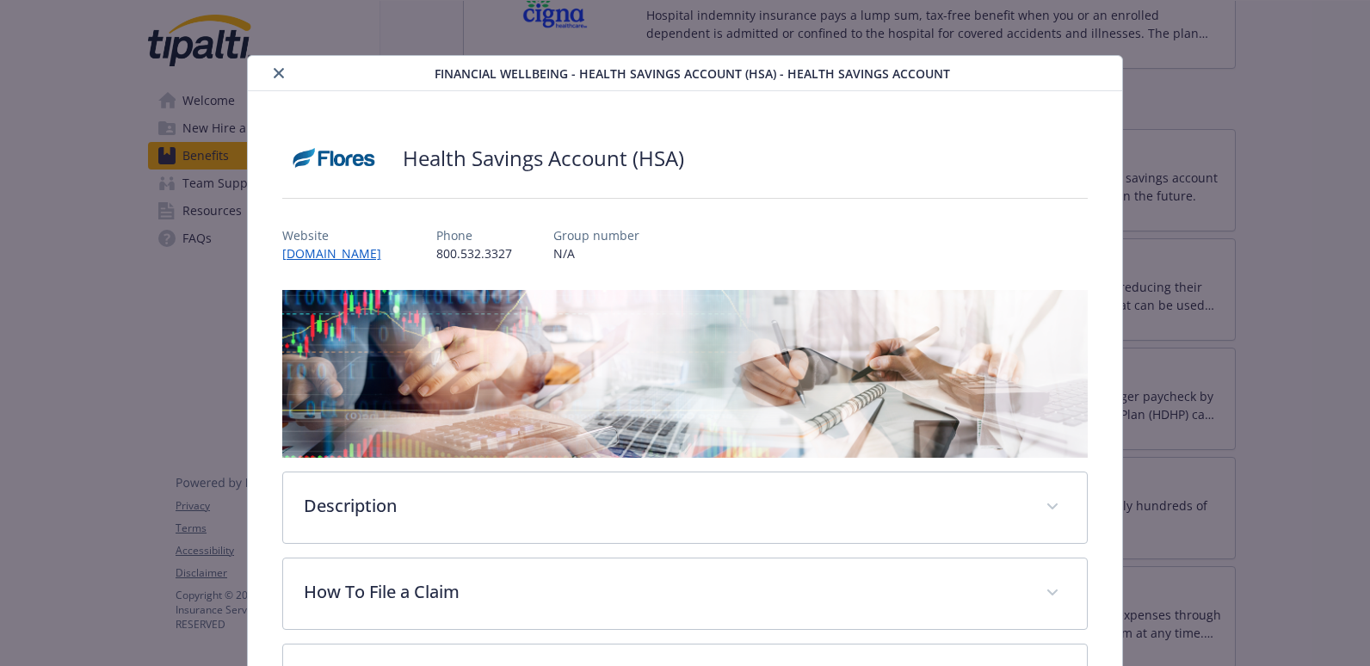
click at [279, 71] on icon "close" at bounding box center [279, 73] width 10 height 10
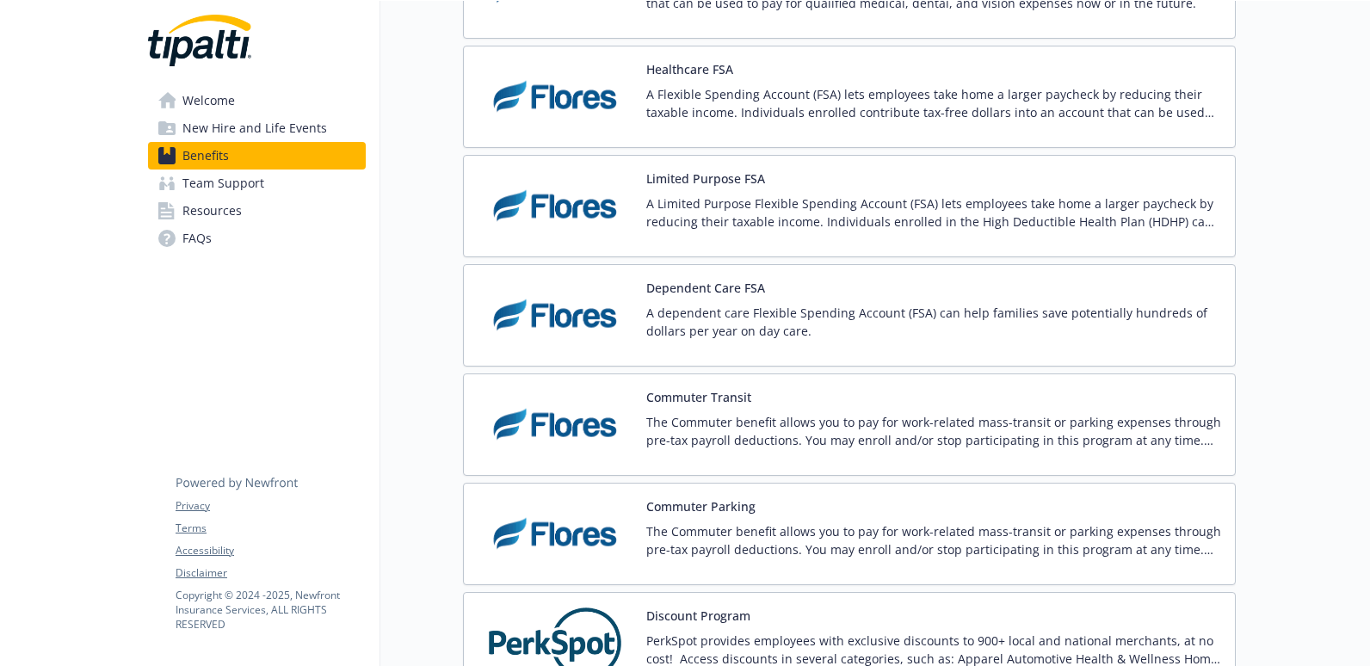
scroll to position [2152, 13]
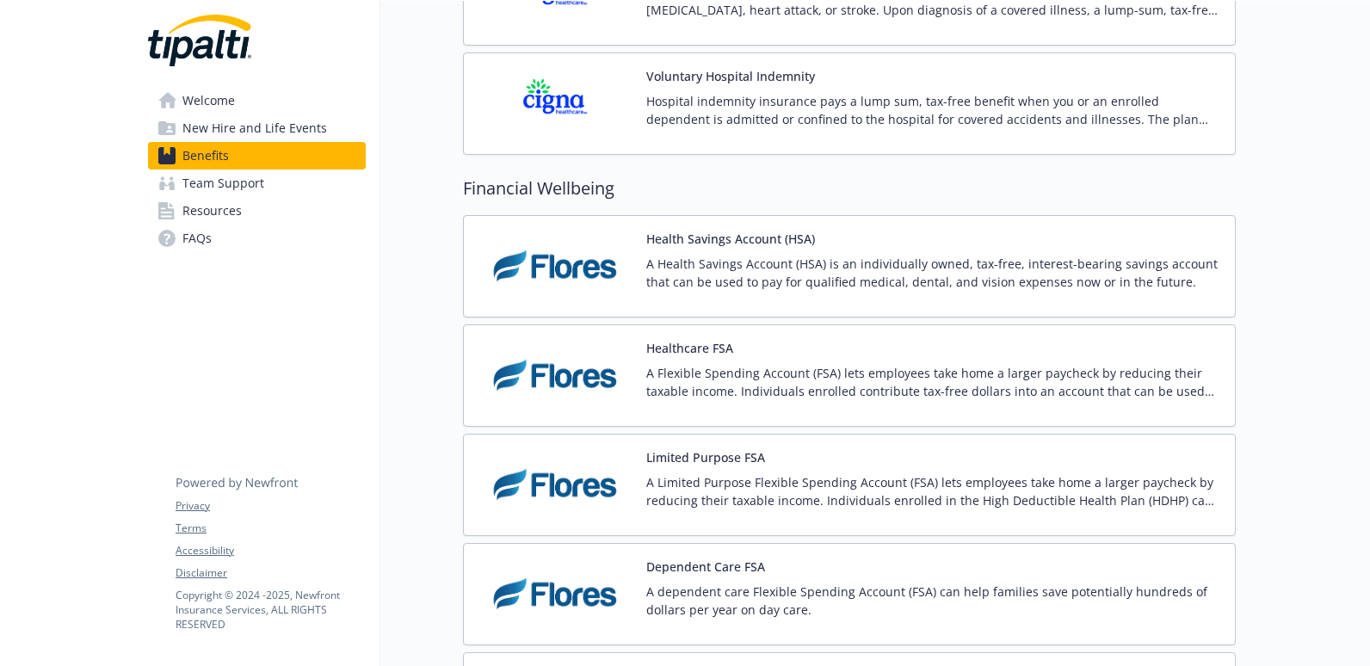
click at [877, 212] on div "Financial Wellbeing Health Savings Account (HSA) A Health Savings Account (HSA)…" at bounding box center [849, 629] width 773 height 907
click at [874, 239] on div "Health Savings Account (HSA) A Health Savings Account (HSA) is an individually …" at bounding box center [933, 266] width 575 height 73
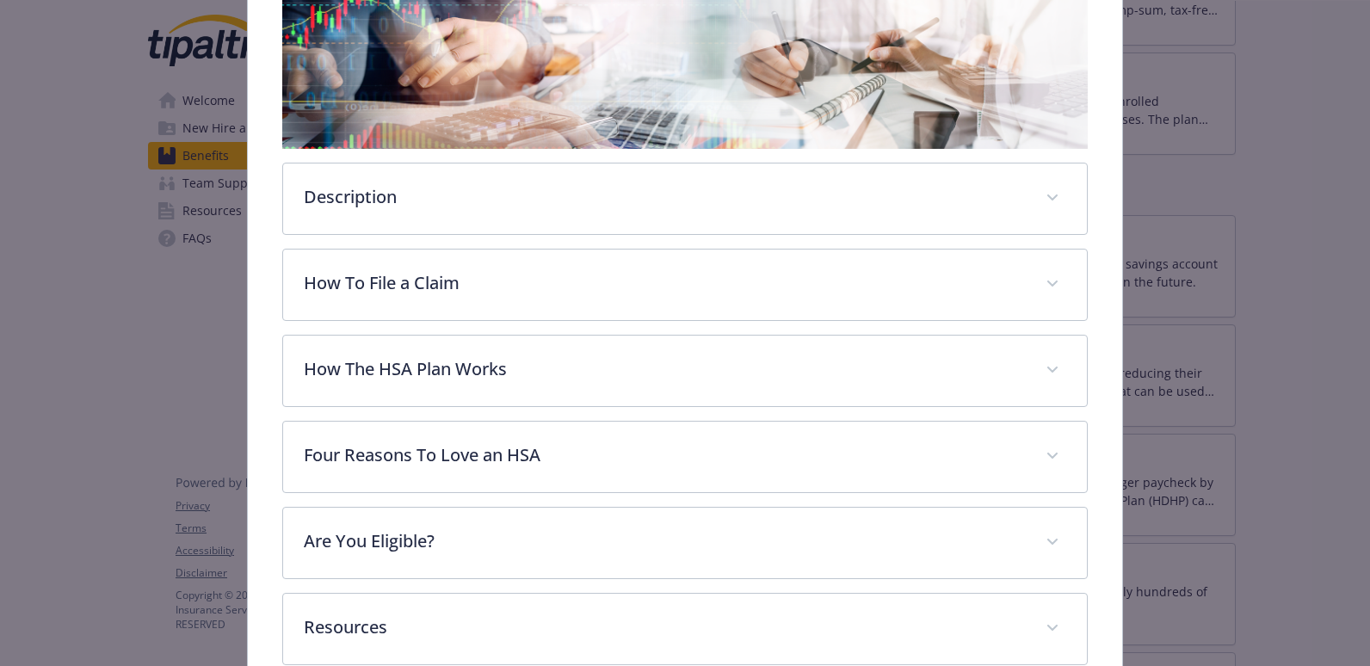
scroll to position [310, 0]
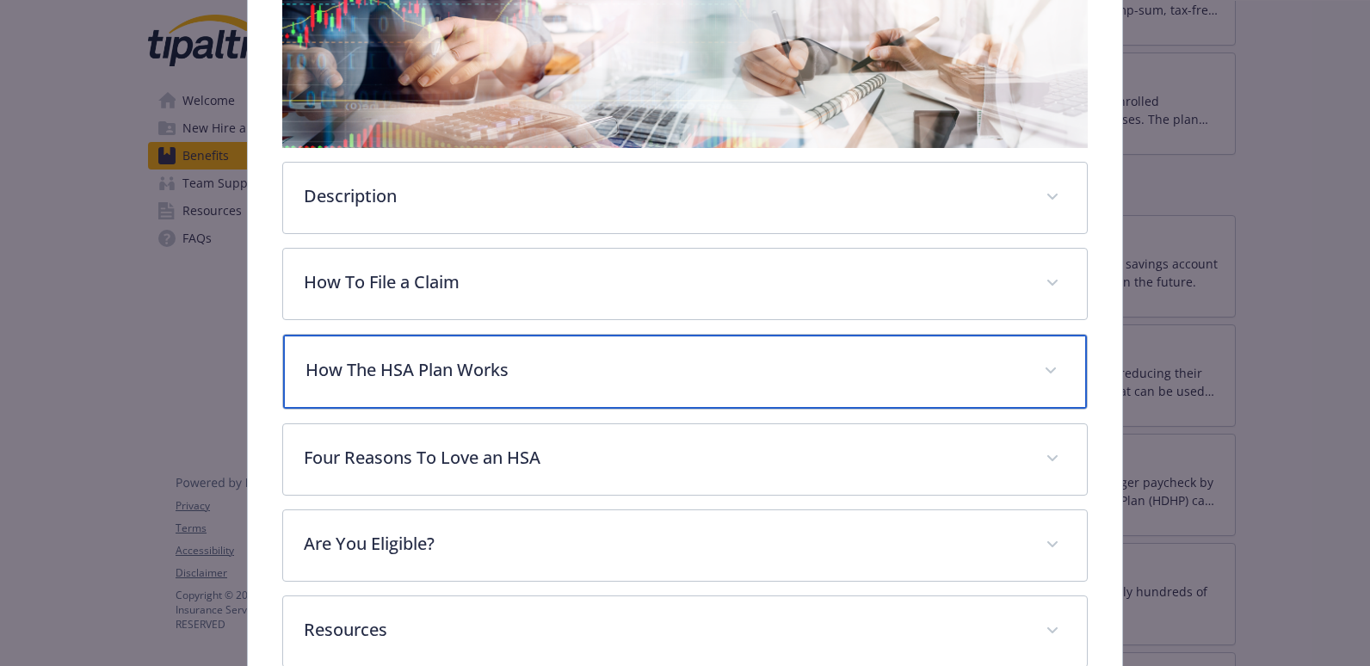
click at [679, 368] on p "How The HSA Plan Works" at bounding box center [665, 370] width 719 height 26
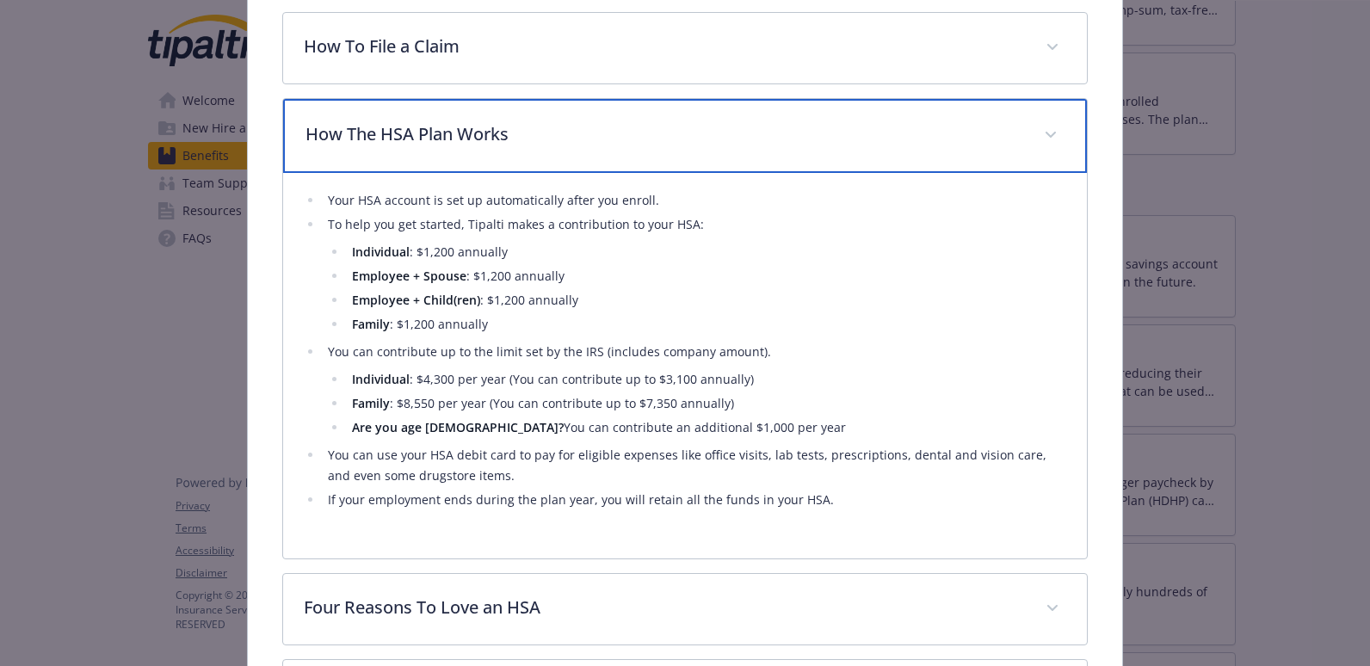
scroll to position [568, 0]
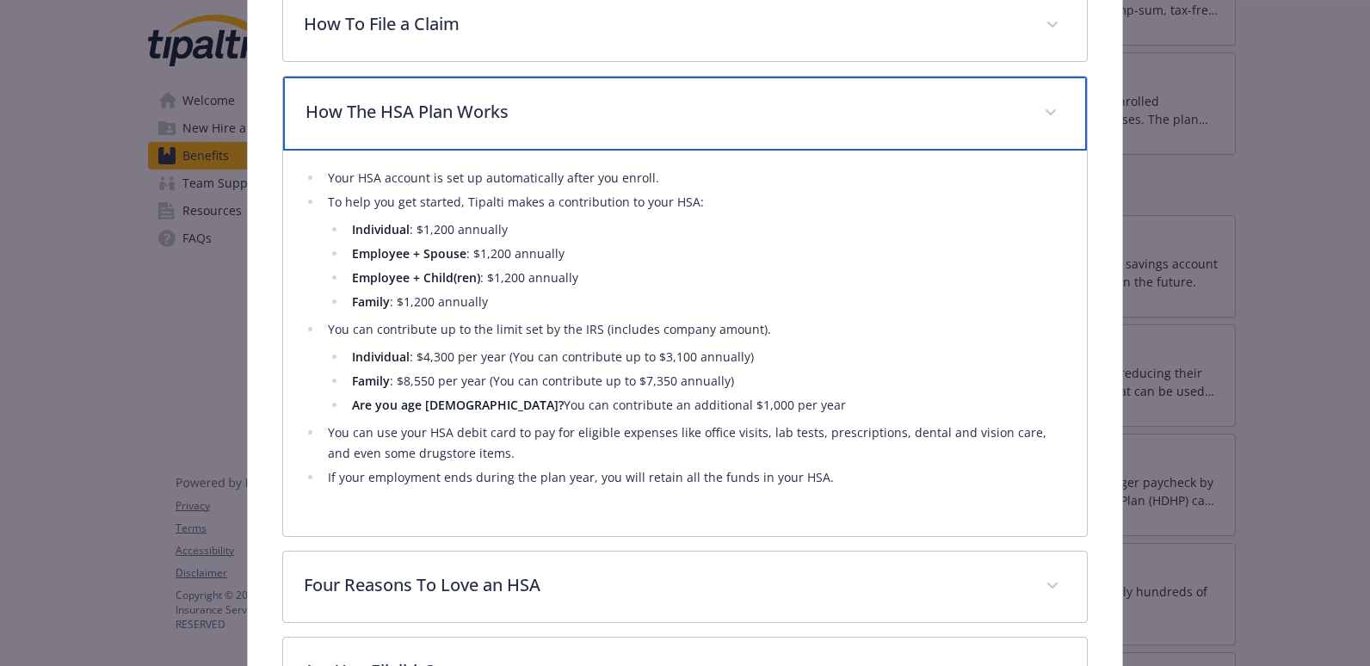
click at [684, 120] on p "How The HSA Plan Works" at bounding box center [665, 112] width 719 height 26
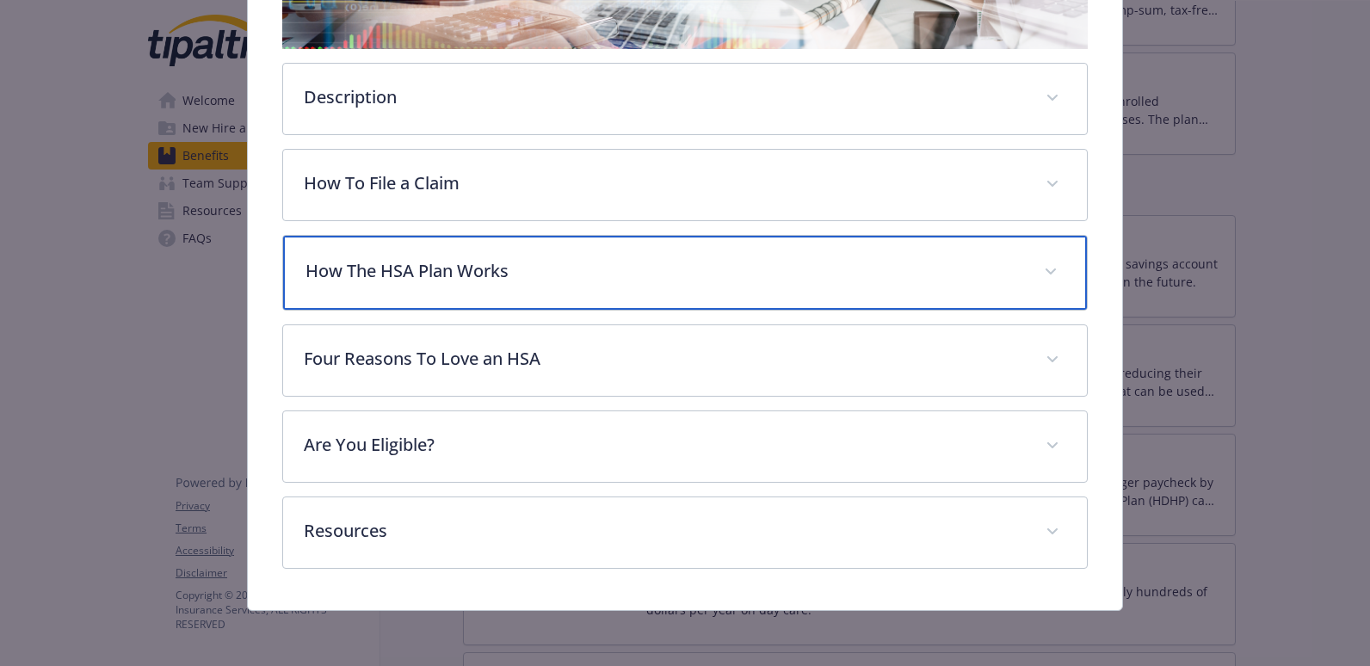
scroll to position [407, 0]
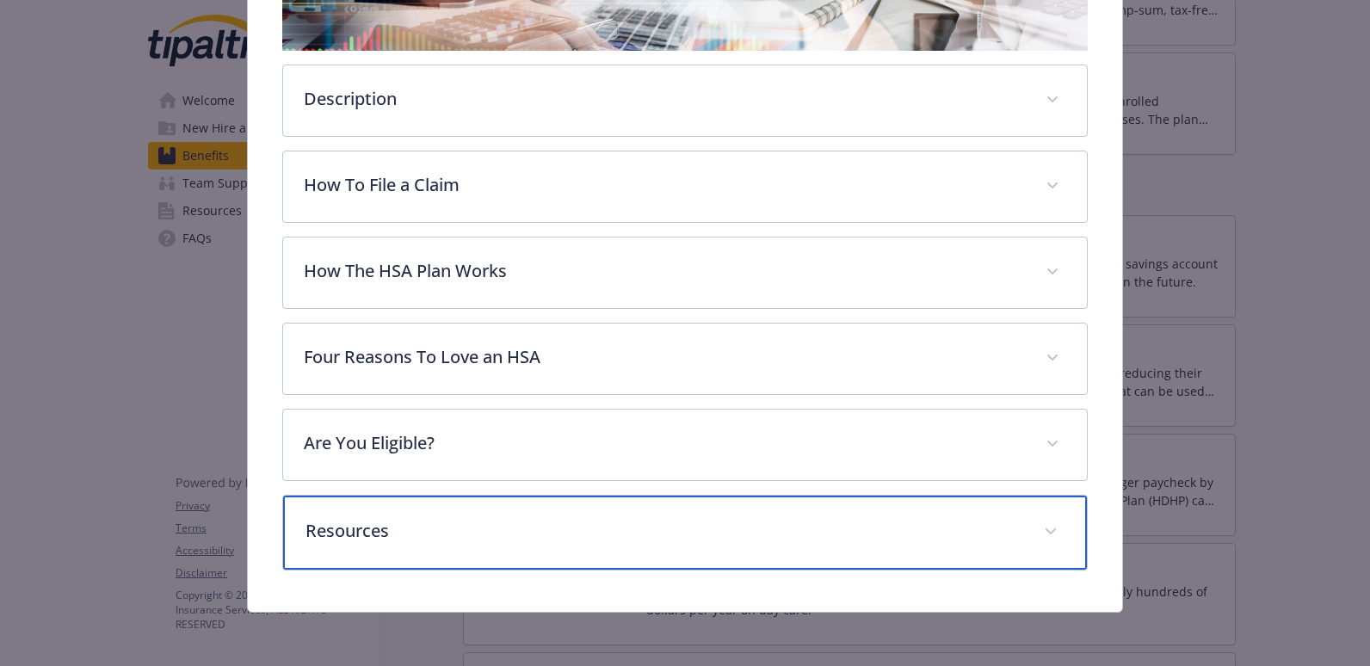
click at [622, 541] on p "Resources" at bounding box center [665, 531] width 719 height 26
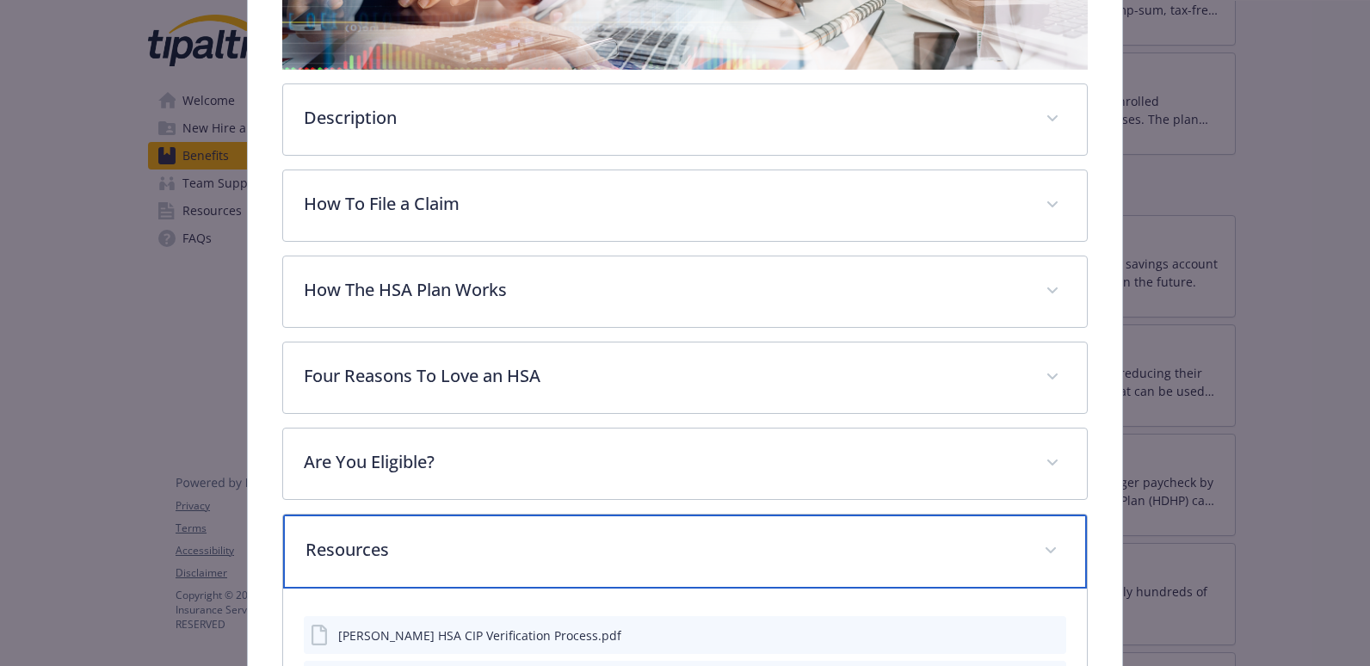
scroll to position [345, 0]
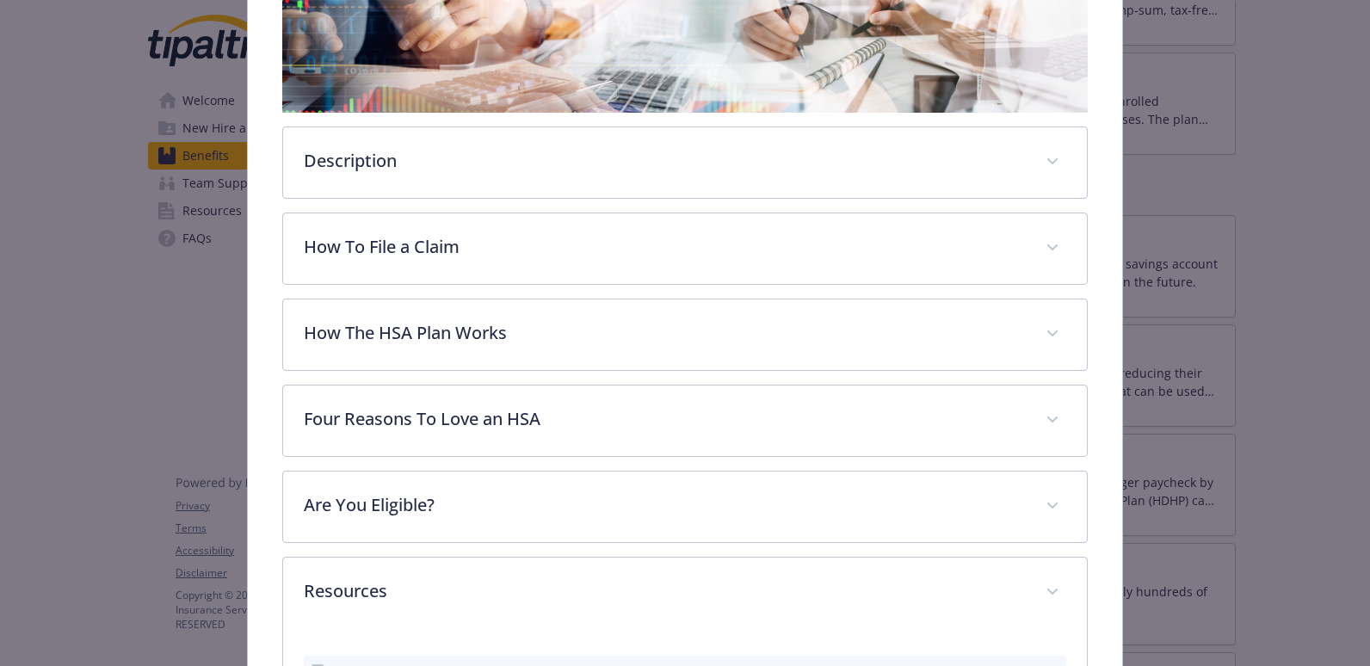
click at [461, 198] on div "Description A Health Savings Account (HSA) is an individually owned, tax-free, …" at bounding box center [685, 471] width 806 height 1053
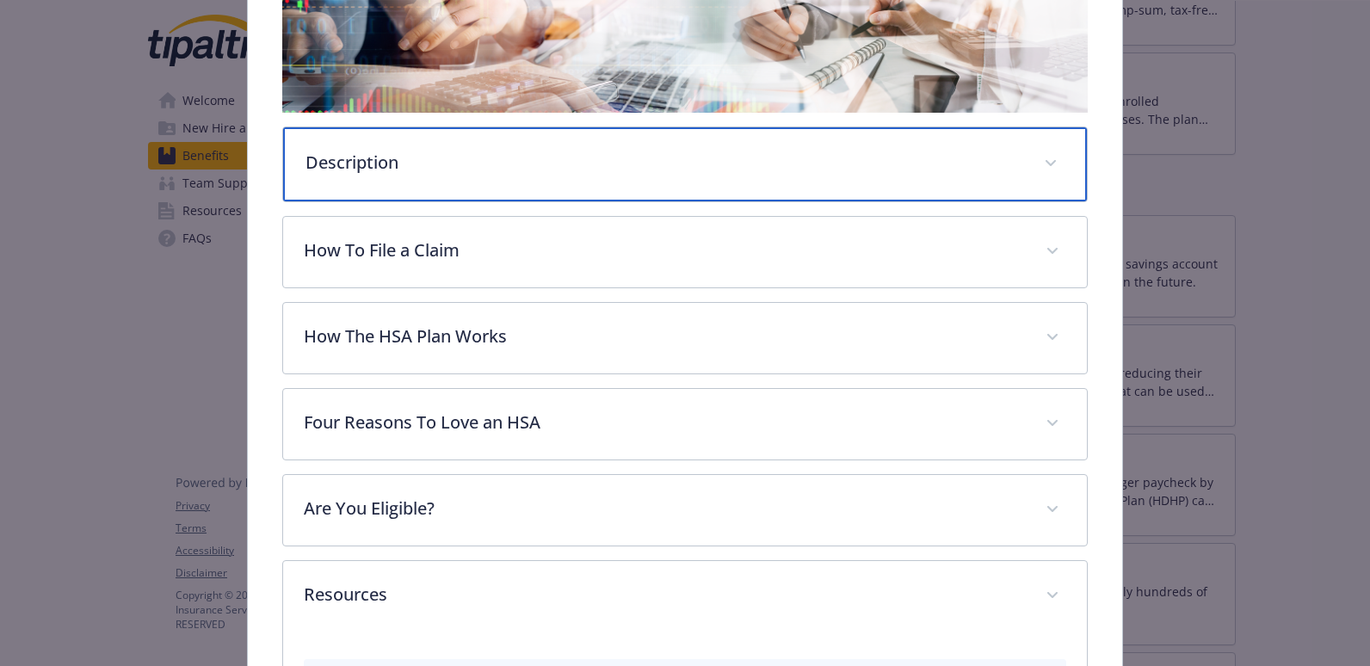
click at [469, 181] on div "Description" at bounding box center [685, 164] width 805 height 74
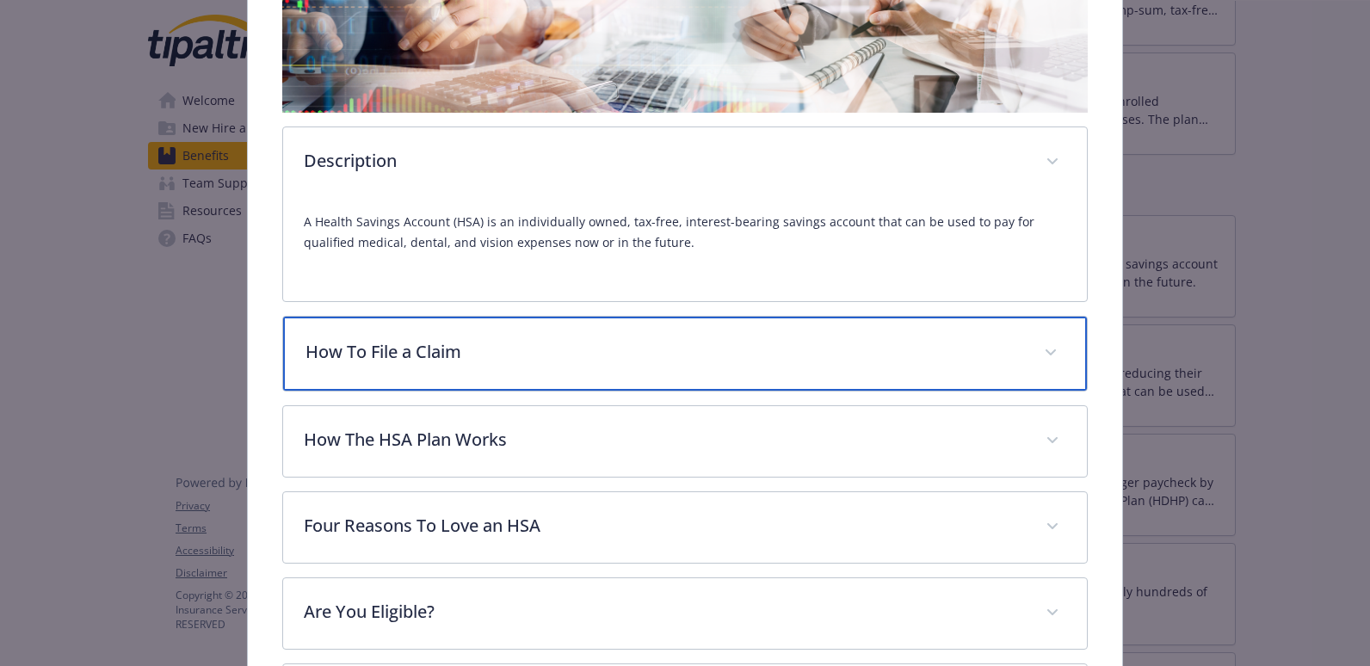
click at [505, 348] on p "How To File a Claim" at bounding box center [665, 352] width 719 height 26
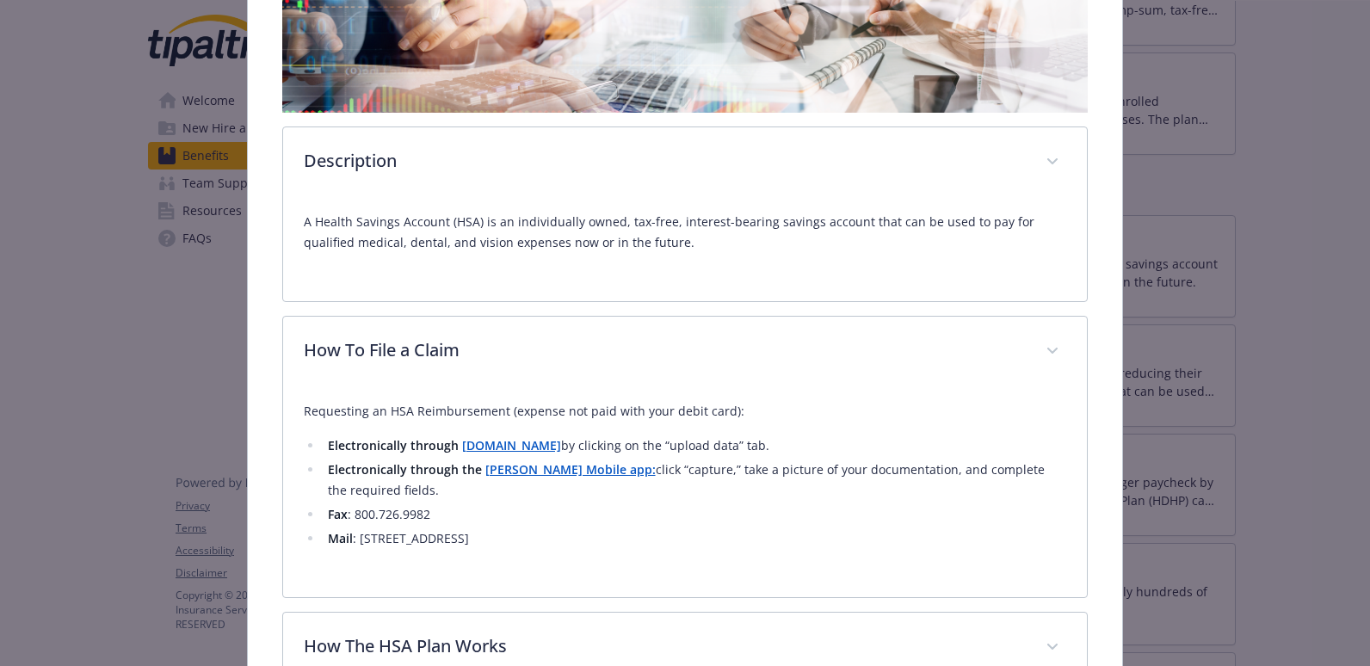
click at [539, 476] on strong "[PERSON_NAME] Mobile app:" at bounding box center [570, 469] width 170 height 16
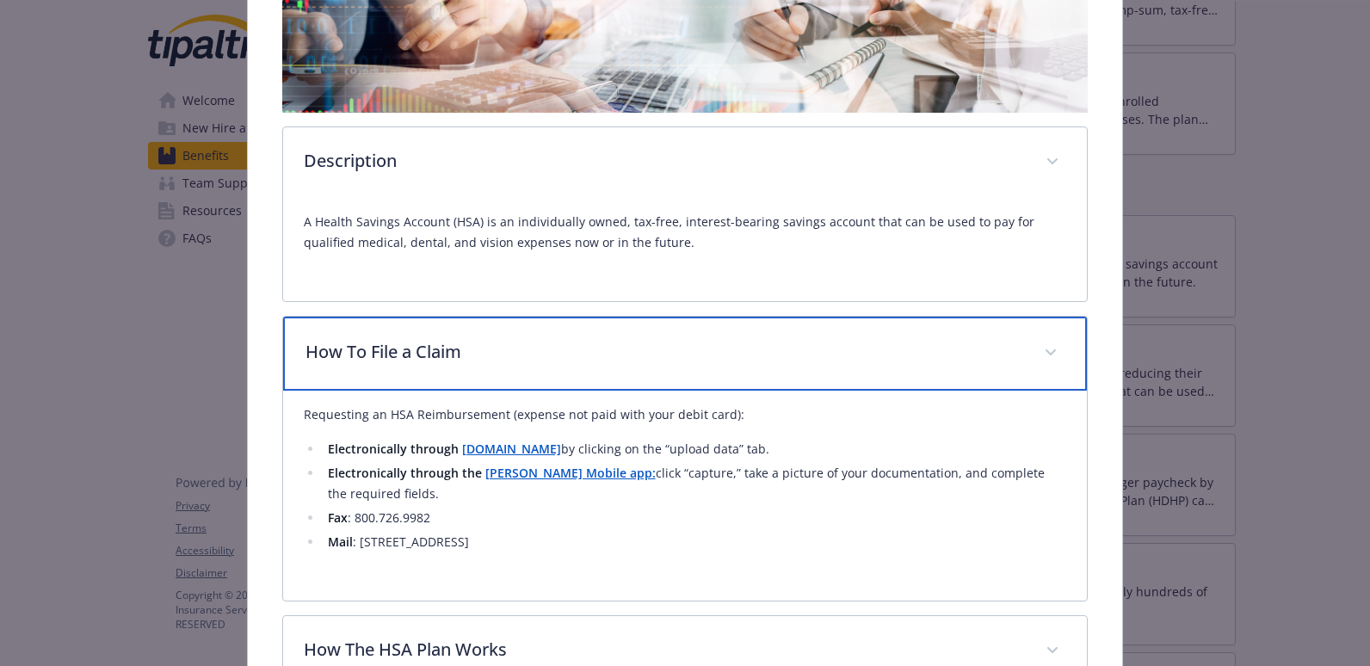
click at [1049, 340] on span "details for plan Financial Wellbeing - Health Savings Account (HSA) - Health Sa…" at bounding box center [1051, 353] width 28 height 28
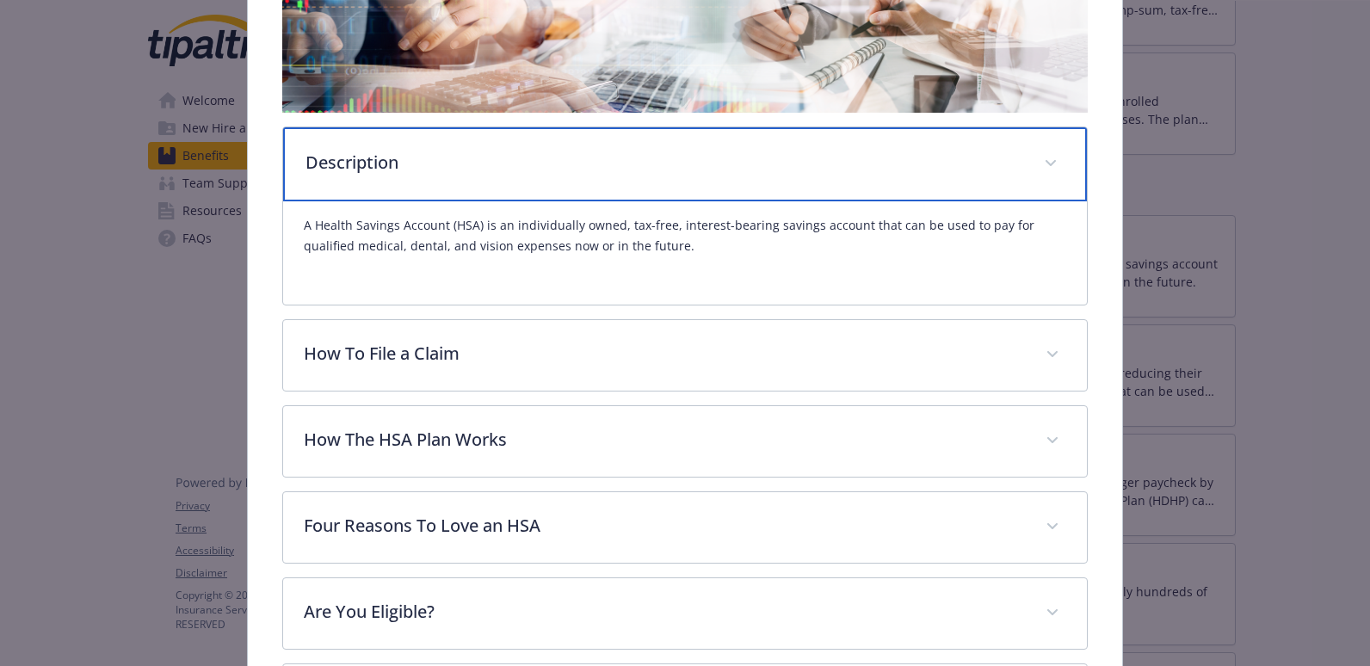
click at [1016, 162] on div "Description" at bounding box center [685, 164] width 805 height 74
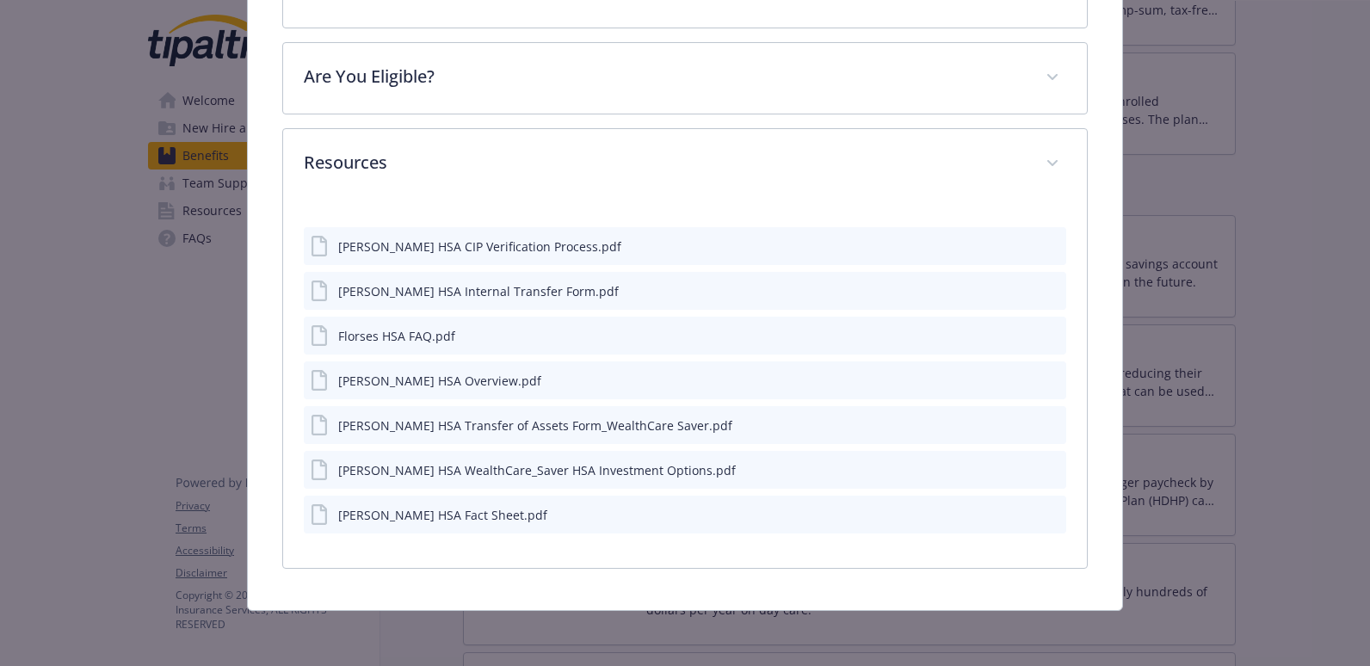
scroll to position [772, 0]
click at [533, 256] on div "[PERSON_NAME] HSA CIP Verification Process.pdf" at bounding box center [466, 248] width 311 height 21
click at [1015, 250] on icon "download file" at bounding box center [1022, 247] width 14 height 14
click at [1005, 290] on div "[PERSON_NAME] HSA Internal Transfer Form.pdf" at bounding box center [685, 293] width 763 height 38
click at [1016, 297] on button "details for plan Financial Wellbeing - Health Savings Account (HSA) - Health Sa…" at bounding box center [1023, 293] width 14 height 18
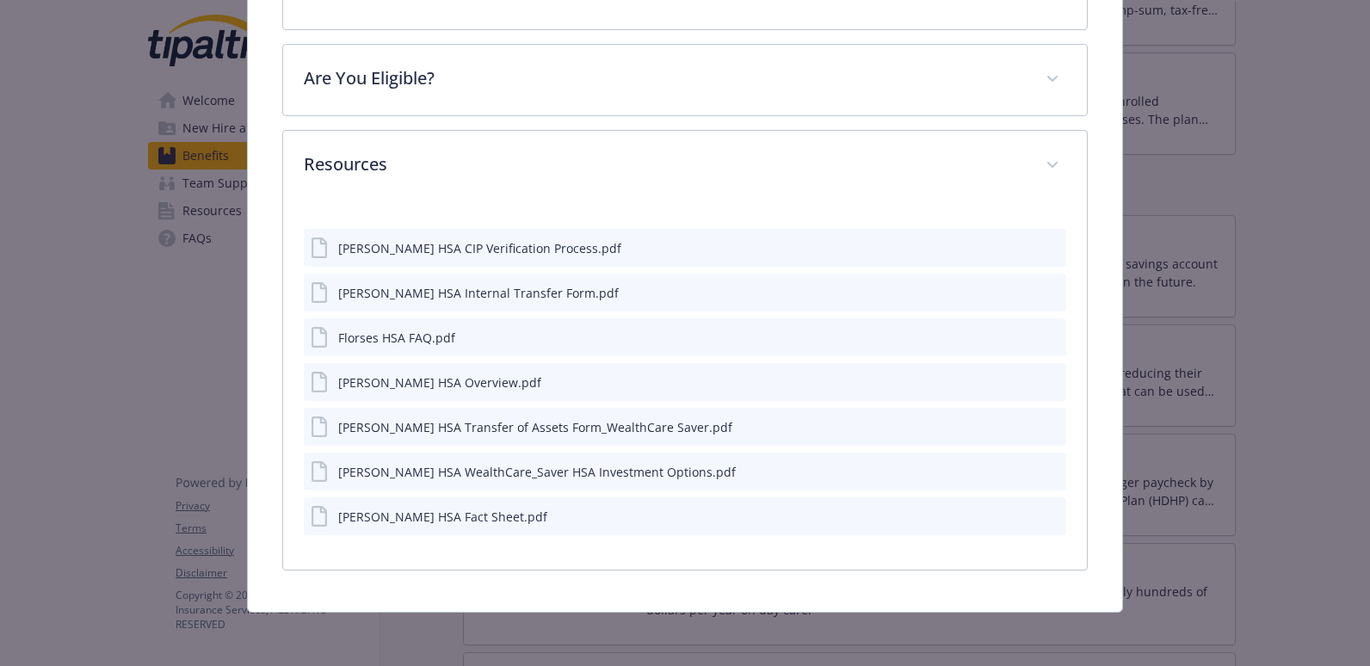
click at [1019, 292] on button "download file" at bounding box center [1021, 291] width 17 height 17
click at [1005, 378] on div "[PERSON_NAME] HSA Overview.pdf" at bounding box center [685, 382] width 763 height 38
click at [1015, 380] on icon "download file" at bounding box center [1022, 381] width 14 height 14
click at [1015, 247] on icon "download file" at bounding box center [1022, 247] width 14 height 14
click at [1015, 250] on icon "download file" at bounding box center [1022, 252] width 14 height 4
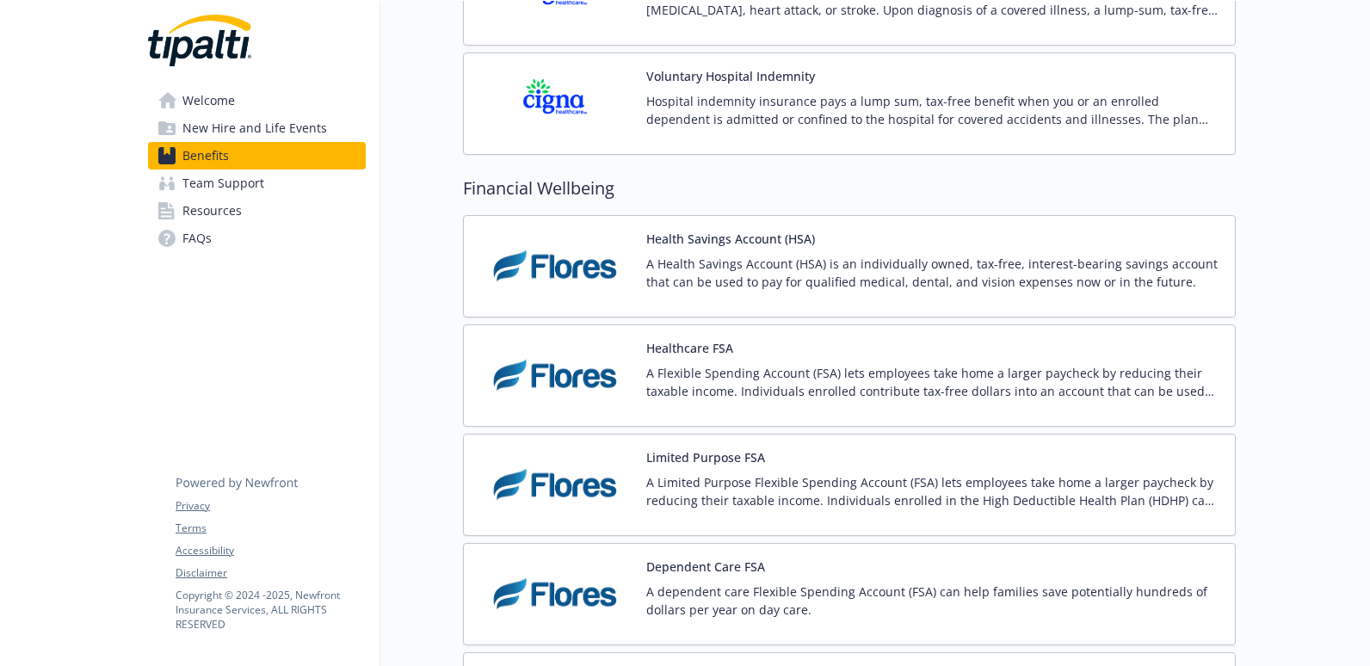
click at [738, 397] on p "A Flexible Spending Account (FSA) lets employees take home a larger paycheck by…" at bounding box center [933, 382] width 575 height 36
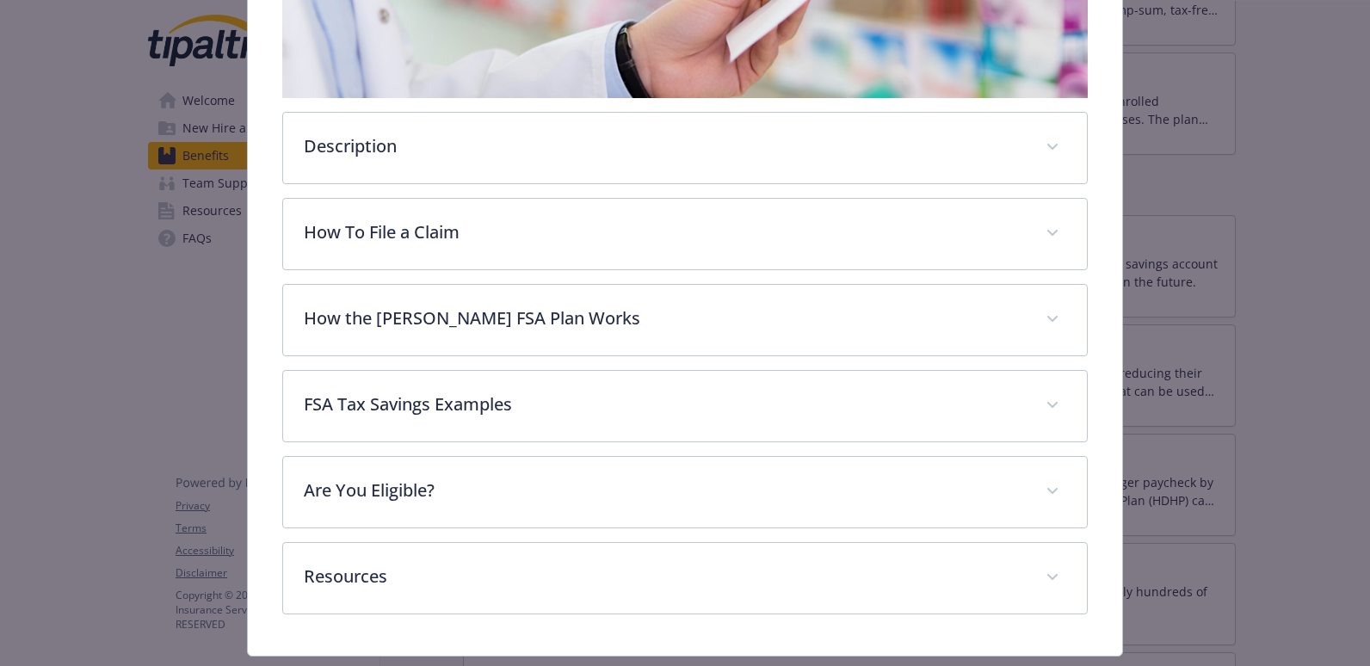
scroll to position [404, 0]
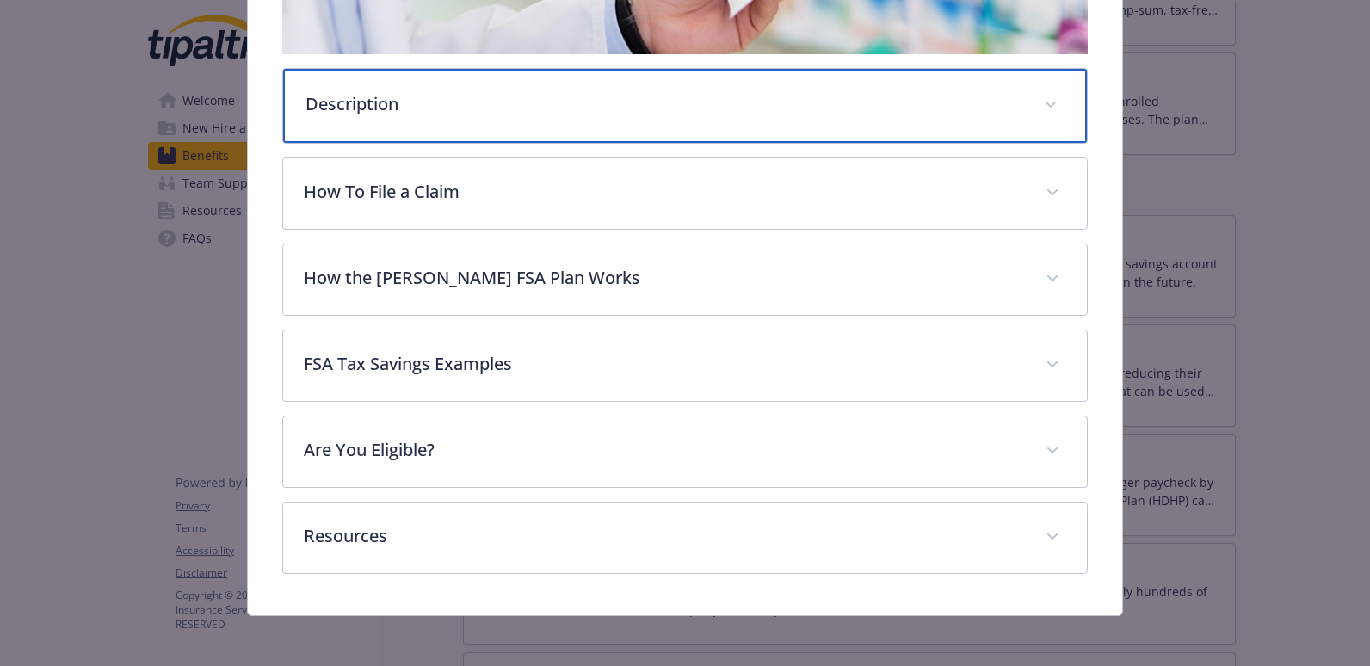
click at [613, 119] on div "Description" at bounding box center [685, 106] width 805 height 74
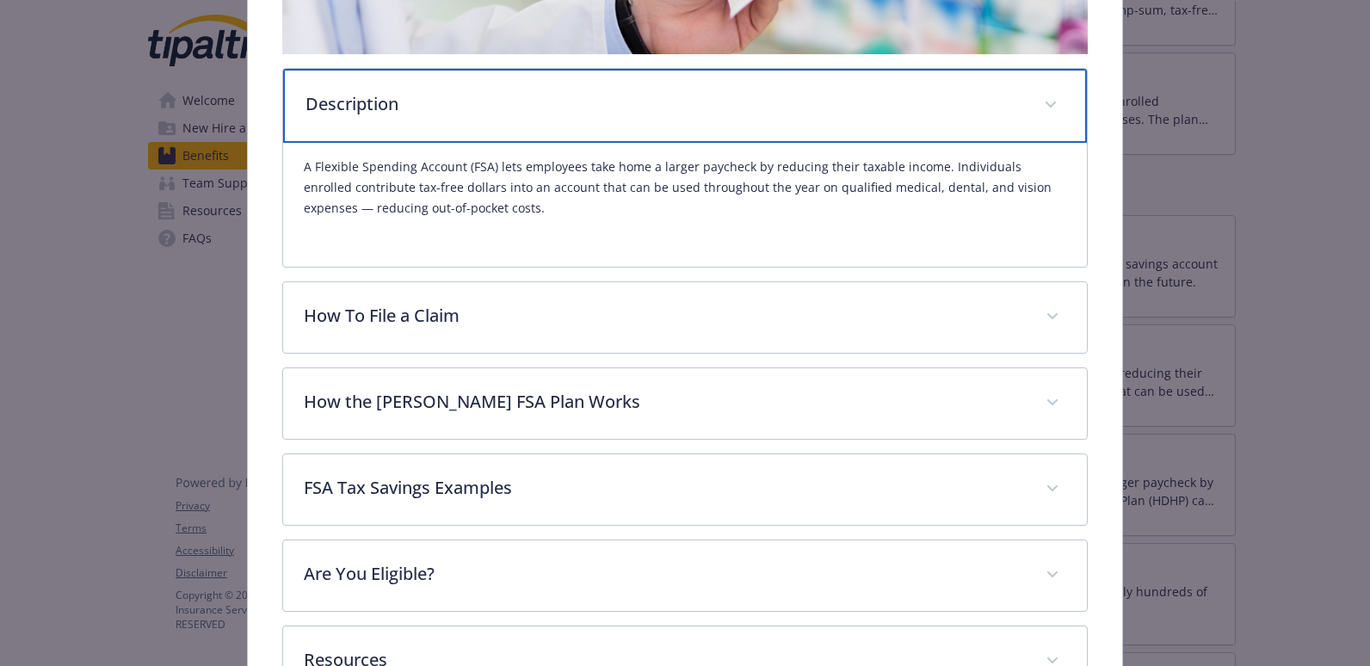
click at [741, 120] on div "Description" at bounding box center [685, 106] width 805 height 74
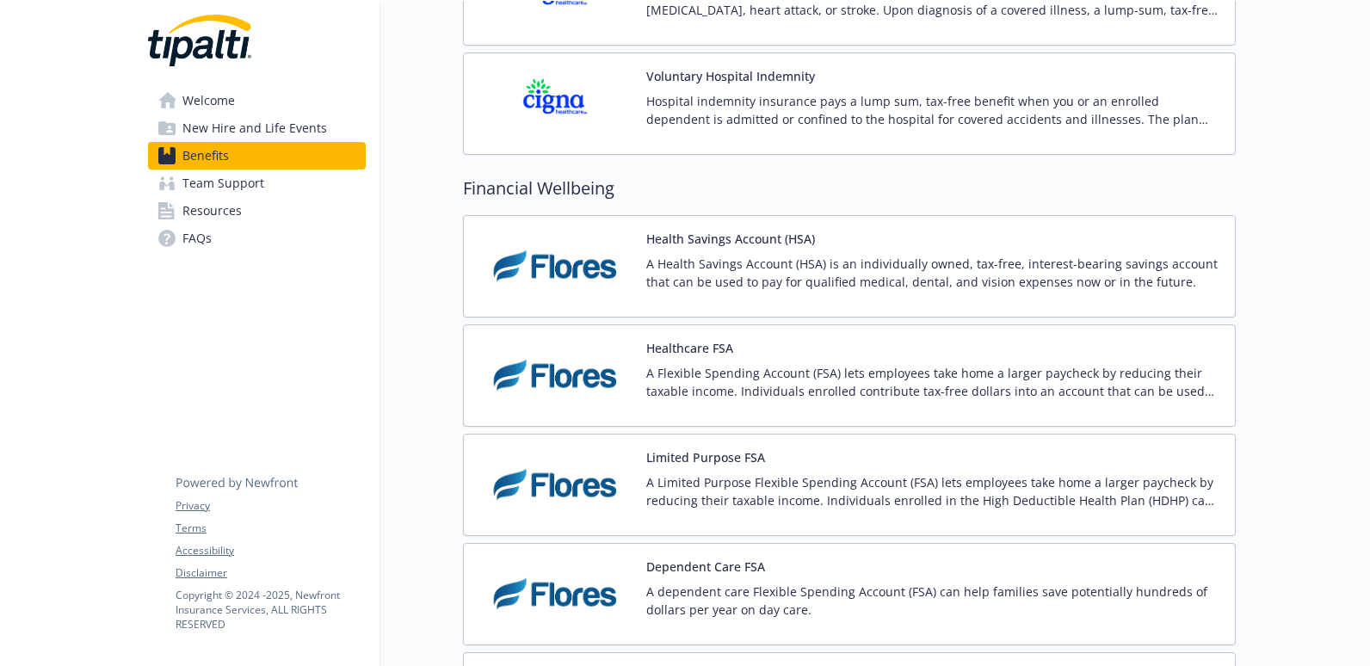
click at [748, 270] on p "A Health Savings Account (HSA) is an individually owned, tax-free, interest-bea…" at bounding box center [933, 273] width 575 height 36
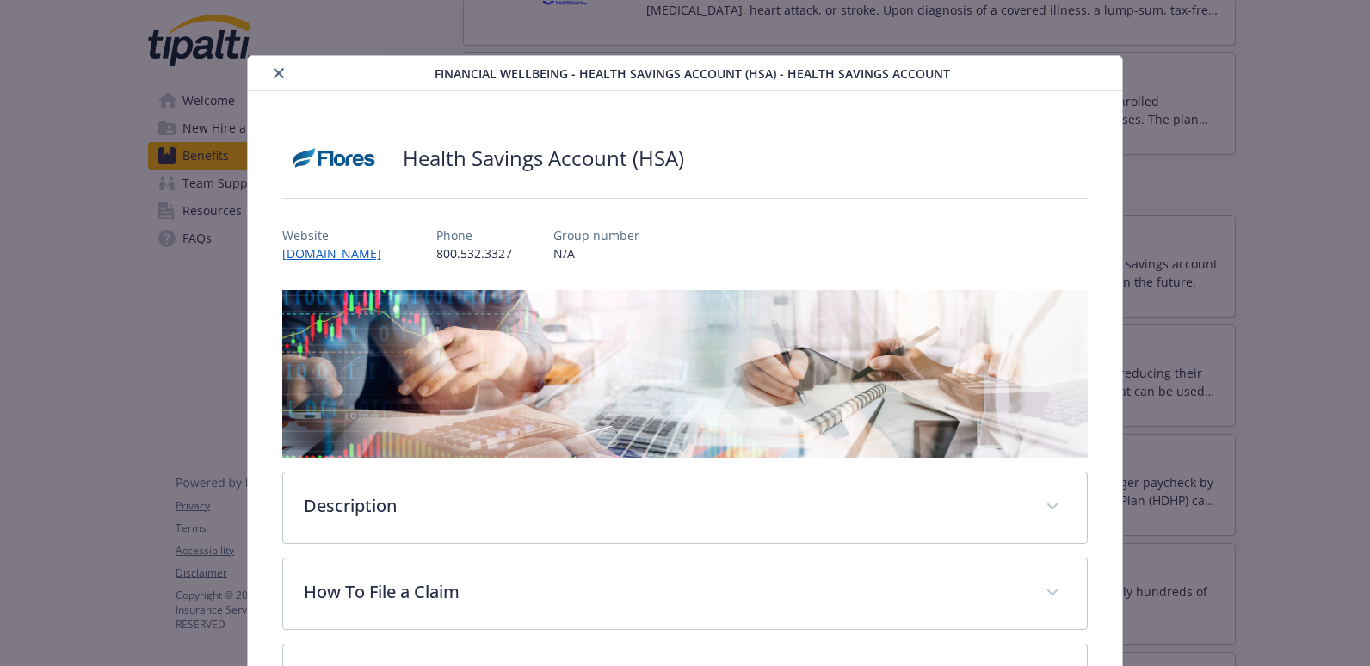
scroll to position [52, 0]
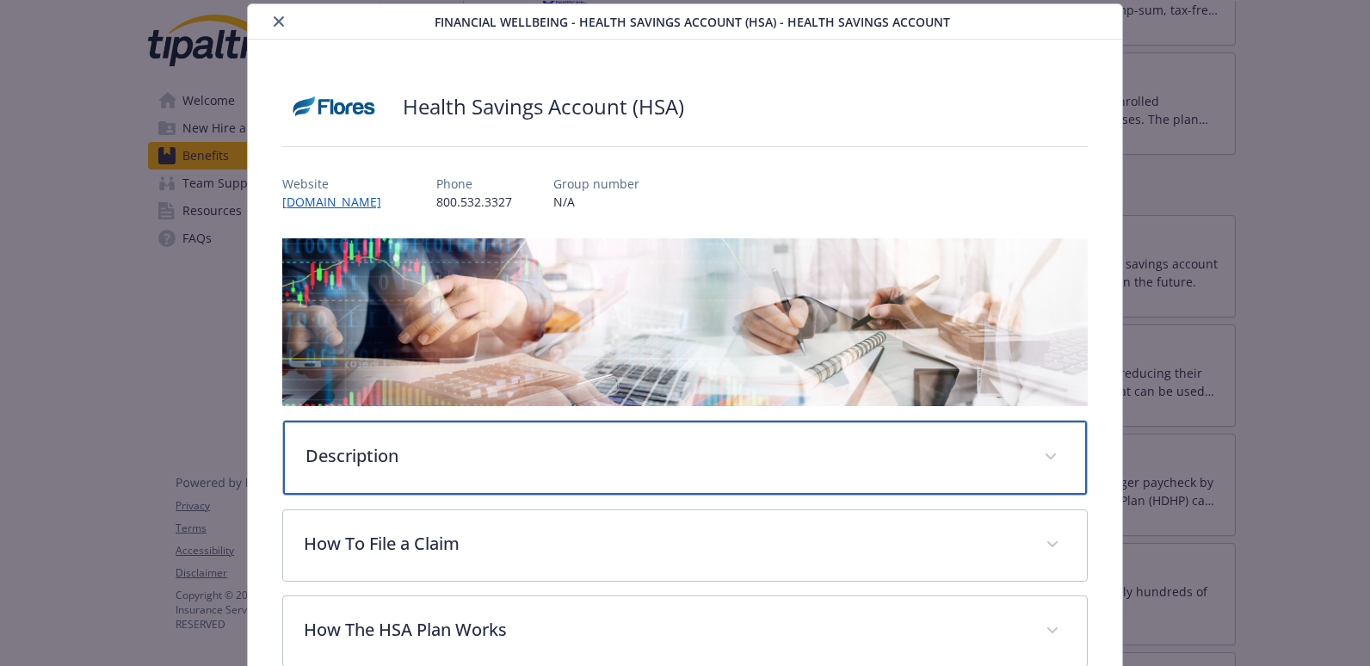
click at [559, 448] on p "Description" at bounding box center [665, 456] width 719 height 26
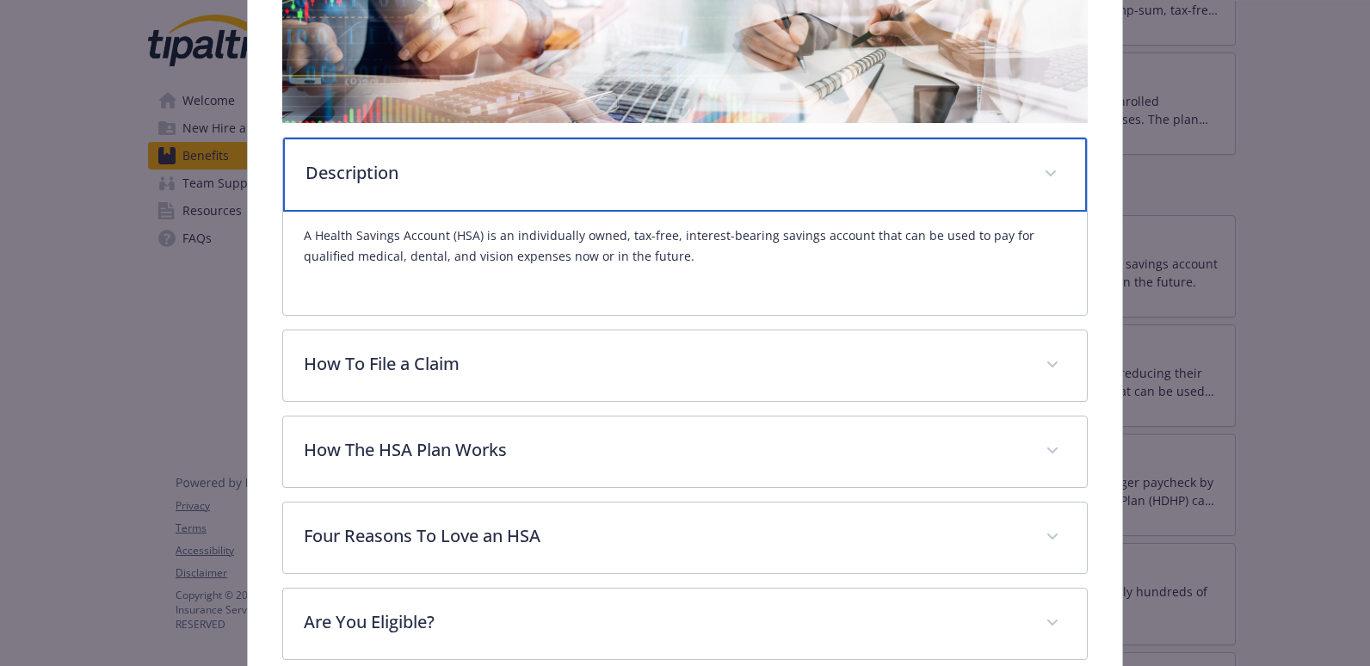
scroll to position [396, 0]
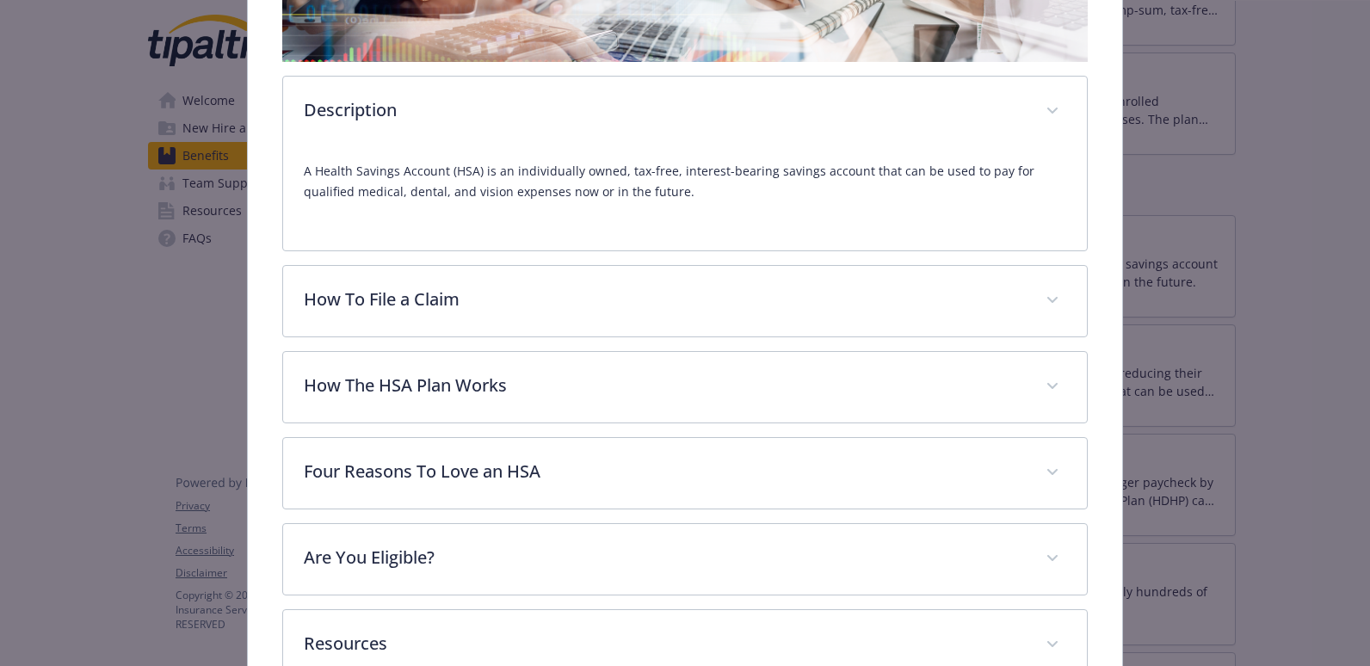
click at [775, 182] on p "A Health Savings Account (HSA) is an individually owned, tax-free, interest-bea…" at bounding box center [685, 181] width 763 height 41
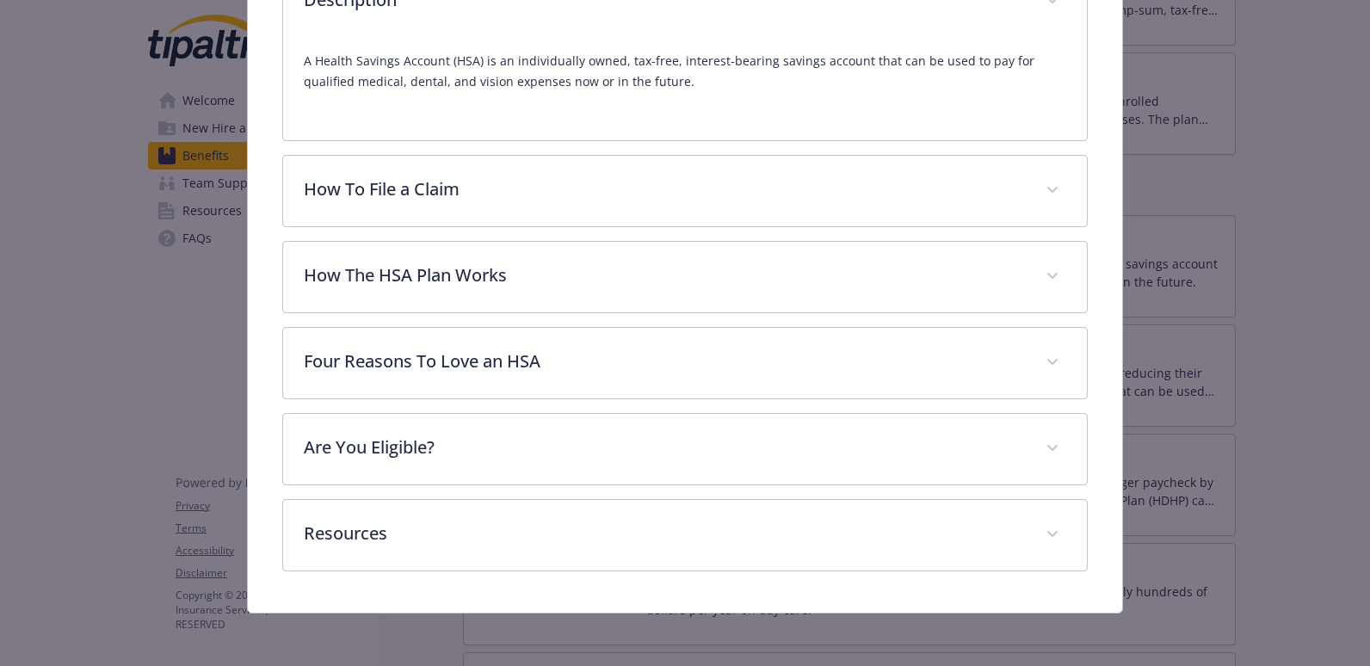
scroll to position [507, 0]
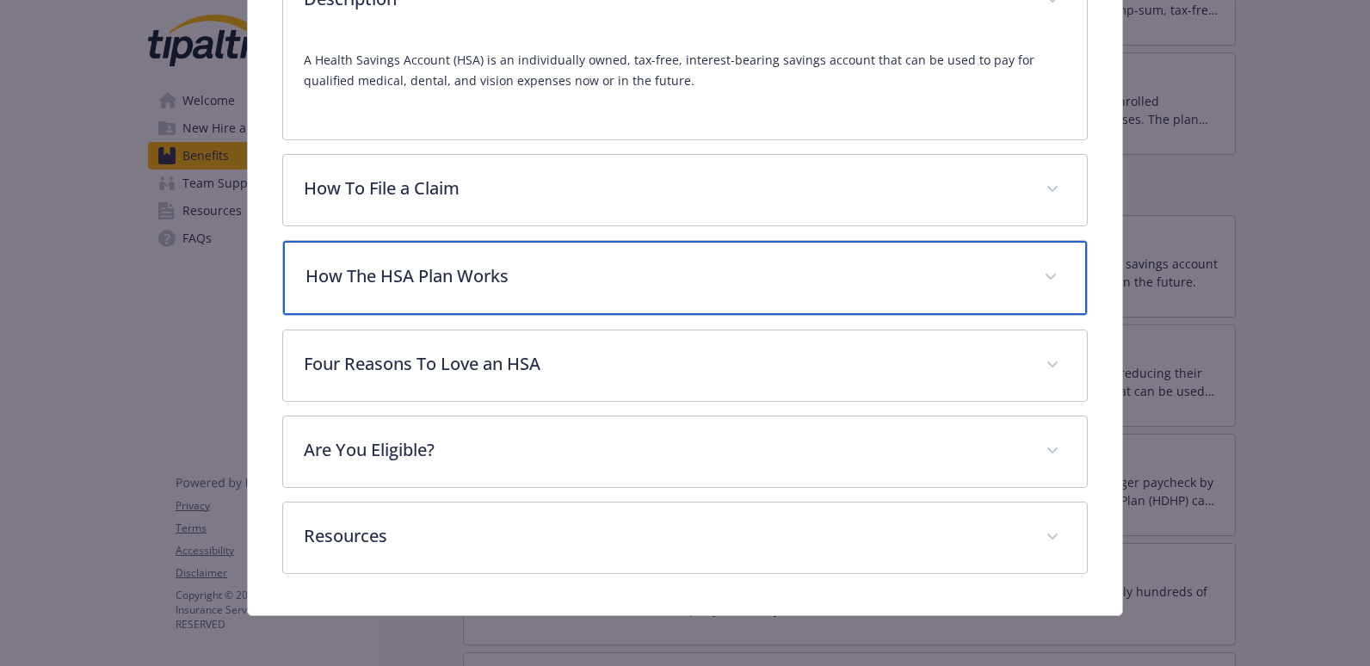
click at [744, 291] on div "How The HSA Plan Works" at bounding box center [685, 278] width 805 height 74
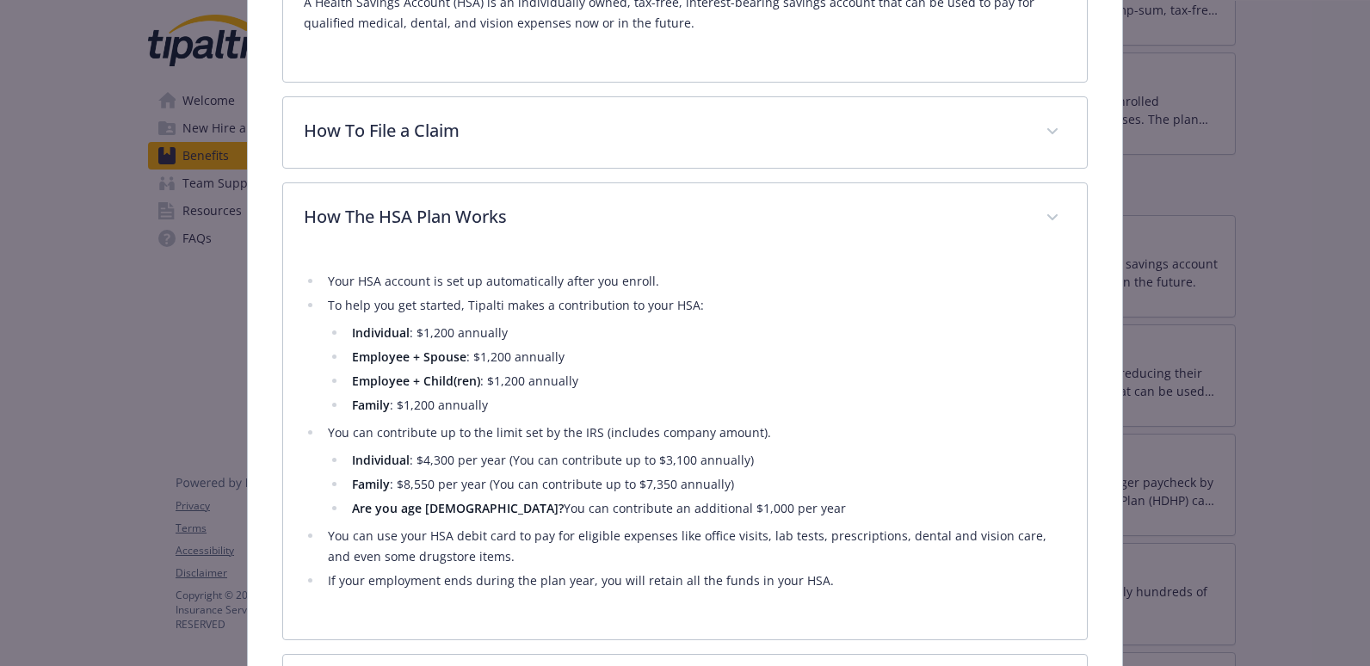
scroll to position [593, 0]
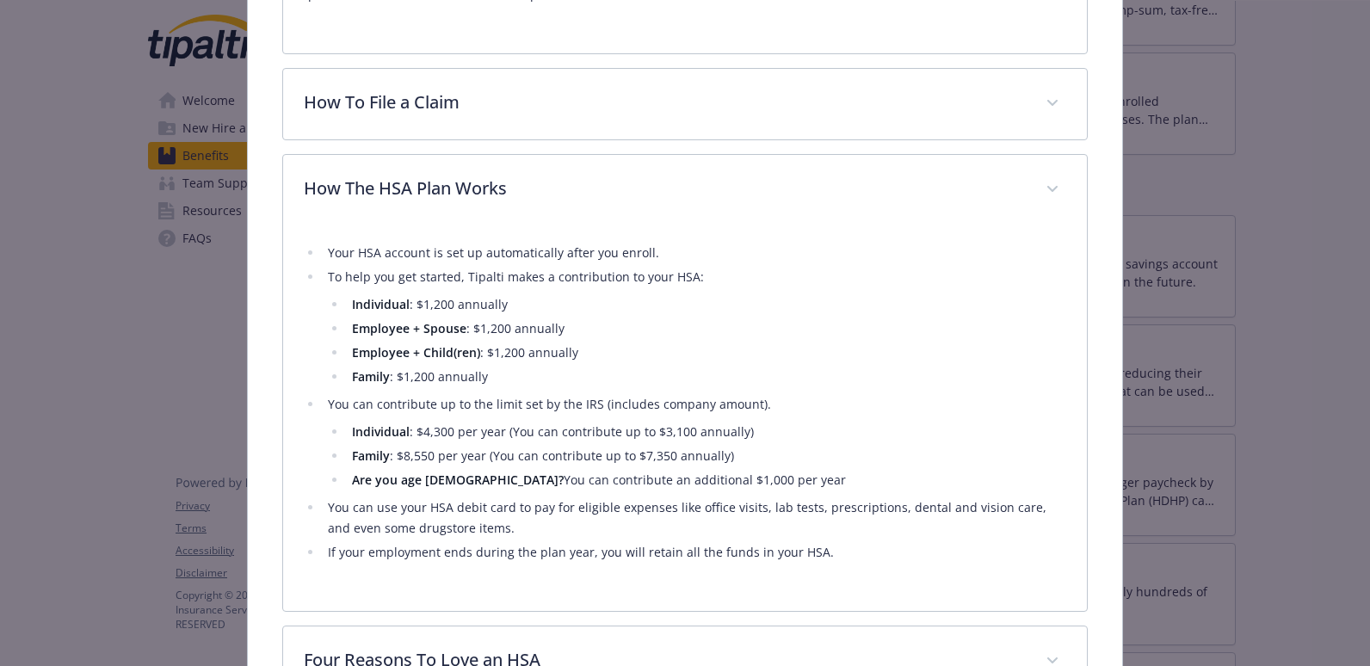
drag, startPoint x: 710, startPoint y: 482, endPoint x: 263, endPoint y: 257, distance: 500.8
click at [263, 257] on div "Health Savings Account (HSA) Website [DOMAIN_NAME] Phone [PHONE_NUMBER] Group n…" at bounding box center [685, 204] width 875 height 1413
drag, startPoint x: 263, startPoint y: 257, endPoint x: 374, endPoint y: 265, distance: 112.2
copy ul "Your HSA account is set up automatically after you enroll. To help you get star…"
click at [825, 558] on li "If your employment ends during the plan year, you will retain all the funds in …" at bounding box center [695, 552] width 744 height 21
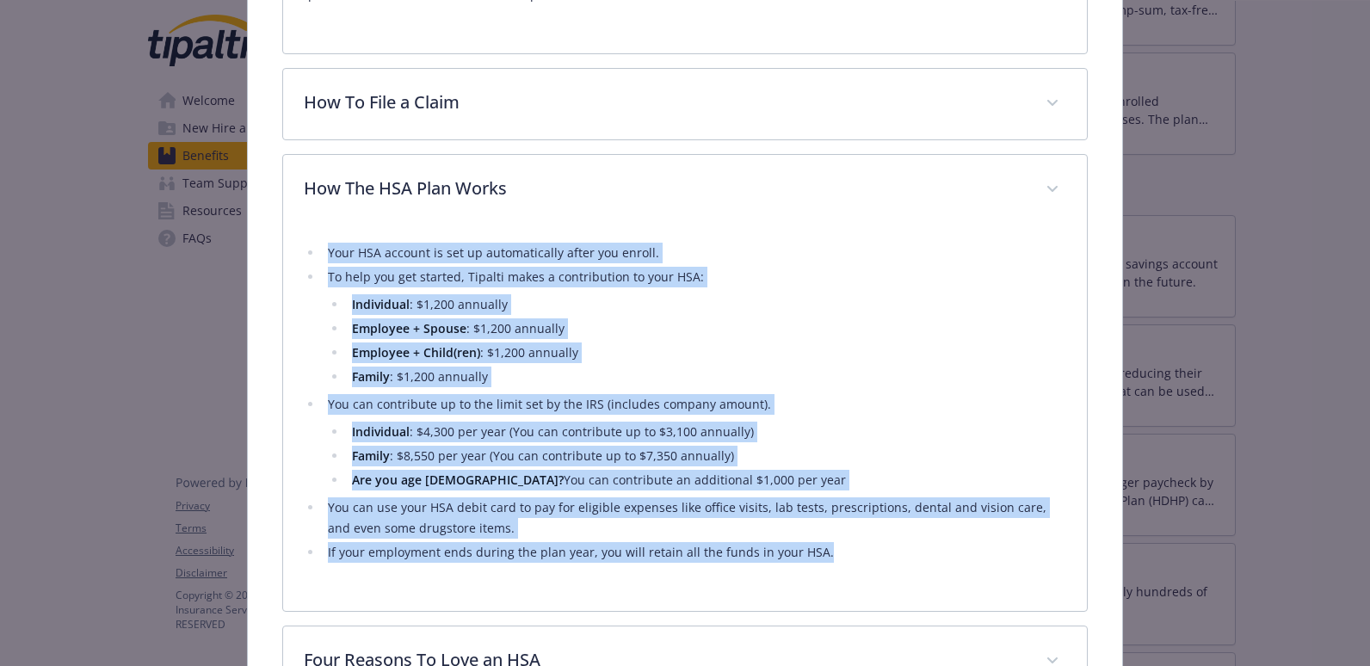
drag, startPoint x: 814, startPoint y: 550, endPoint x: 326, endPoint y: 246, distance: 574.9
click at [326, 246] on ul "Your HSA account is set up automatically after you enroll. To help you get star…" at bounding box center [685, 403] width 763 height 320
drag, startPoint x: 326, startPoint y: 246, endPoint x: 344, endPoint y: 250, distance: 18.4
copy ul "Your HSA account is set up automatically after you enroll. To help you get star…"
